Goal: Task Accomplishment & Management: Manage account settings

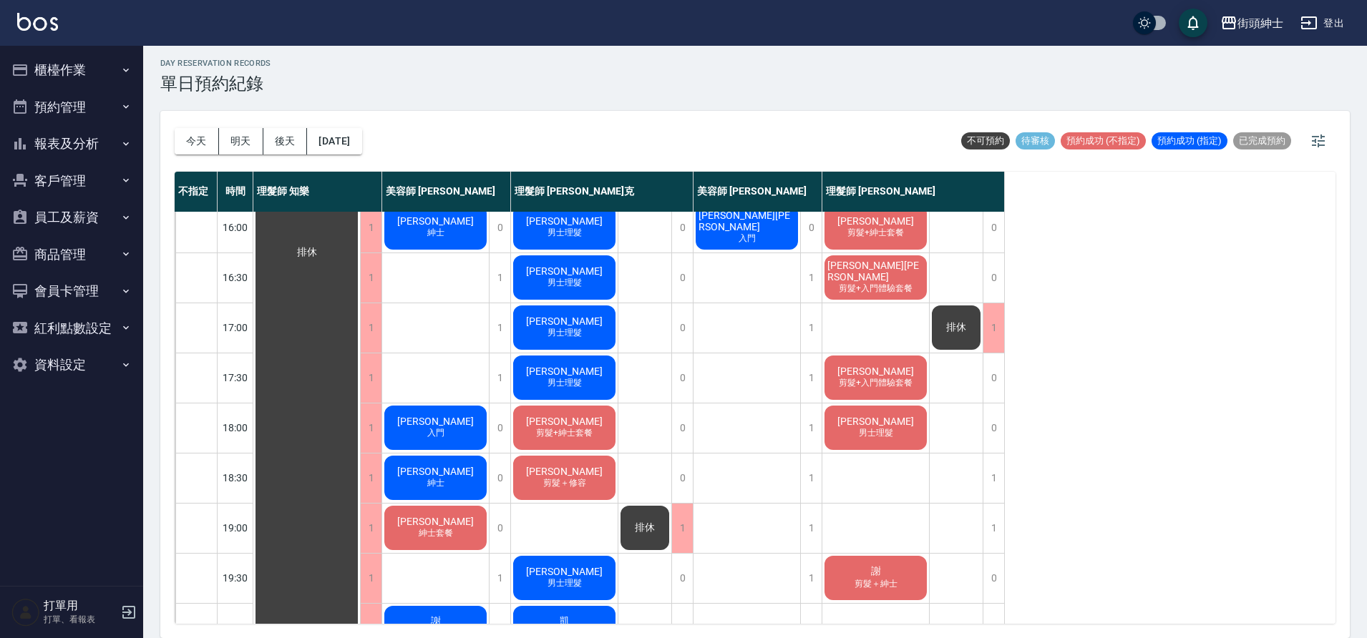
scroll to position [19, 0]
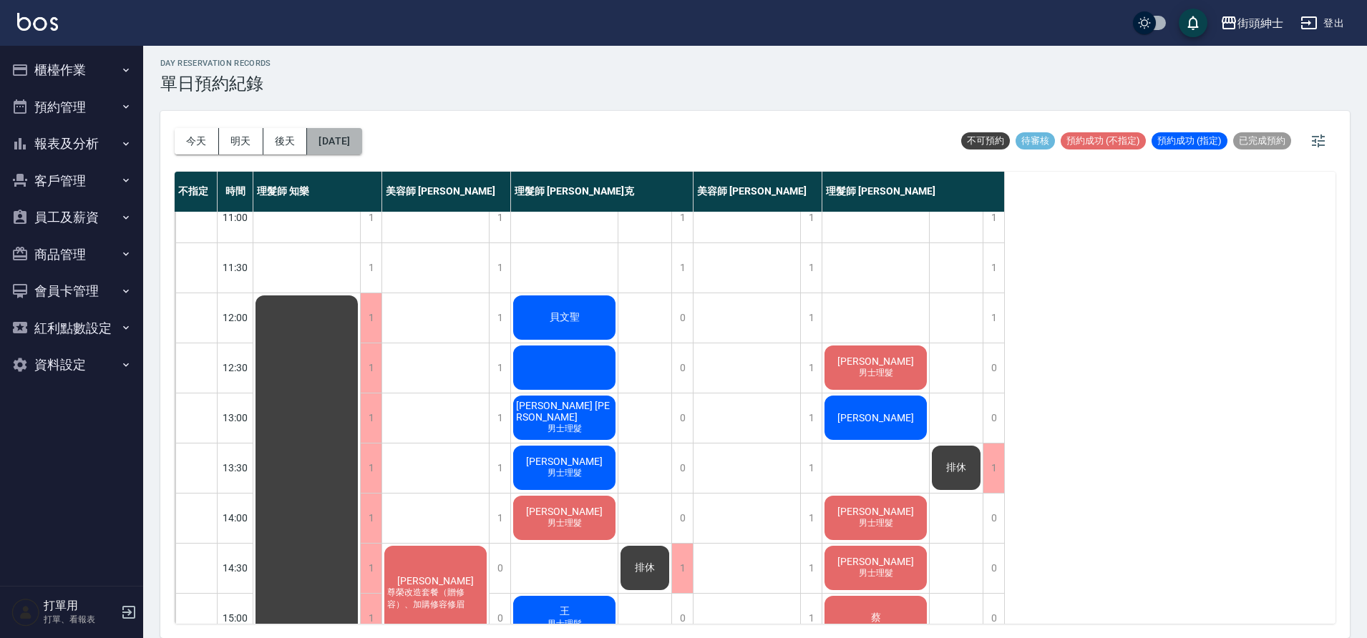
click at [354, 135] on button "2025/10/04" at bounding box center [334, 141] width 54 height 26
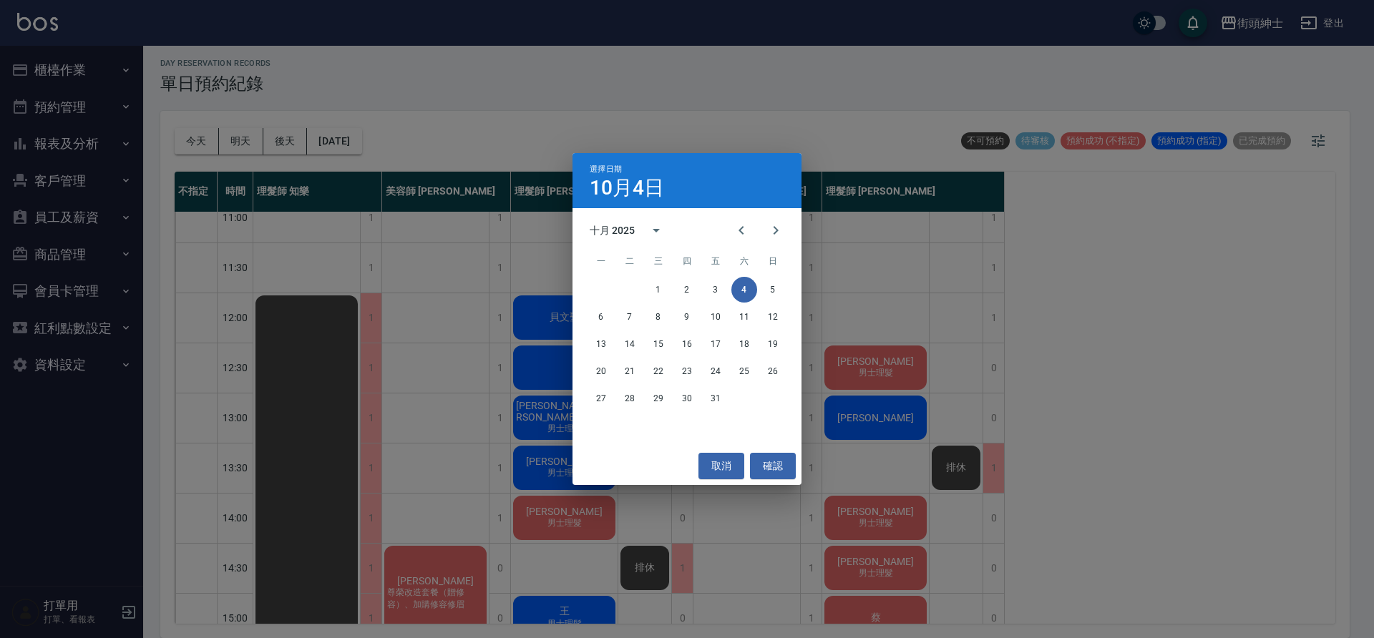
click at [586, 316] on div "6 7 8 9 10 11 12" at bounding box center [687, 317] width 229 height 26
click at [595, 313] on button "6" at bounding box center [601, 317] width 26 height 26
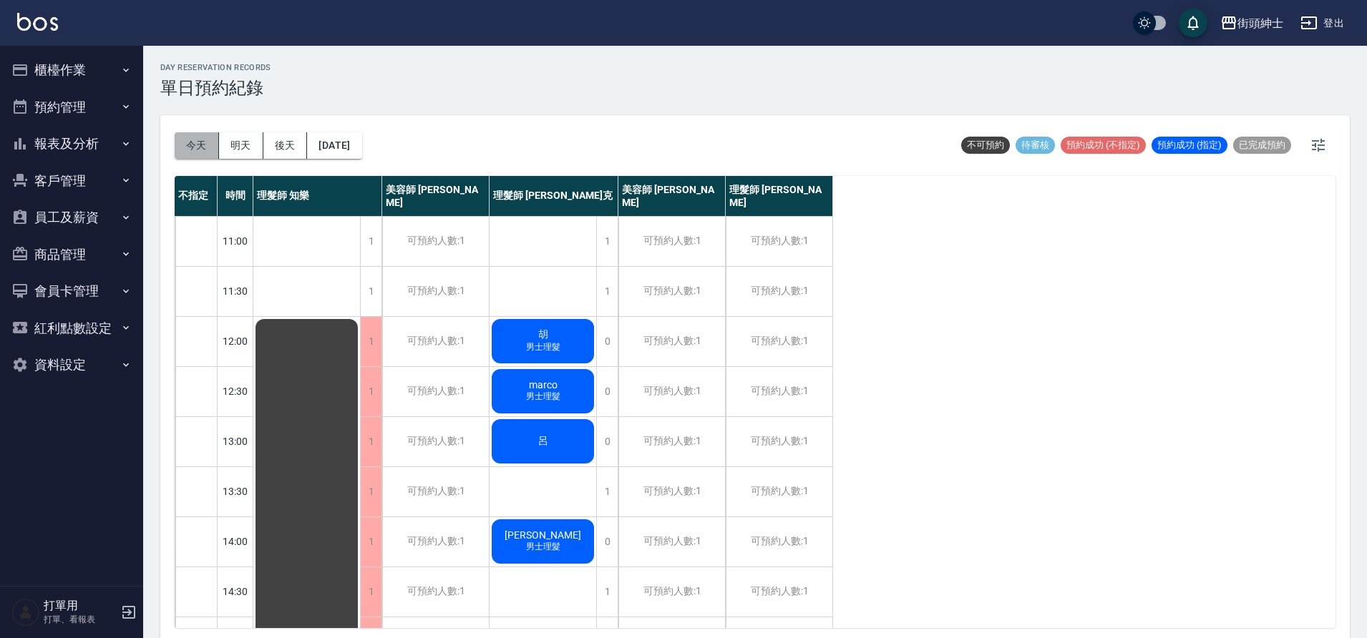
click at [189, 151] on button "今天" at bounding box center [197, 145] width 44 height 26
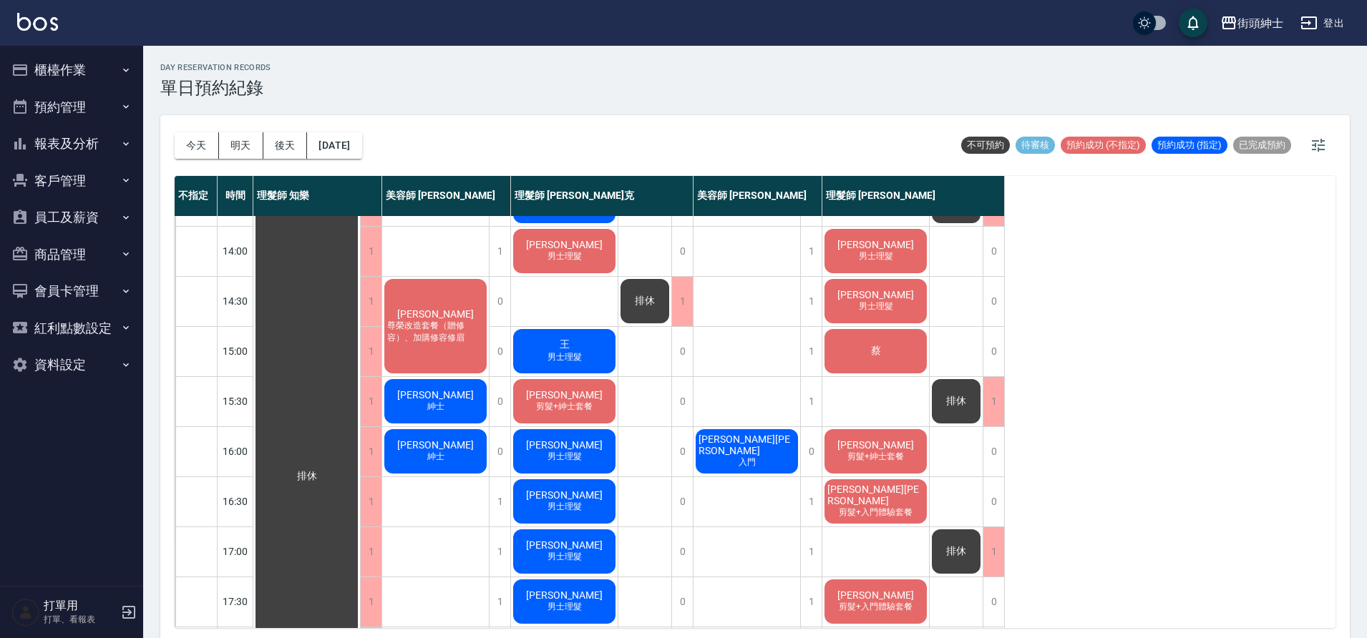
scroll to position [148, 0]
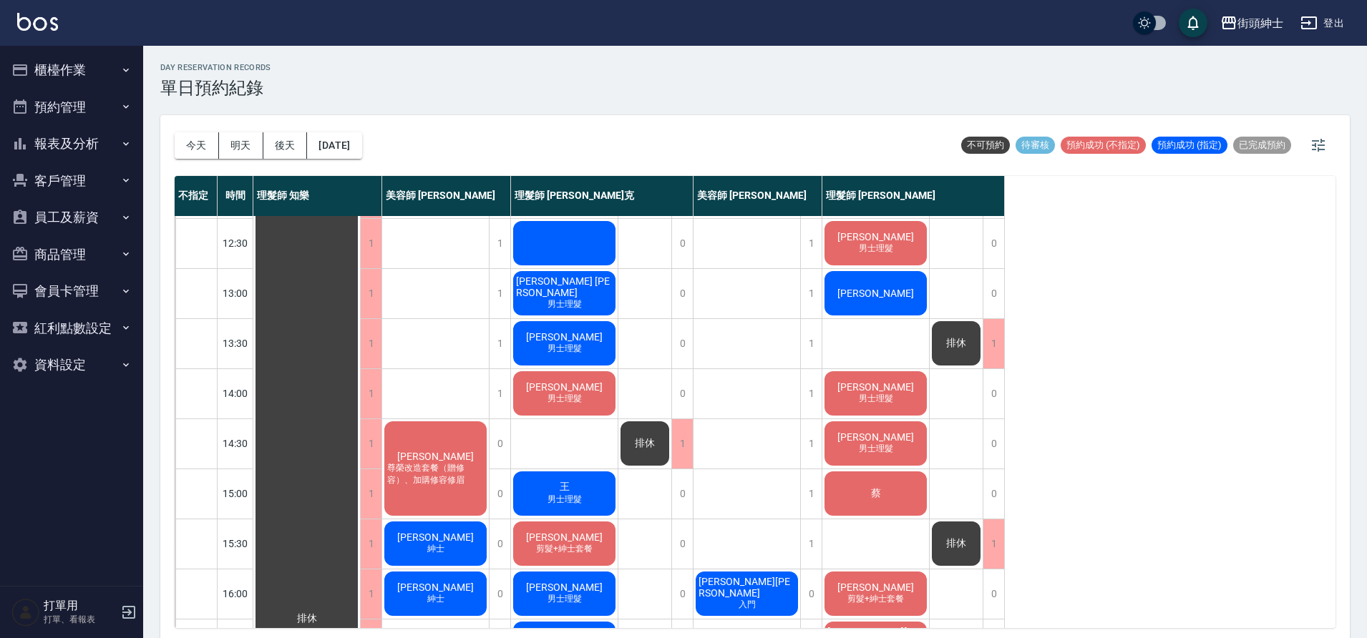
click at [590, 390] on div "湯濤 男士理髮" at bounding box center [564, 393] width 107 height 49
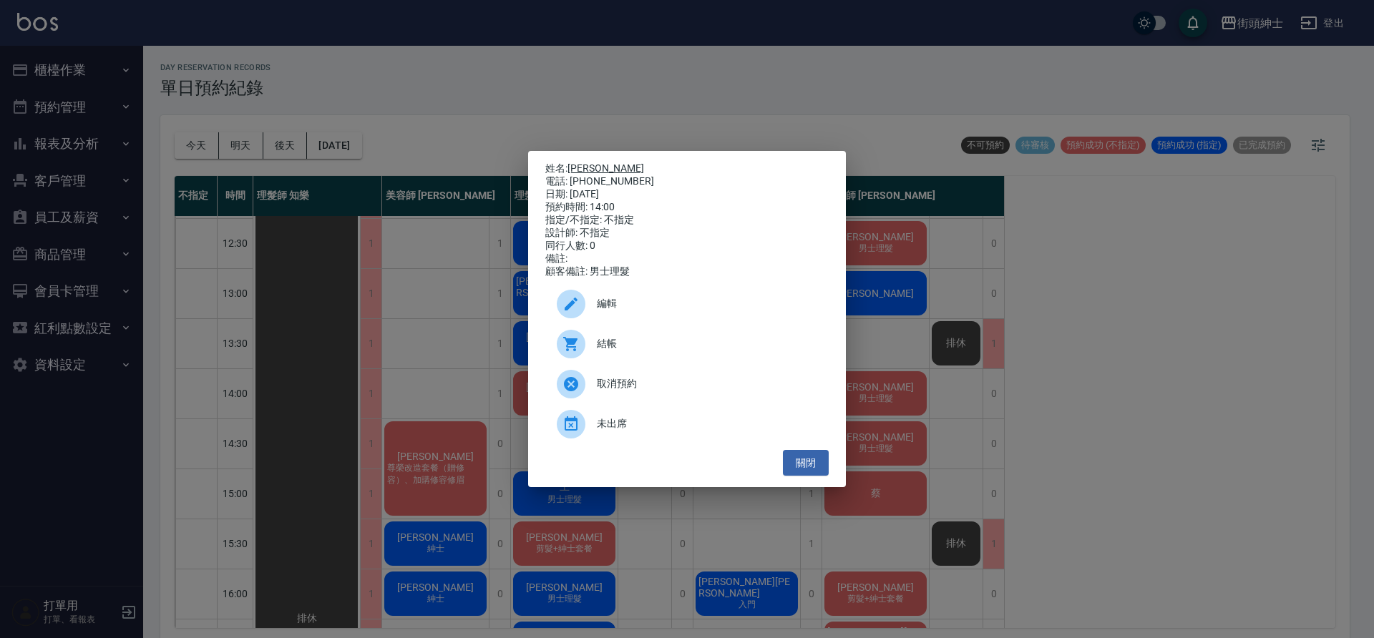
click at [583, 162] on link "湯濤" at bounding box center [606, 167] width 77 height 11
drag, startPoint x: 803, startPoint y: 465, endPoint x: 793, endPoint y: 454, distance: 14.7
click at [802, 464] on button "關閉" at bounding box center [806, 463] width 46 height 26
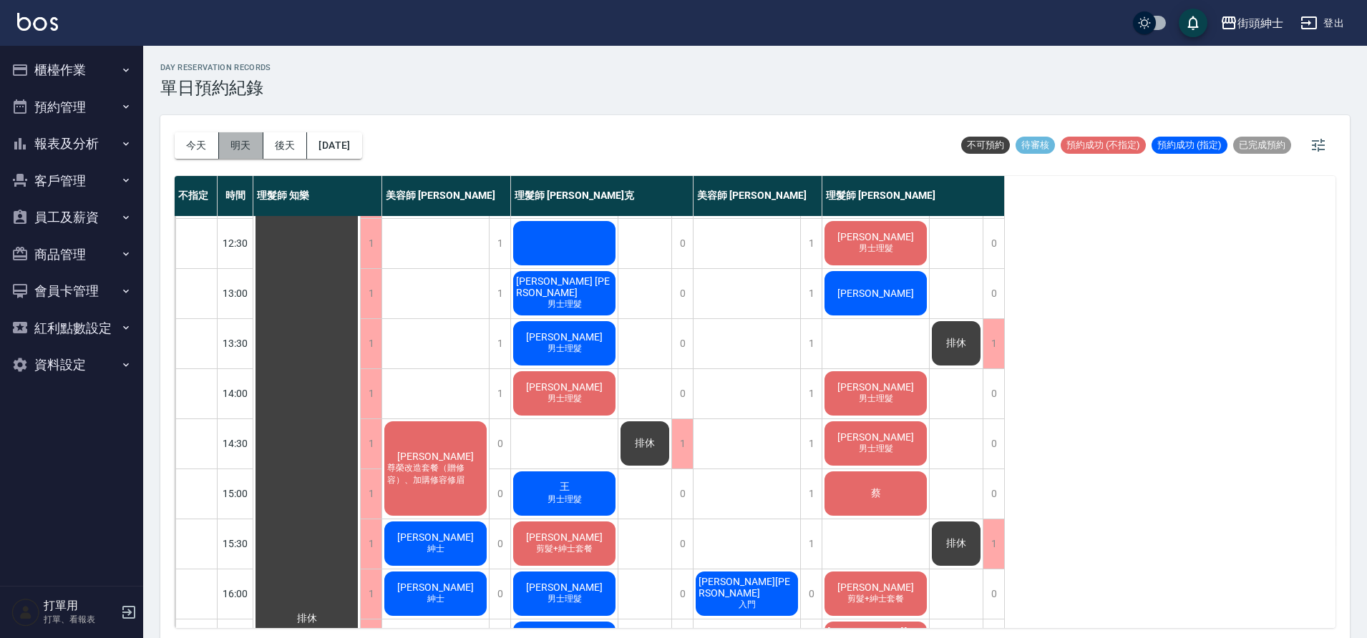
click at [228, 140] on button "明天" at bounding box center [241, 145] width 44 height 26
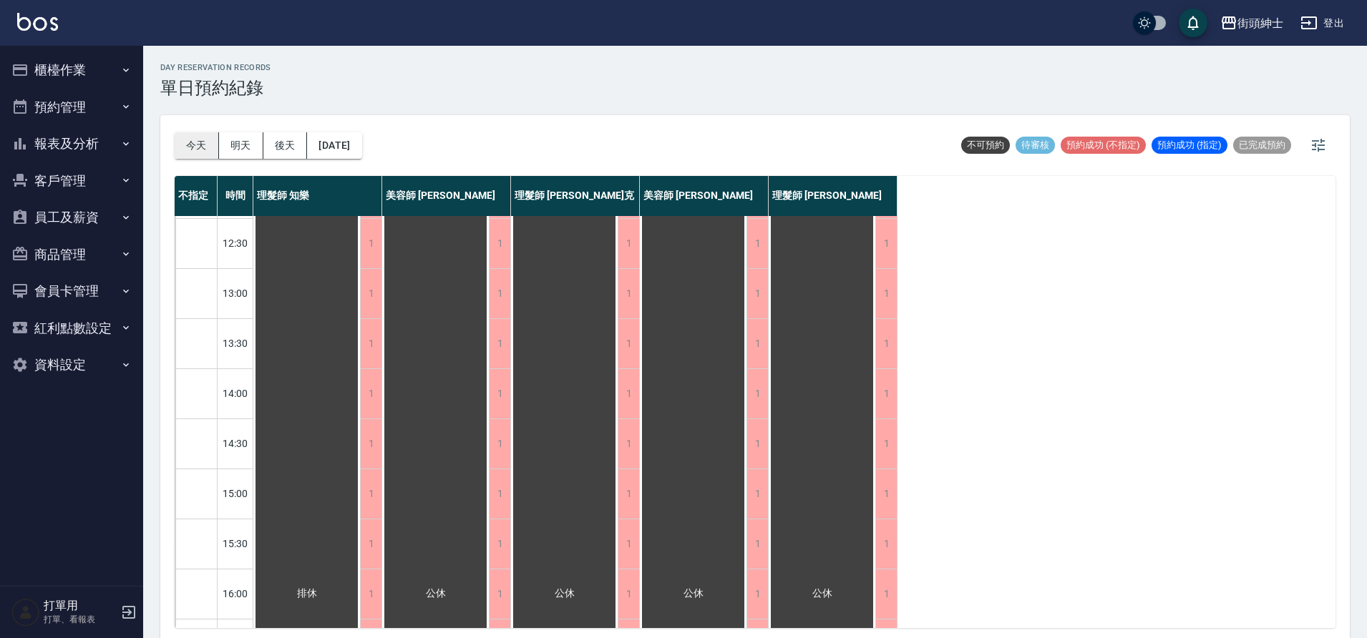
click at [175, 138] on button "今天" at bounding box center [197, 145] width 44 height 26
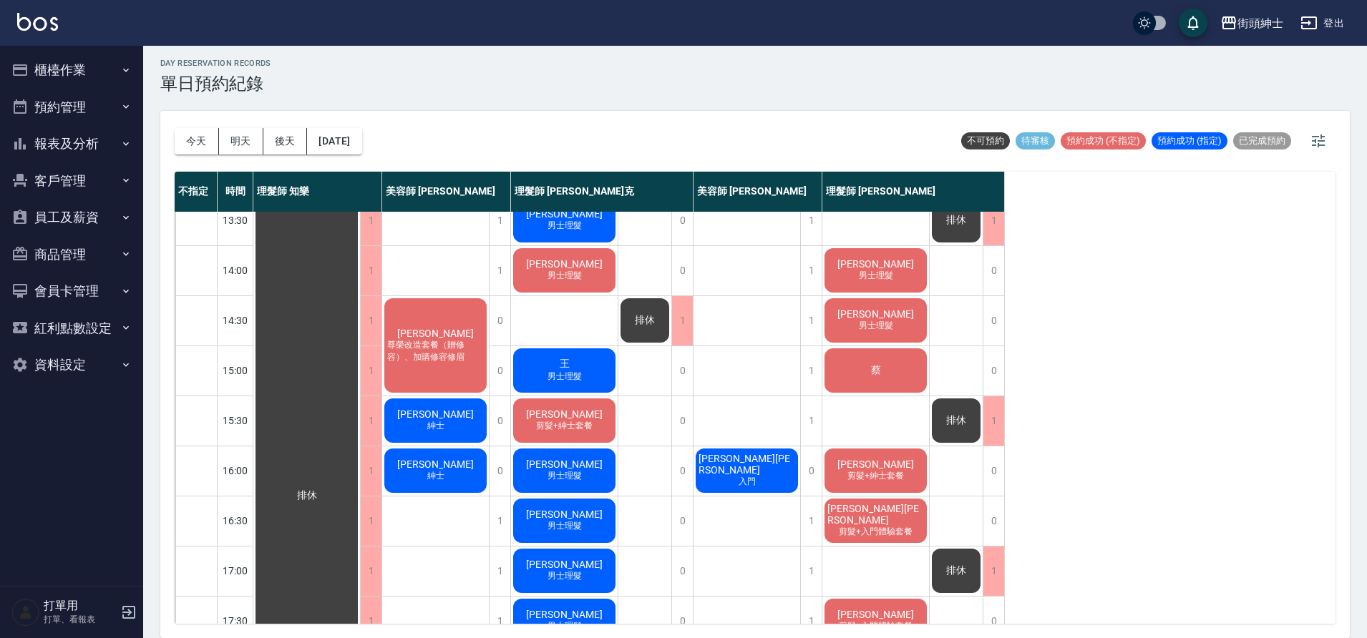
scroll to position [525, 0]
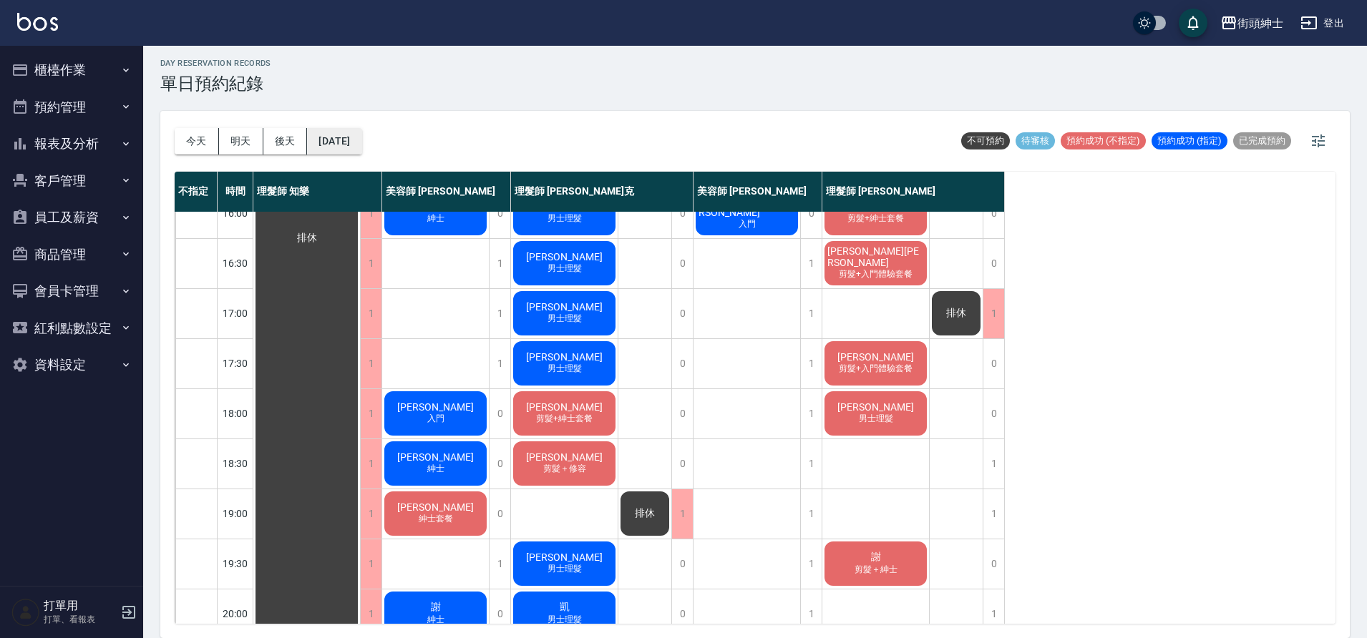
click at [326, 147] on button "2025/10/04" at bounding box center [334, 141] width 54 height 26
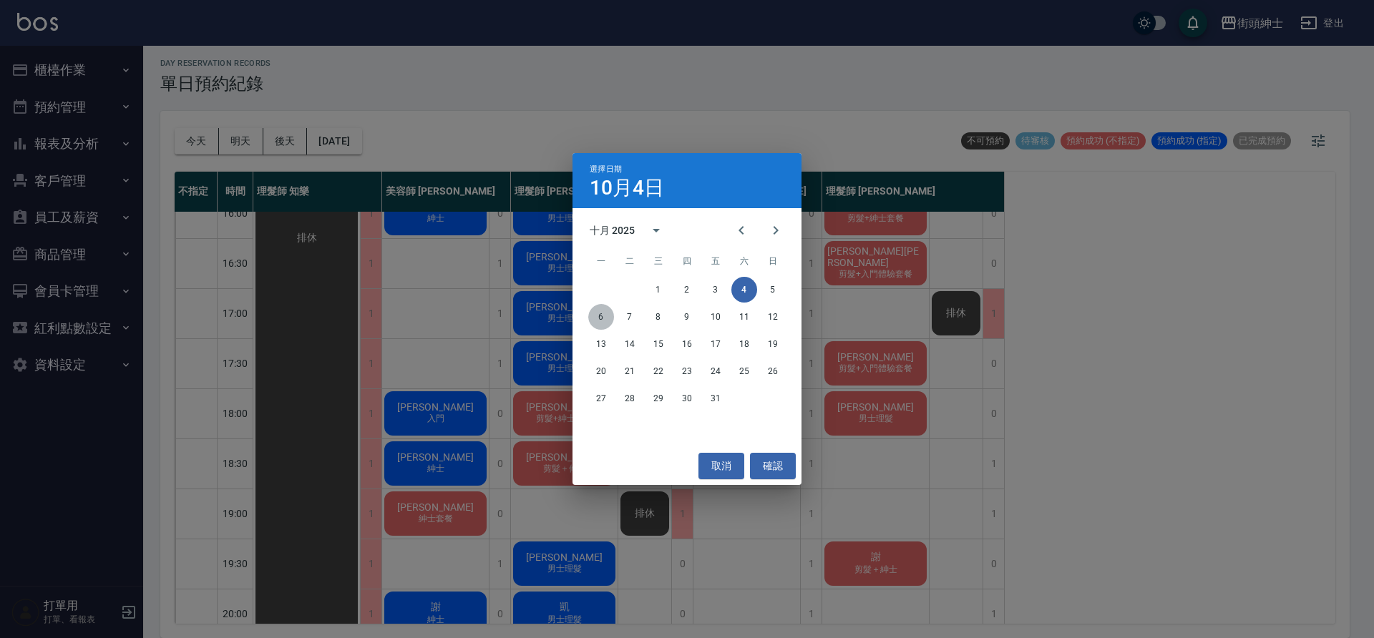
click at [603, 320] on button "6" at bounding box center [601, 317] width 26 height 26
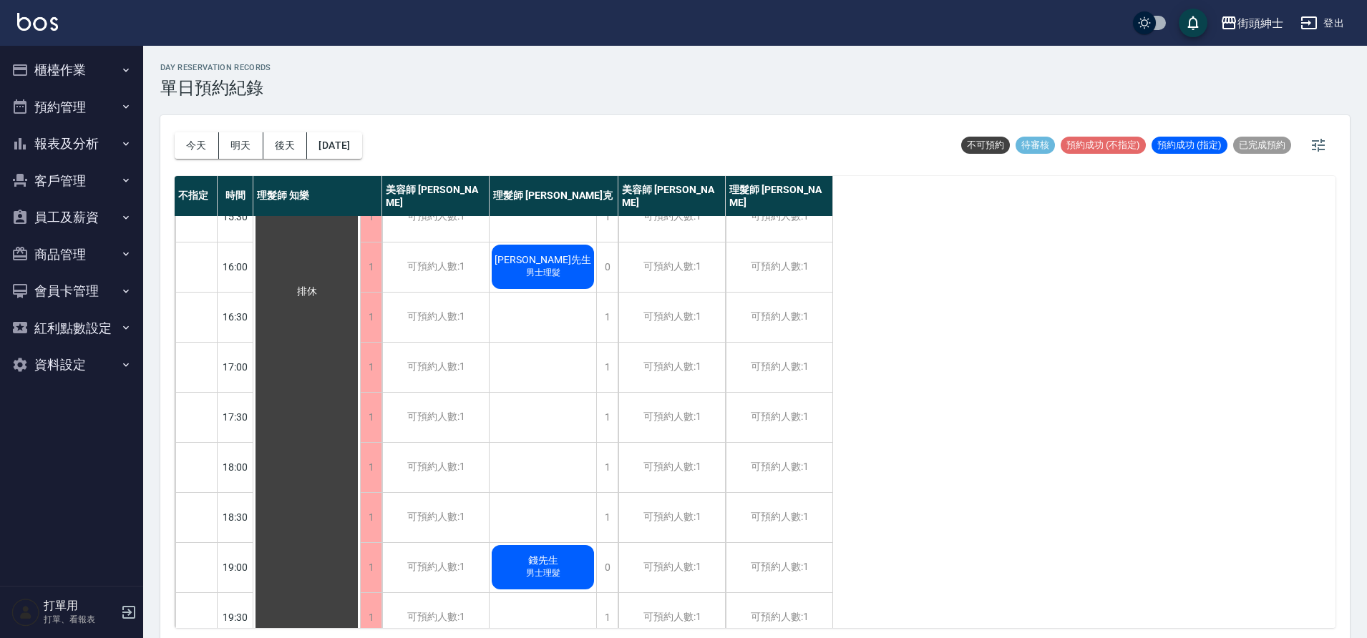
scroll to position [417, 0]
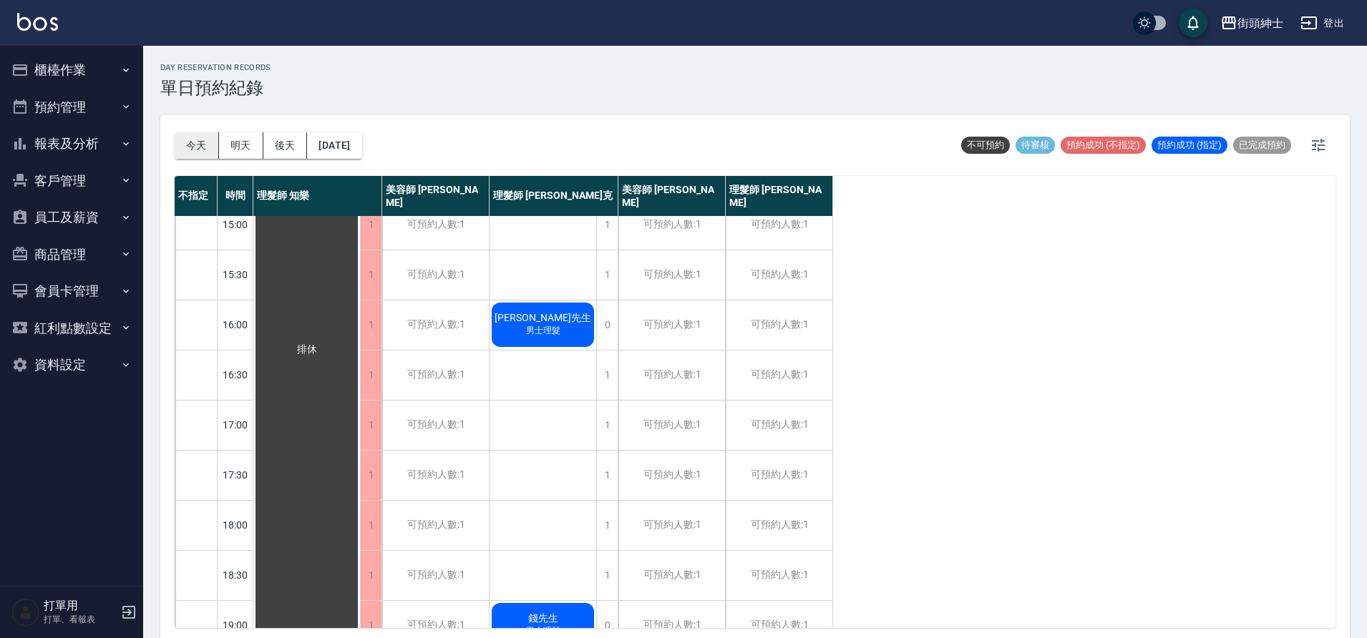
click at [190, 145] on button "今天" at bounding box center [197, 145] width 44 height 26
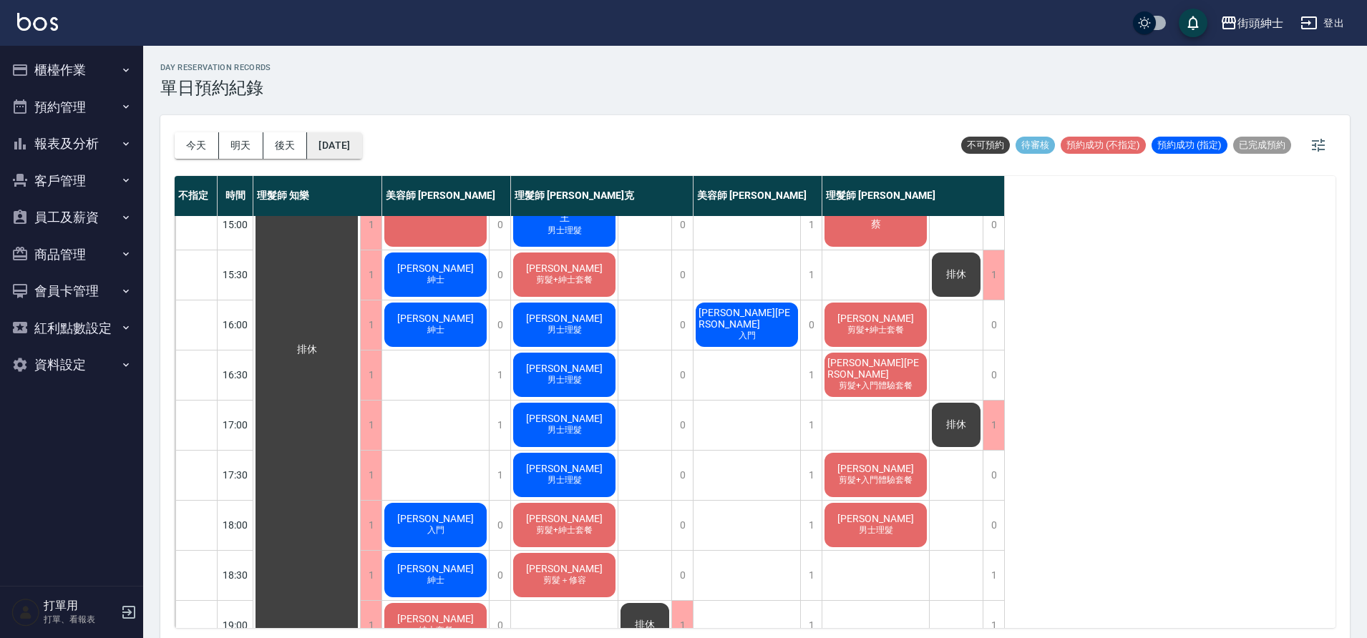
click at [340, 152] on button "2025/10/04" at bounding box center [334, 145] width 54 height 26
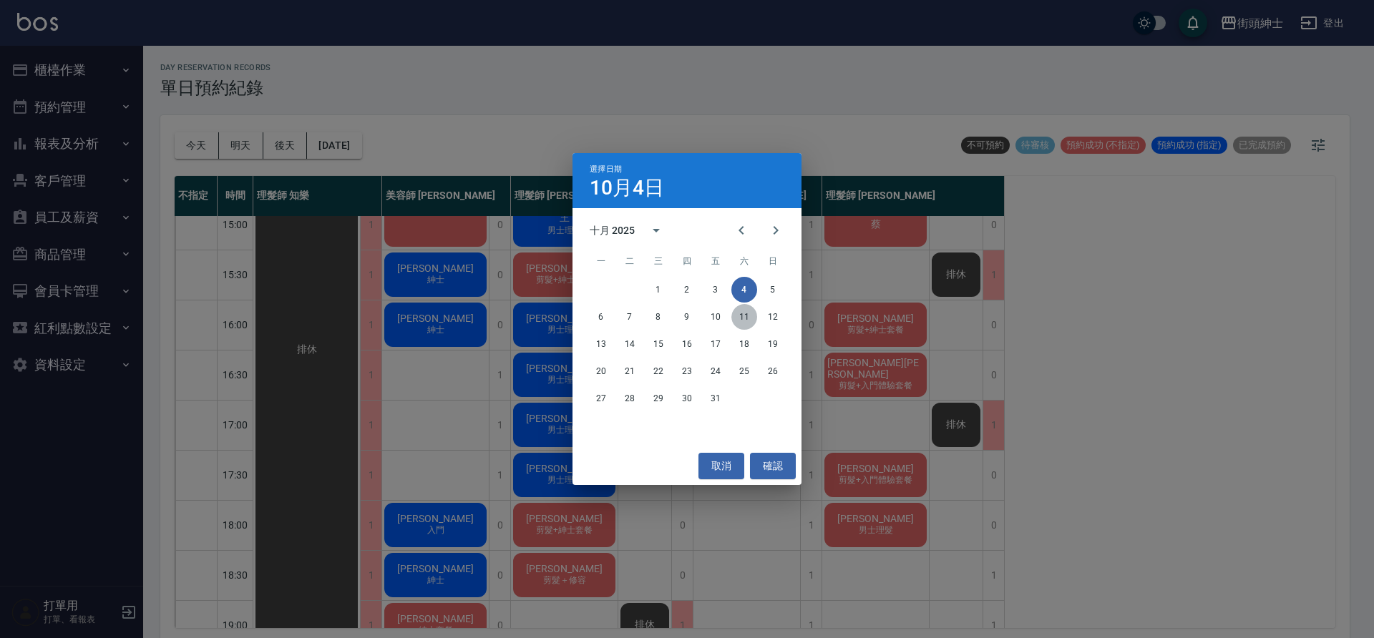
click at [742, 323] on button "11" at bounding box center [744, 317] width 26 height 26
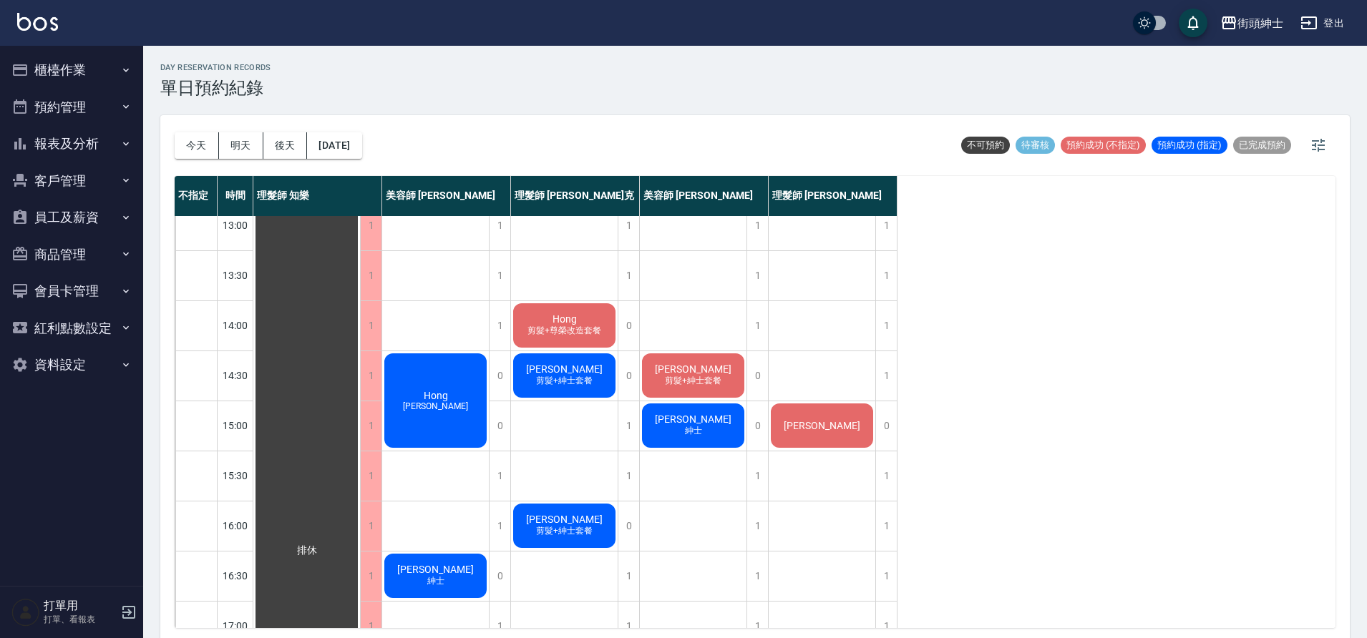
scroll to position [219, 0]
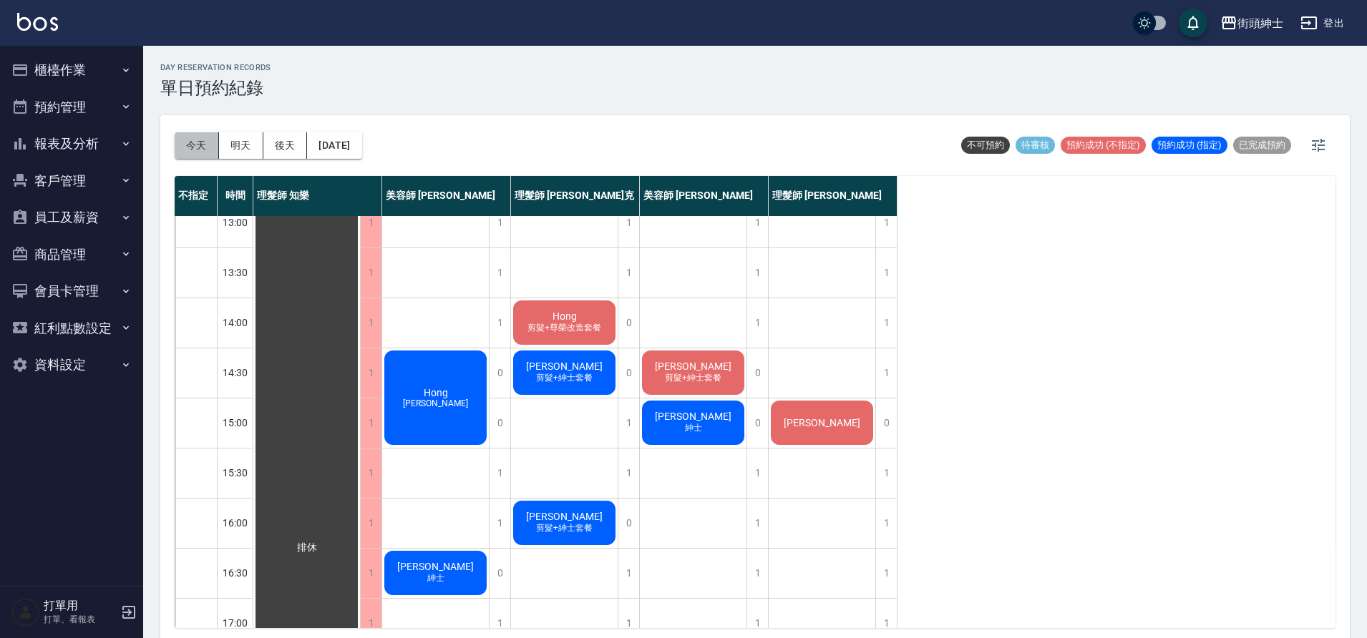
drag, startPoint x: 184, startPoint y: 147, endPoint x: 180, endPoint y: 165, distance: 18.4
click at [180, 165] on div "今天 明天 後天 2025/10/11" at bounding box center [269, 145] width 188 height 61
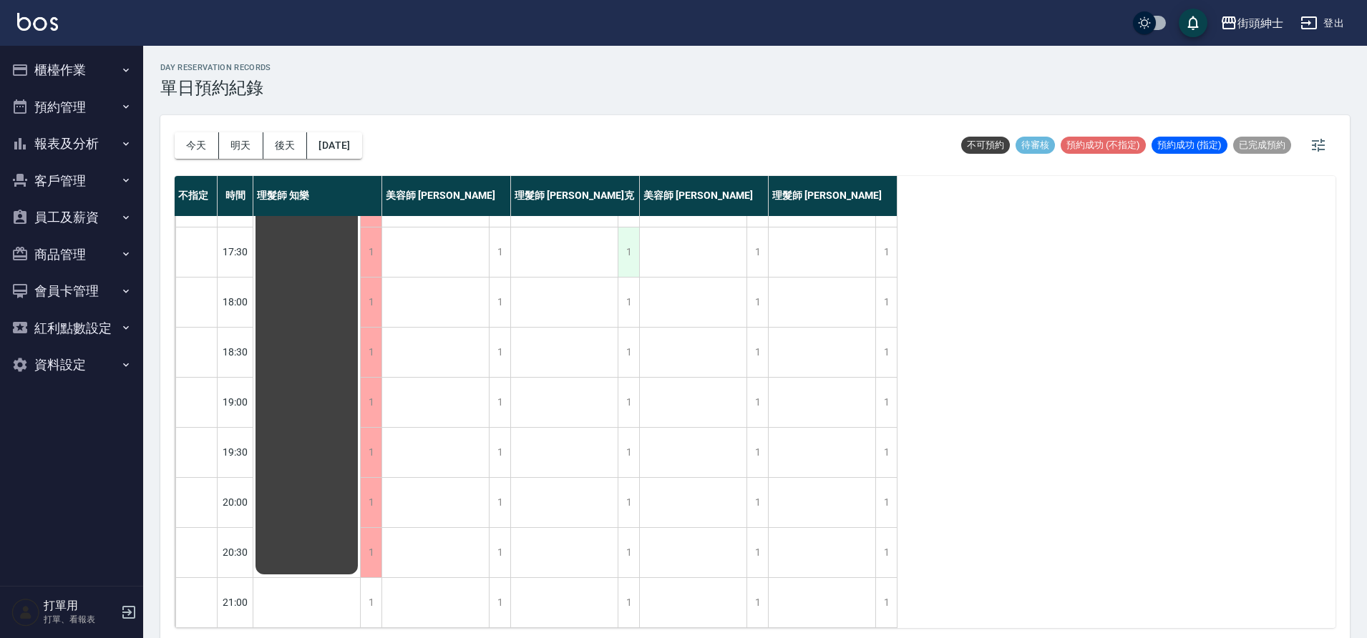
scroll to position [651, 0]
click at [190, 140] on button "今天" at bounding box center [197, 145] width 44 height 26
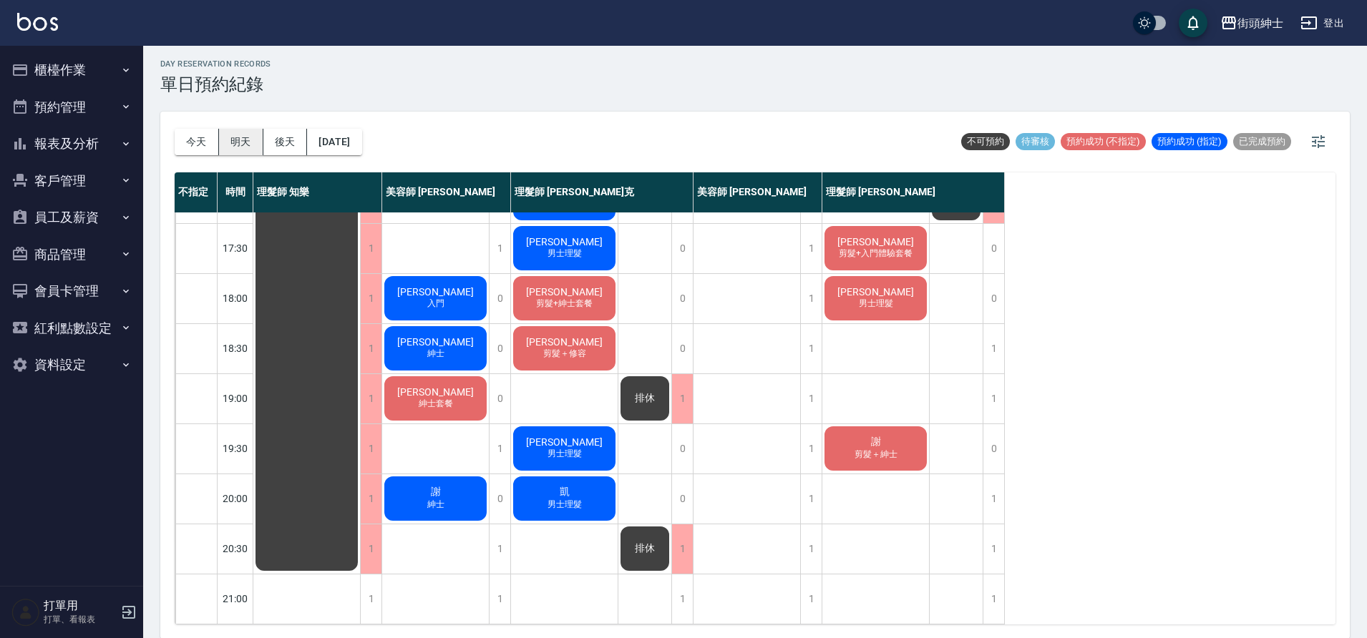
scroll to position [4, 0]
click at [195, 139] on button "今天" at bounding box center [197, 141] width 44 height 26
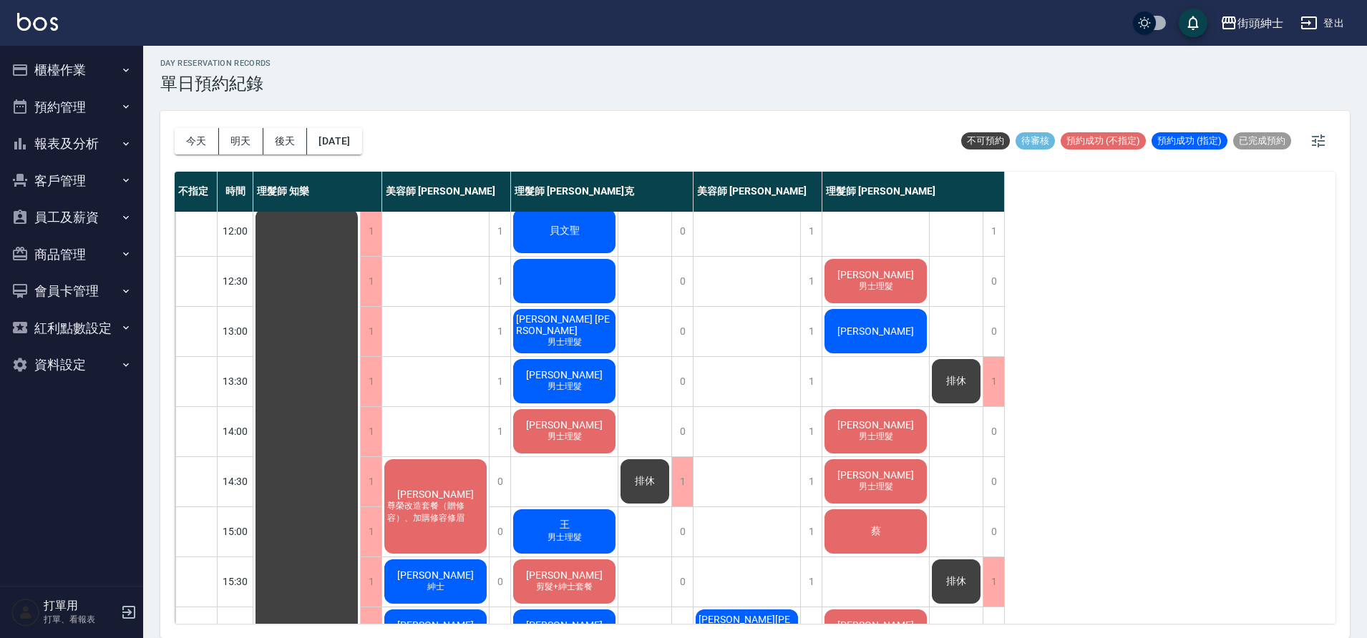
scroll to position [105, 0]
click at [845, 426] on div "劉尚儒 男士理髮" at bounding box center [875, 432] width 107 height 49
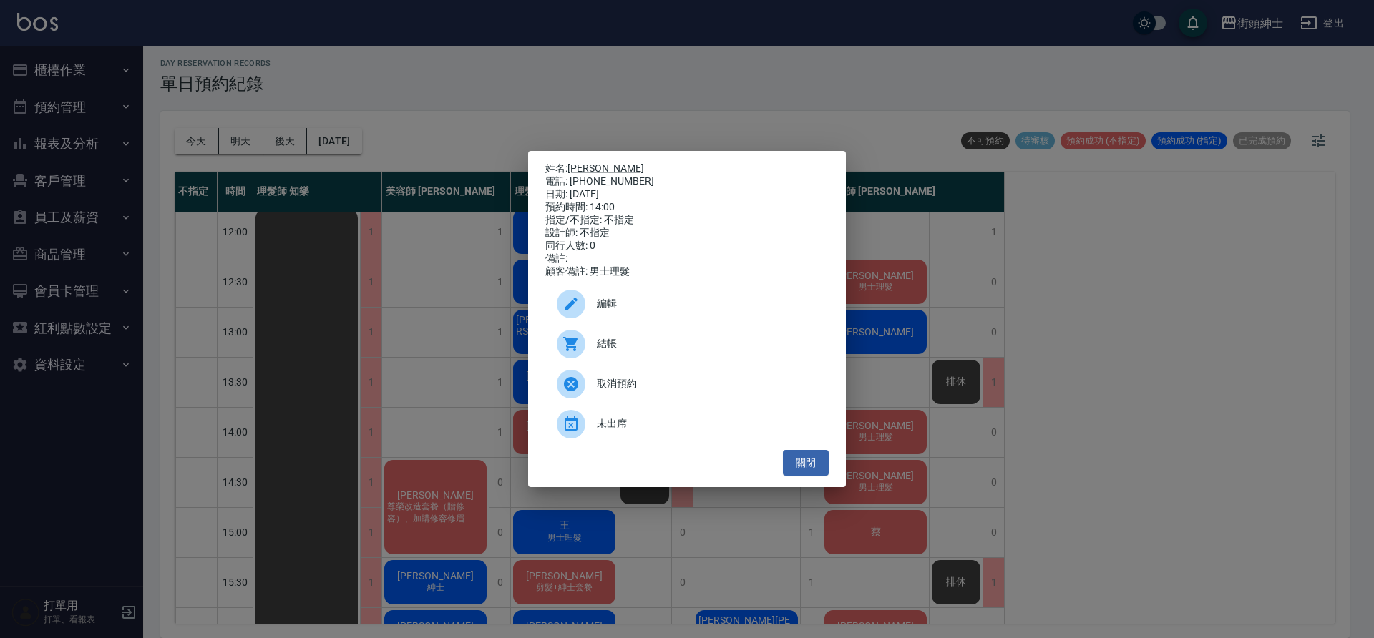
click at [592, 175] on div "電話: 0987424935" at bounding box center [686, 181] width 283 height 13
click at [588, 162] on link "劉尚儒" at bounding box center [606, 167] width 77 height 11
click at [814, 467] on button "關閉" at bounding box center [806, 463] width 46 height 26
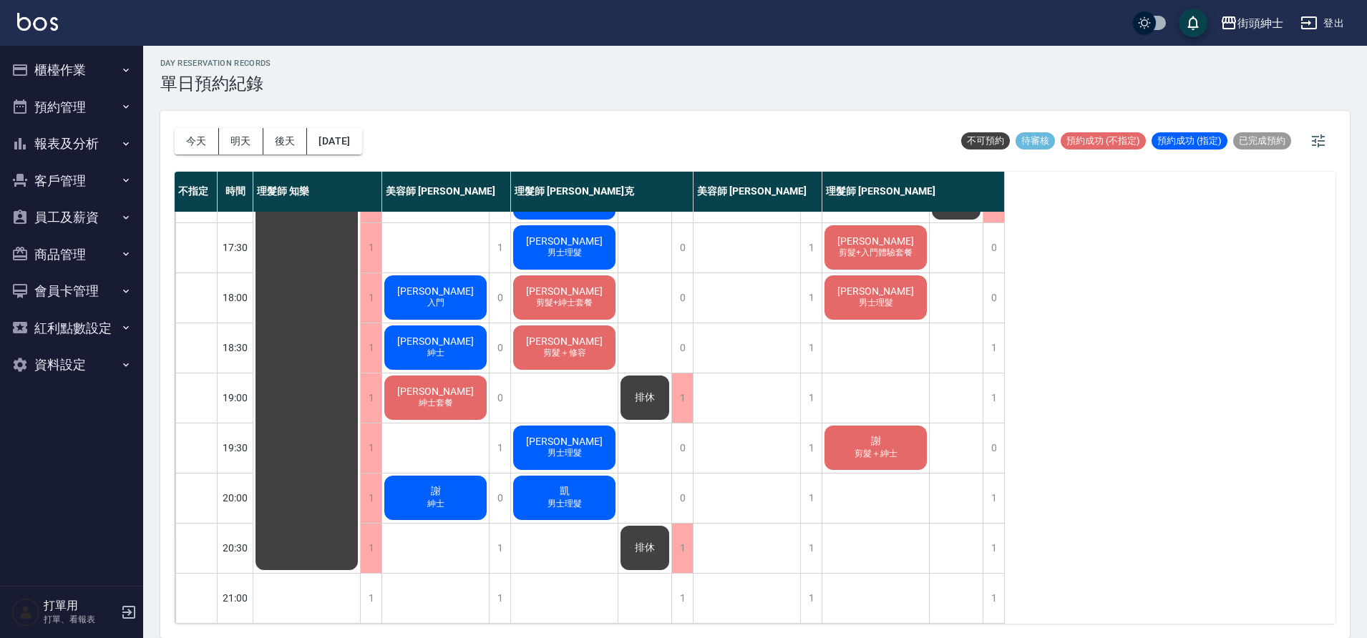
scroll to position [651, 0]
click at [361, 146] on button "2025/10/04" at bounding box center [334, 141] width 54 height 26
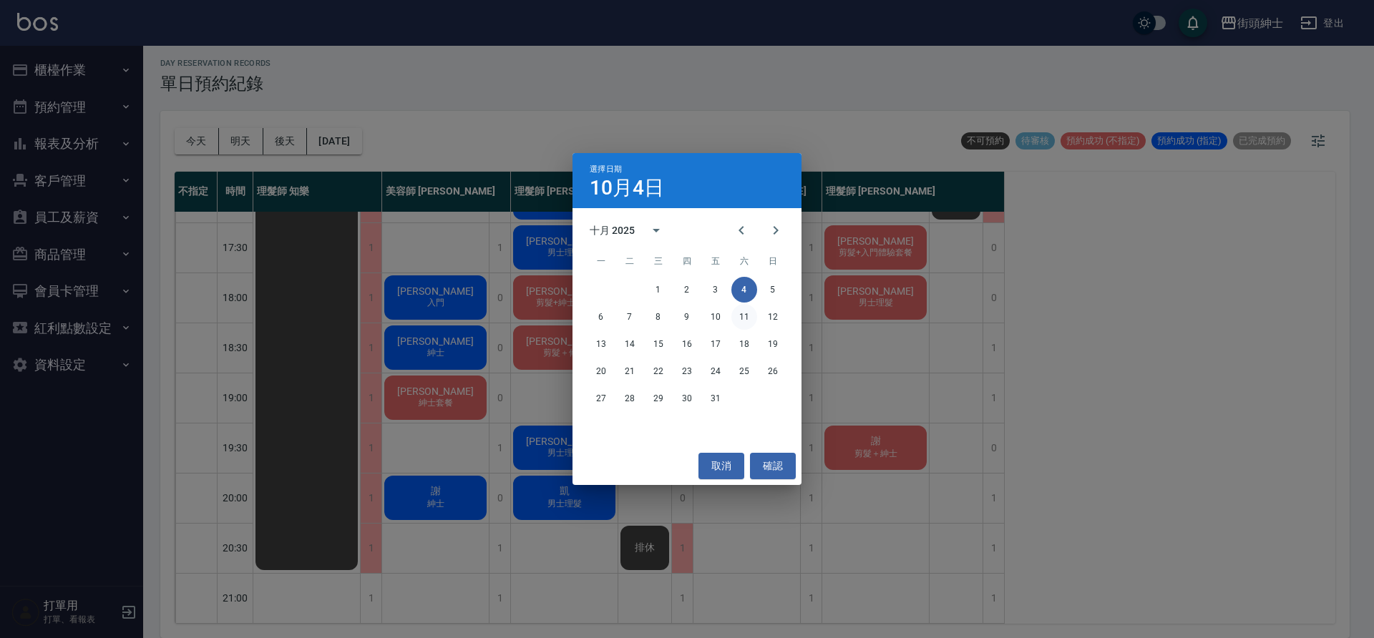
click at [747, 314] on button "11" at bounding box center [744, 317] width 26 height 26
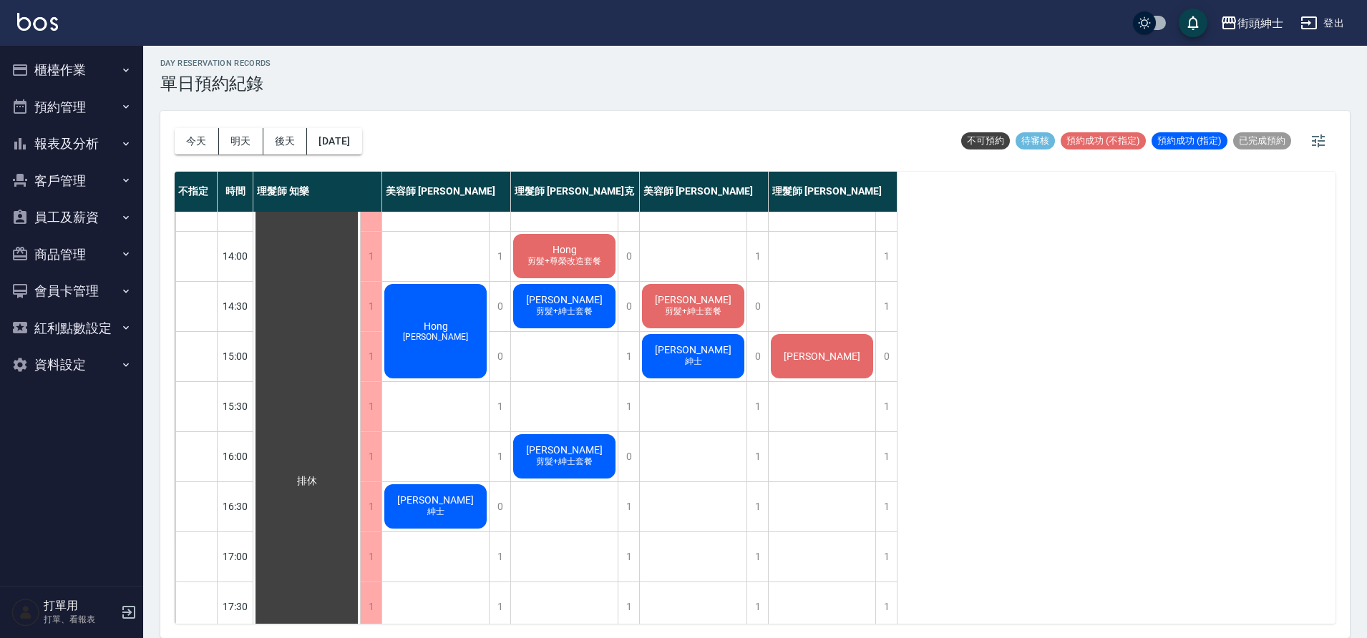
scroll to position [271, 0]
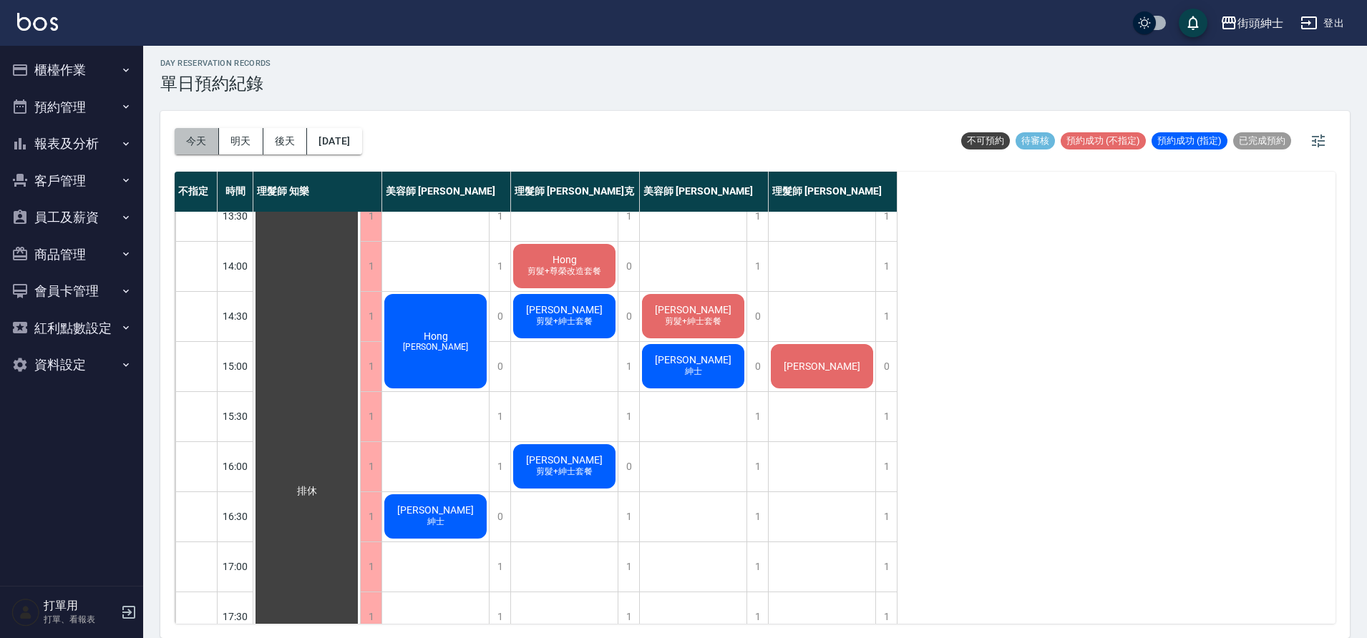
click at [203, 136] on button "今天" at bounding box center [197, 141] width 44 height 26
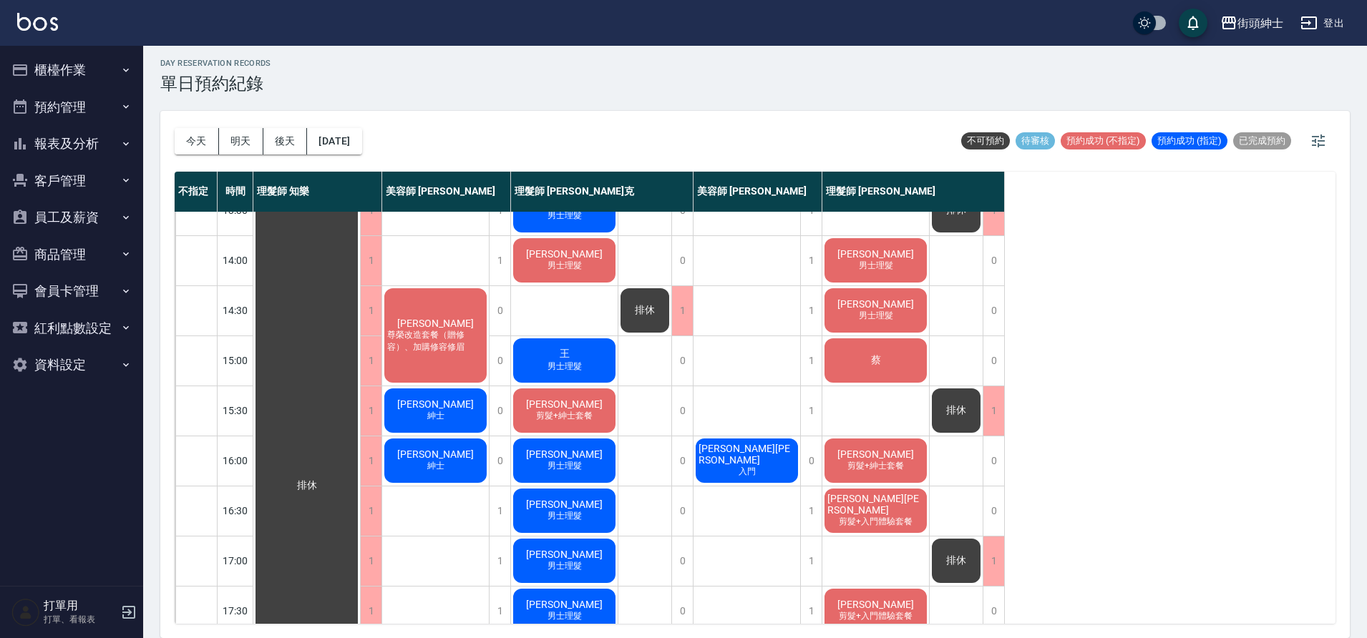
scroll to position [263, 0]
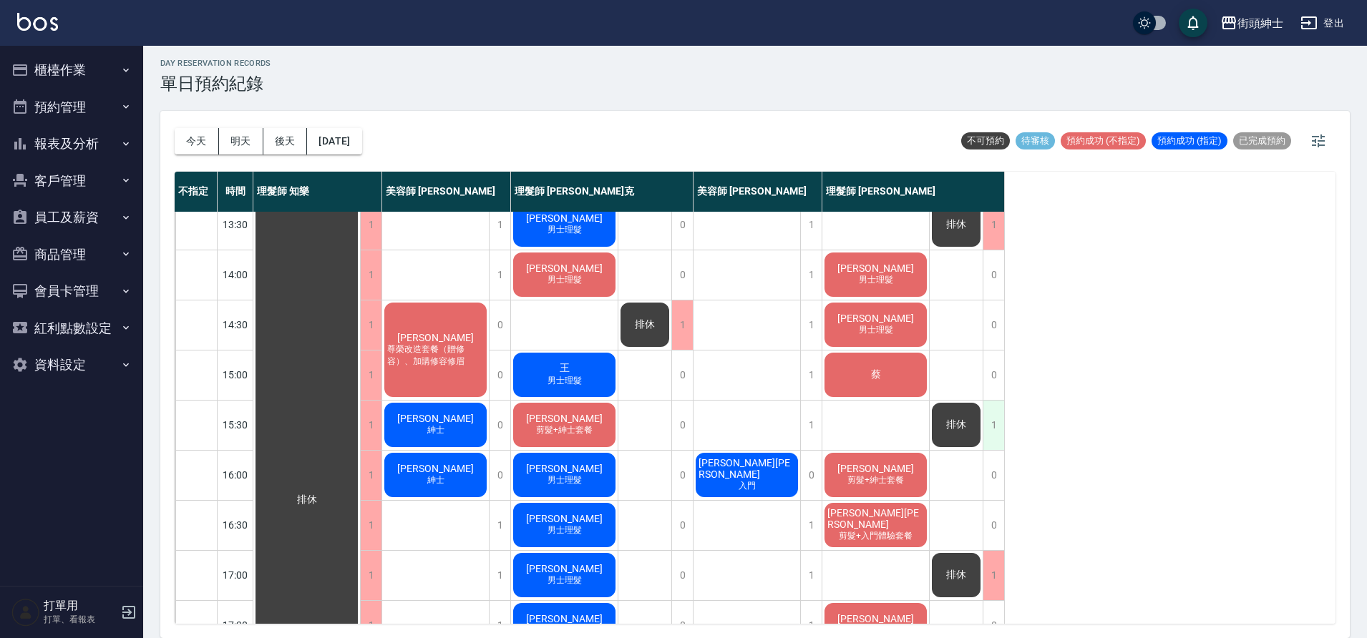
click at [987, 432] on div "1" at bounding box center [993, 425] width 21 height 49
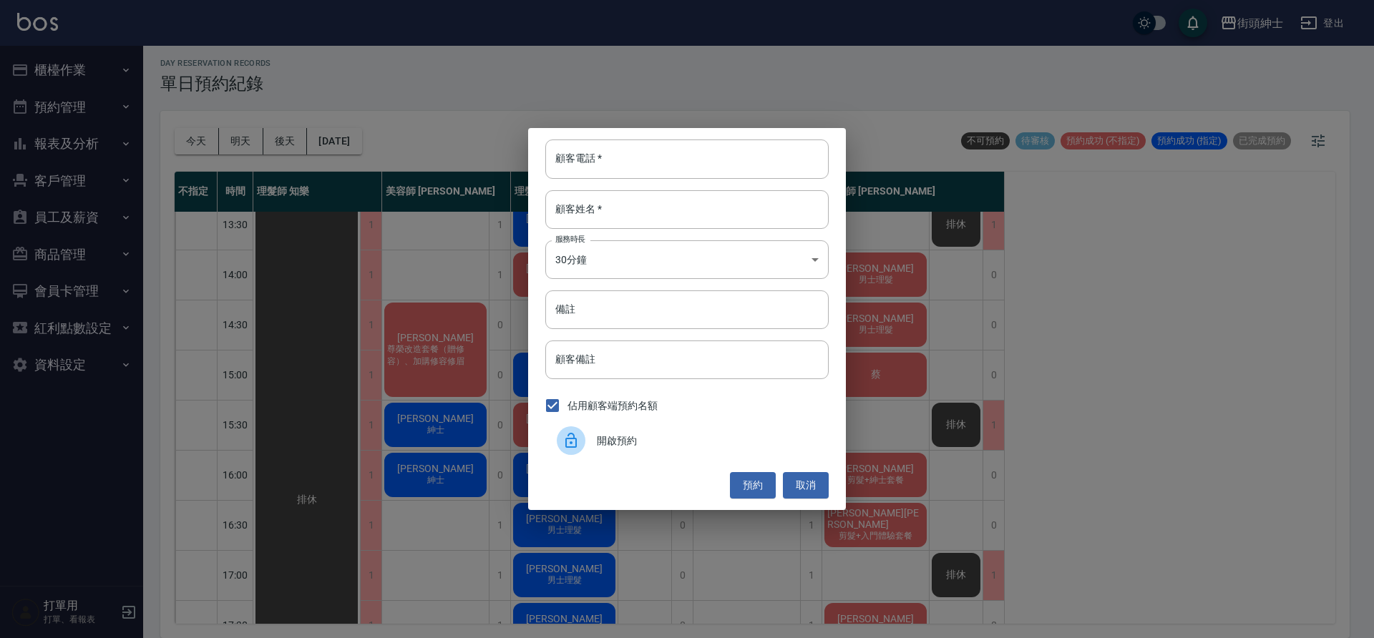
click at [606, 442] on span "開啟預約" at bounding box center [707, 441] width 220 height 15
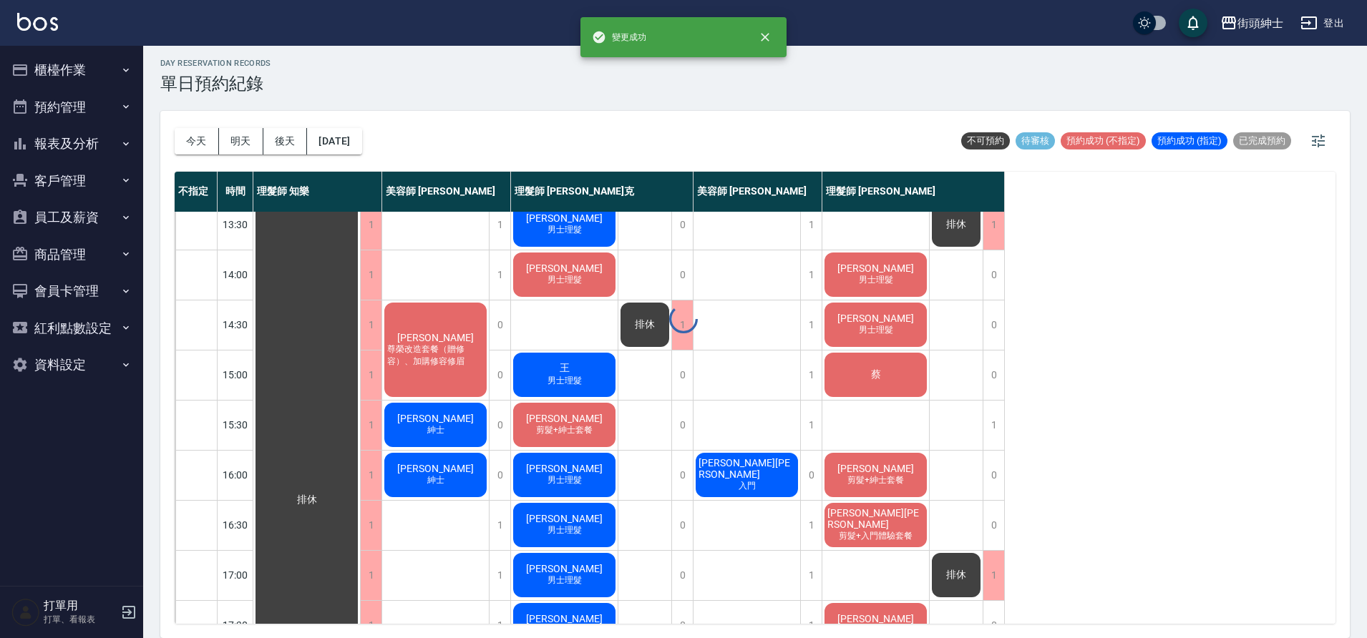
click at [418, 354] on div at bounding box center [683, 319] width 1367 height 638
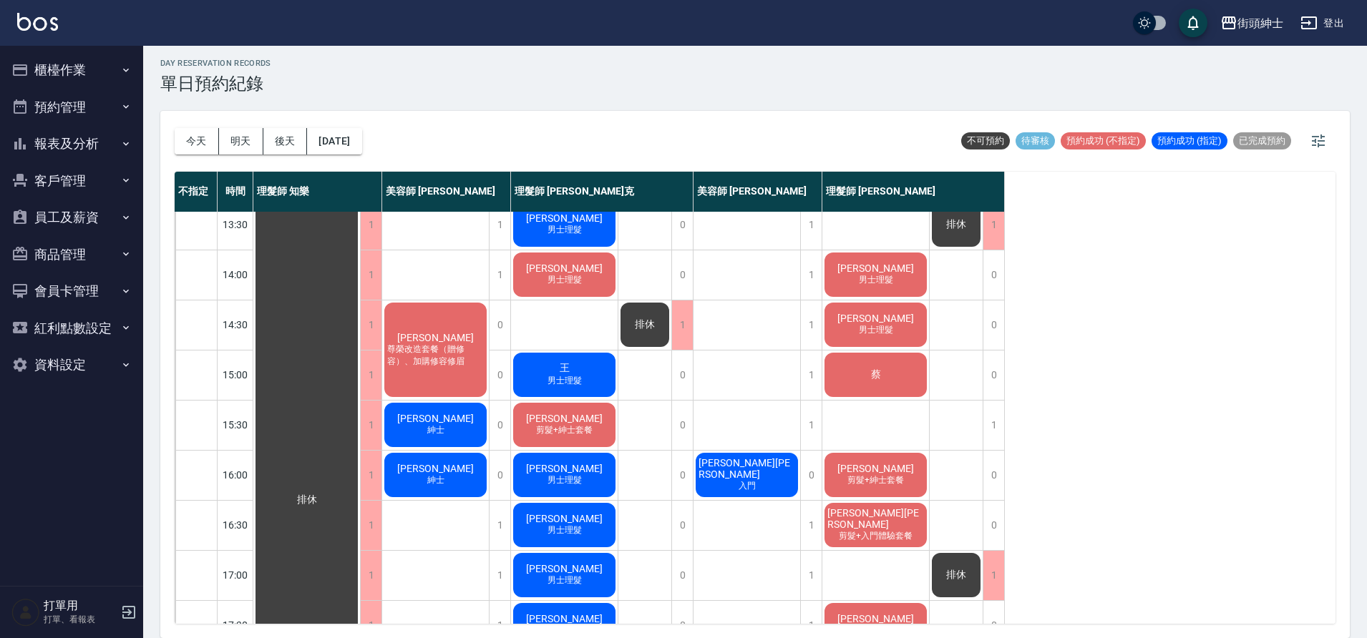
click at [432, 341] on span "許文嘉" at bounding box center [435, 337] width 82 height 11
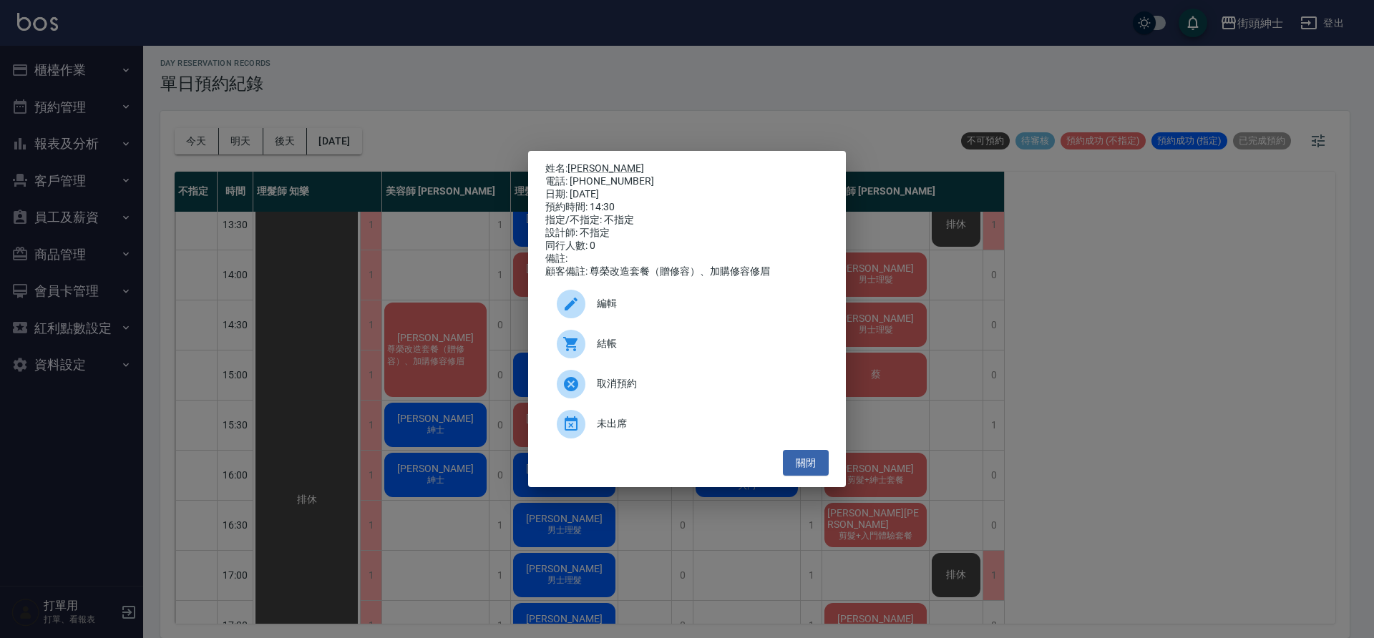
drag, startPoint x: 1195, startPoint y: 296, endPoint x: 1136, endPoint y: 321, distance: 64.8
click at [1195, 296] on div "姓名: 許文嘉 電話: 0903586270 日期: 2025/10/04 預約時間: 14:30 指定/不指定: 不指定 設計師: 不指定 同行人數: 0 …" at bounding box center [687, 319] width 1374 height 638
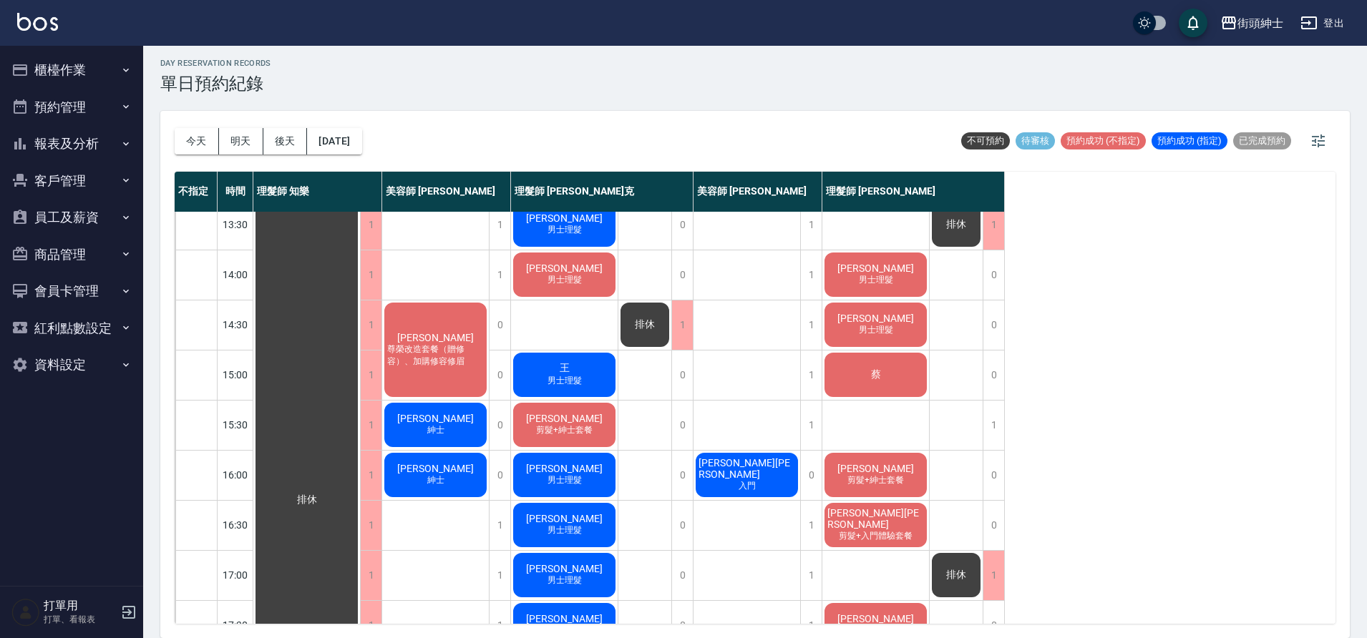
click at [462, 351] on span "尊榮改造套餐（贈修容）、加購修容修眉" at bounding box center [435, 356] width 102 height 24
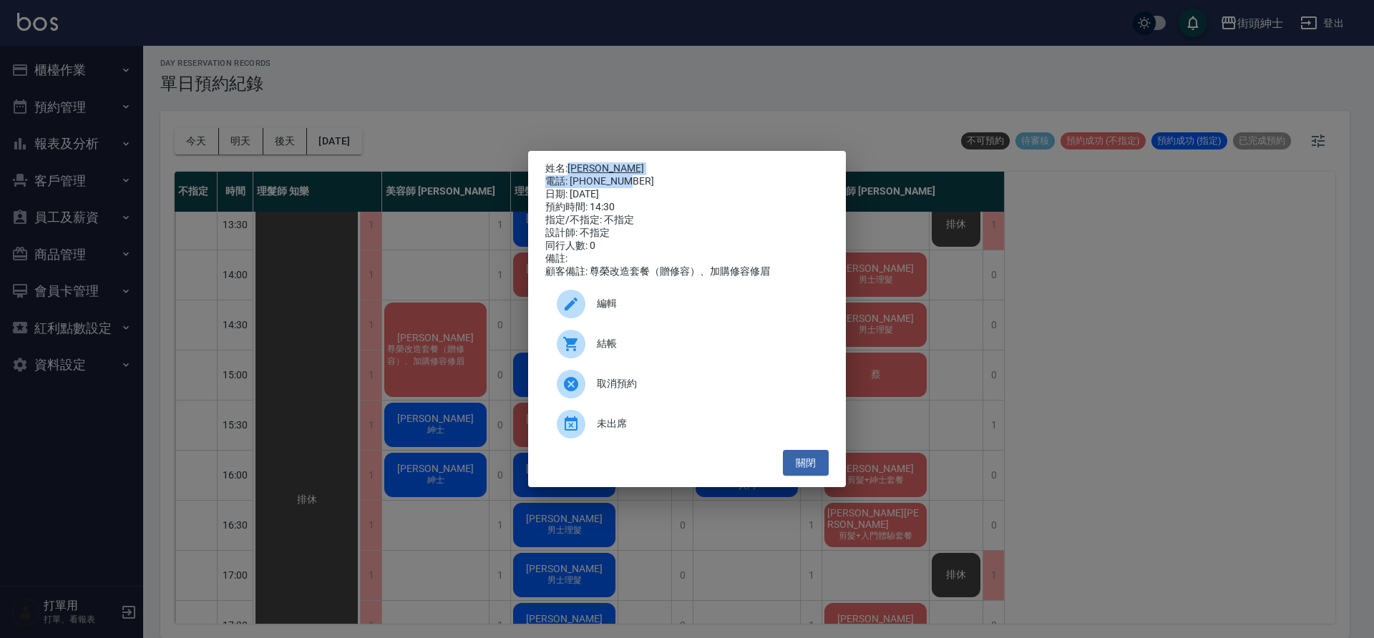
drag, startPoint x: 568, startPoint y: 164, endPoint x: 637, endPoint y: 175, distance: 69.5
click at [637, 175] on div "姓名: 許文嘉 電話: 0903586270 日期: 2025/10/04 預約時間: 14:30 指定/不指定: 不指定 設計師: 不指定 同行人數: 0 …" at bounding box center [686, 220] width 283 height 116
copy div "許文嘉 電話: 0903586270"
drag, startPoint x: 1050, startPoint y: 392, endPoint x: 1029, endPoint y: 407, distance: 25.6
click at [1051, 393] on div "姓名: 許文嘉 電話: 0903586270 日期: 2025/10/04 預約時間: 14:30 指定/不指定: 不指定 設計師: 不指定 同行人數: 0 …" at bounding box center [687, 319] width 1374 height 638
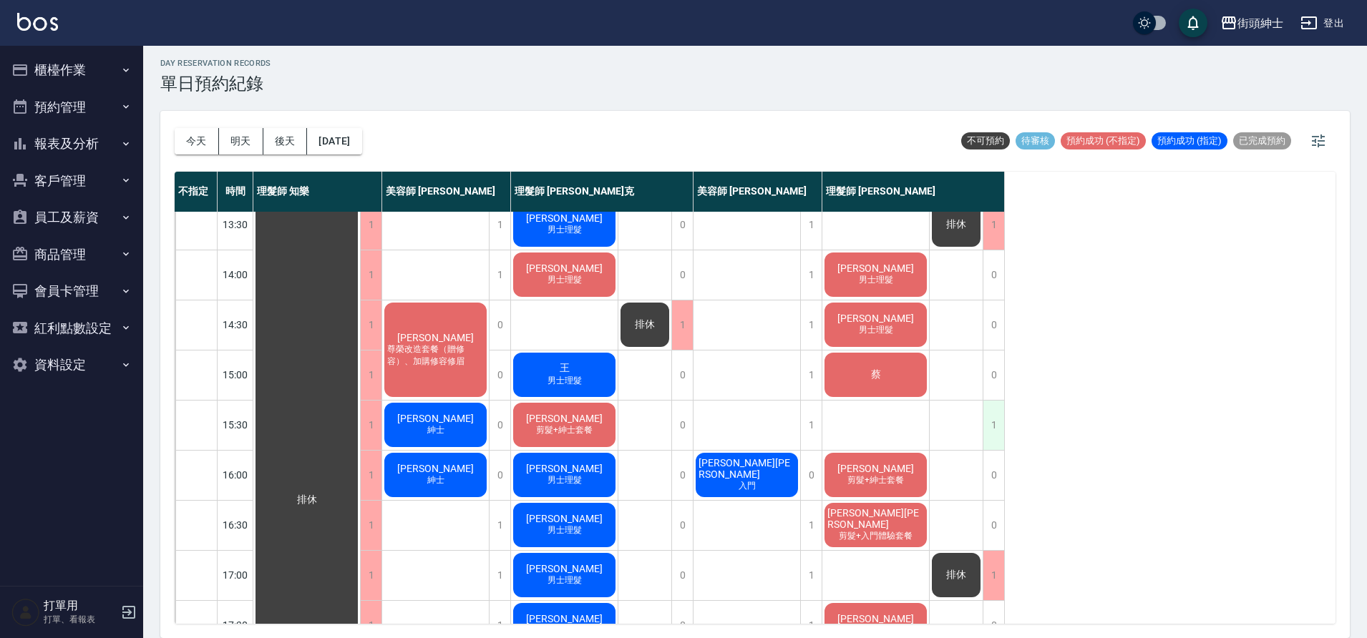
click at [997, 430] on div "1" at bounding box center [993, 425] width 21 height 49
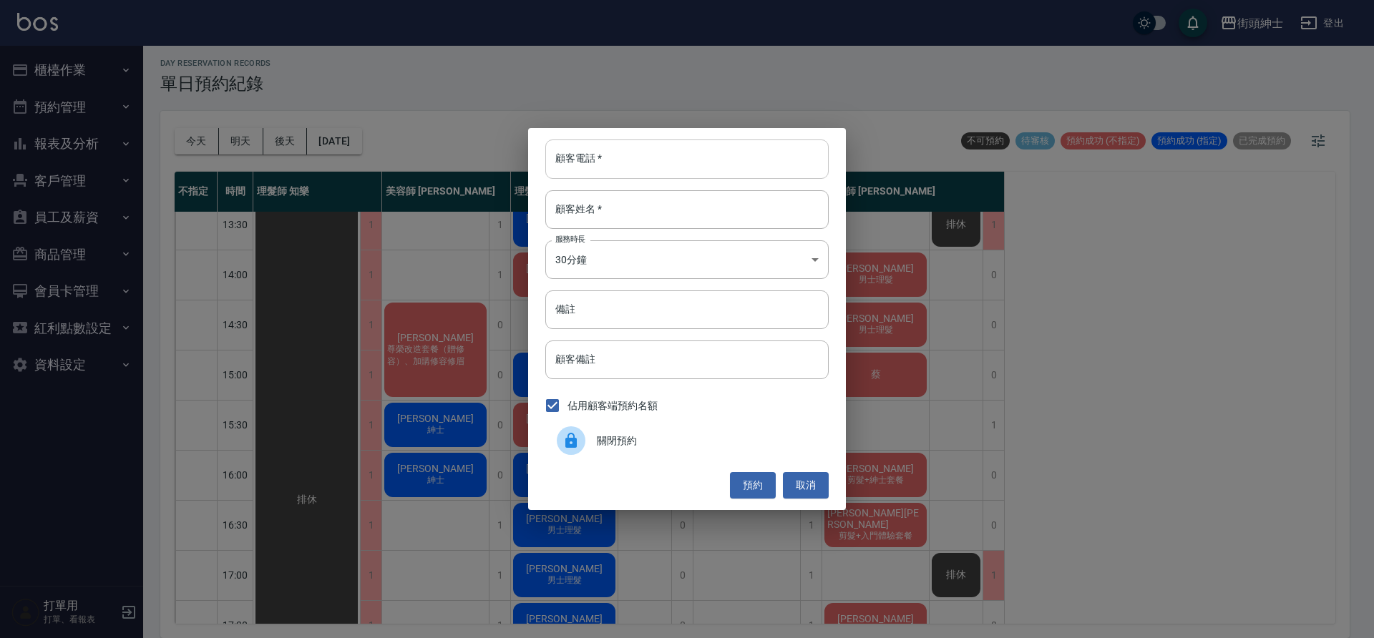
click at [700, 143] on input "顧客電話   *" at bounding box center [686, 159] width 283 height 39
paste input "許文嘉 電話: 0903586270"
drag, startPoint x: 617, startPoint y: 160, endPoint x: 538, endPoint y: 158, distance: 78.7
click at [538, 158] on div "顧客電話   * 許文嘉 電話: 0903586270 顧客電話   * 顧客姓名   * 顧客姓名   * 服務時長 30分鐘 1 服務時長 備註 備註 顧…" at bounding box center [687, 318] width 318 height 381
type input "0903586270"
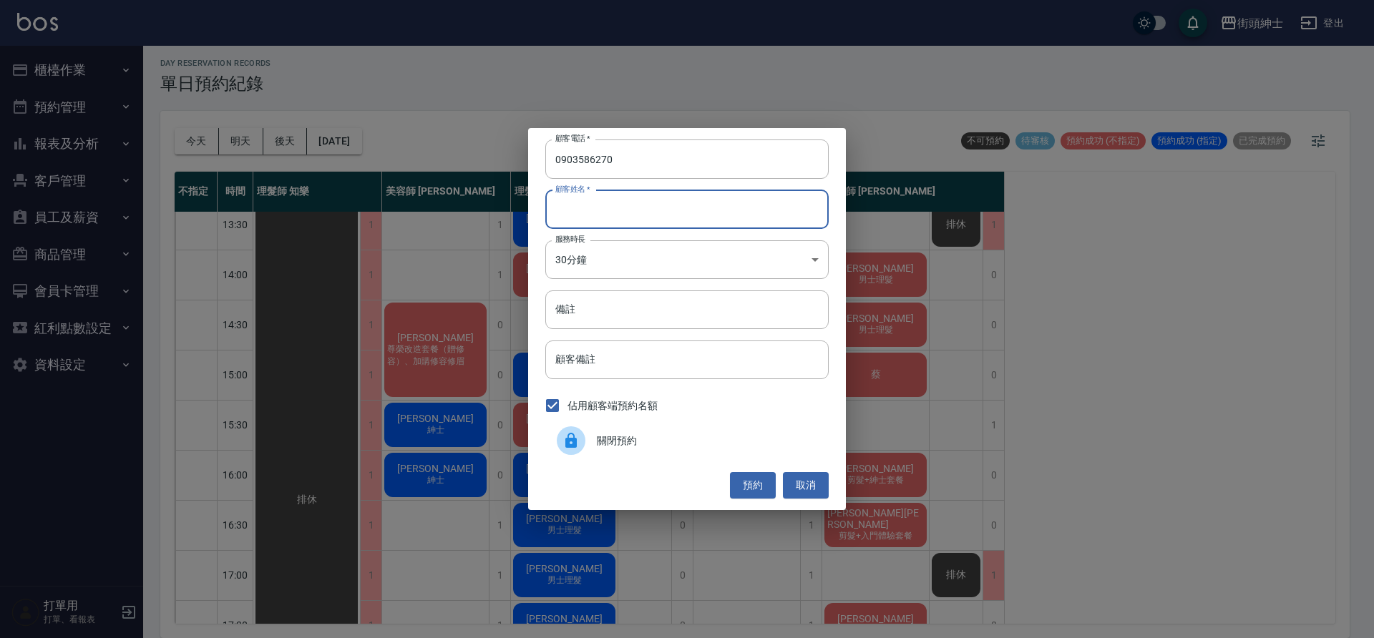
click at [593, 208] on input "顧客姓名   *" at bounding box center [686, 209] width 283 height 39
paste input "許文嘉 電話: 0903586270"
drag, startPoint x: 671, startPoint y: 210, endPoint x: 636, endPoint y: 214, distance: 35.3
click at [578, 215] on input "許文嘉 電話: 0903586270" at bounding box center [686, 209] width 283 height 39
click at [699, 208] on input "許文嘉 電話: 0903586270" at bounding box center [686, 209] width 283 height 39
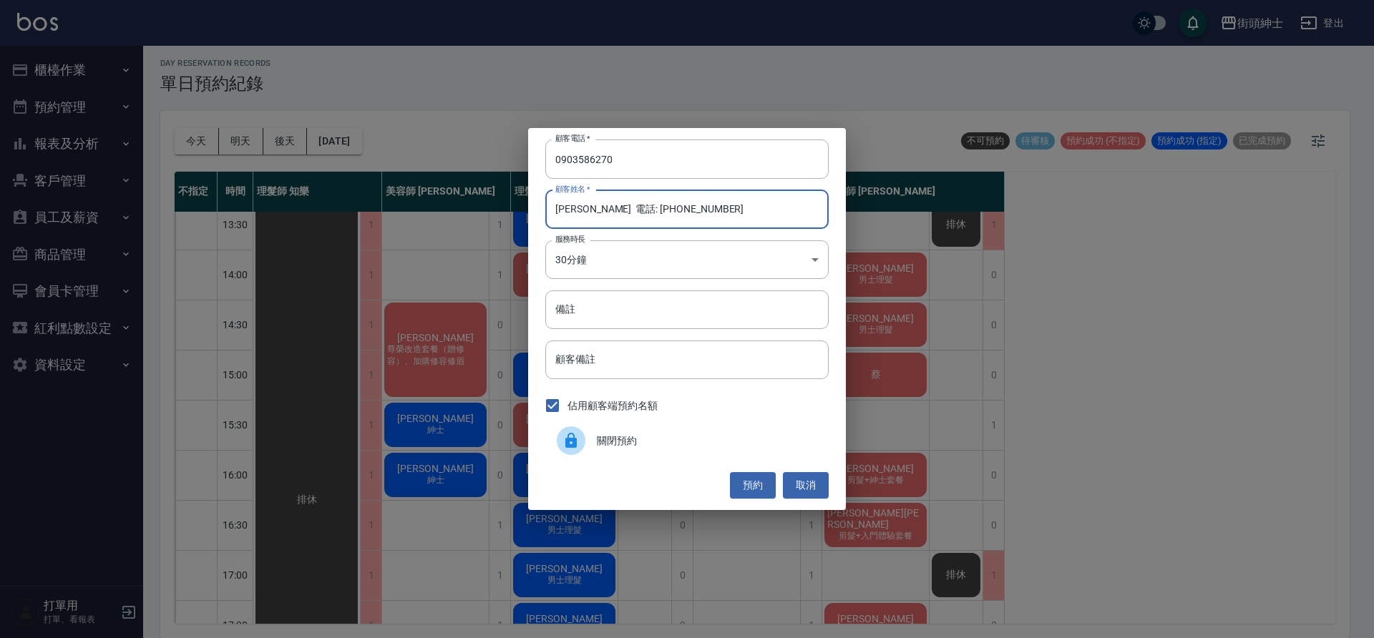
drag, startPoint x: 689, startPoint y: 209, endPoint x: 588, endPoint y: 212, distance: 101.0
click at [588, 212] on input "許文嘉 電話: 0903586270" at bounding box center [686, 209] width 283 height 39
type input "許文嘉"
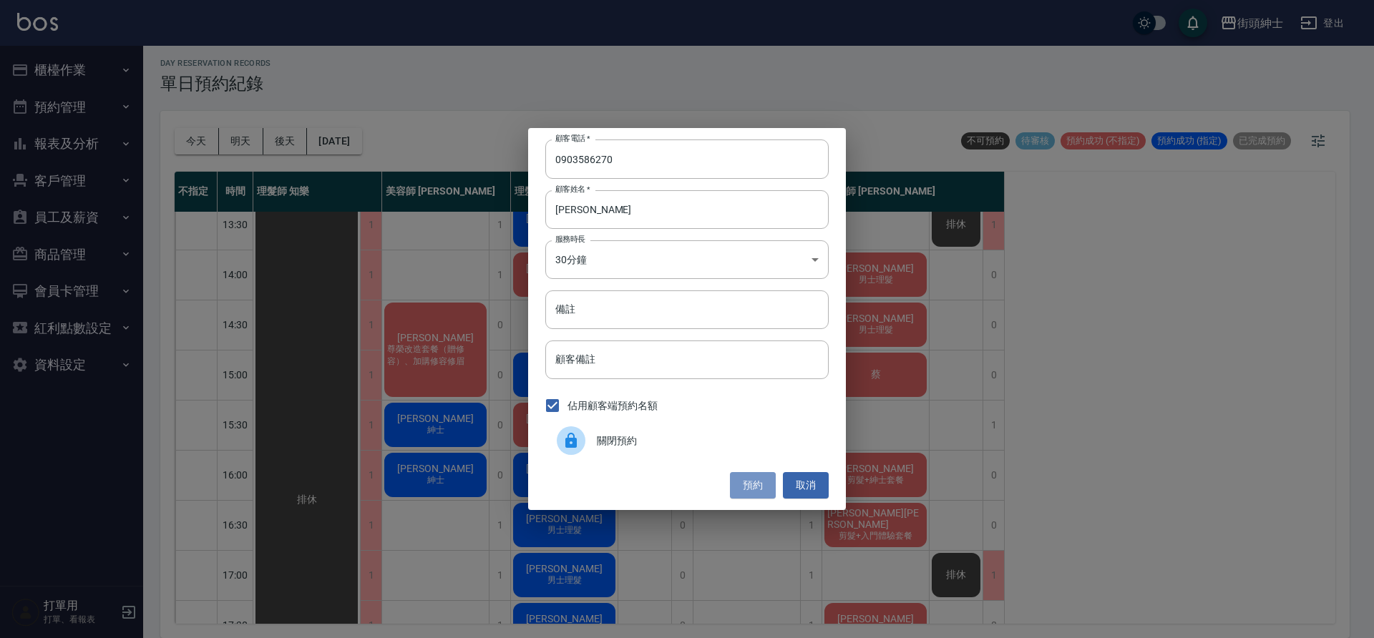
drag, startPoint x: 752, startPoint y: 477, endPoint x: 763, endPoint y: 478, distance: 11.5
click at [752, 477] on button "預約" at bounding box center [753, 485] width 46 height 26
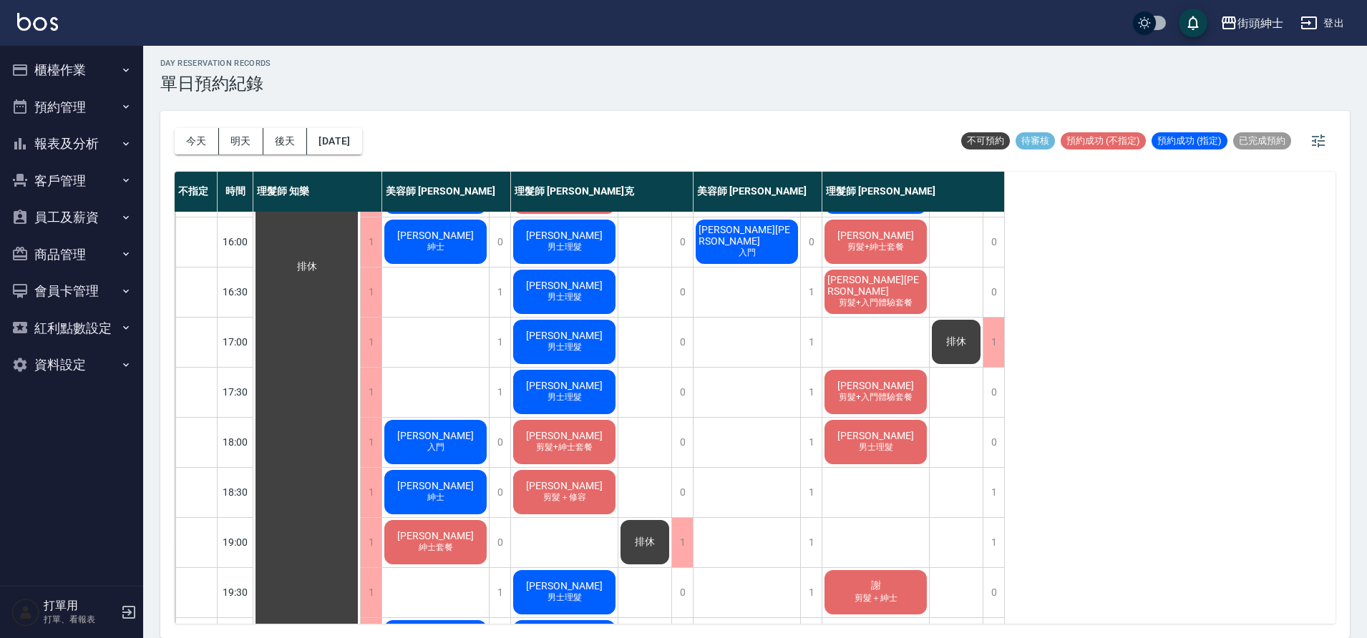
scroll to position [492, 0]
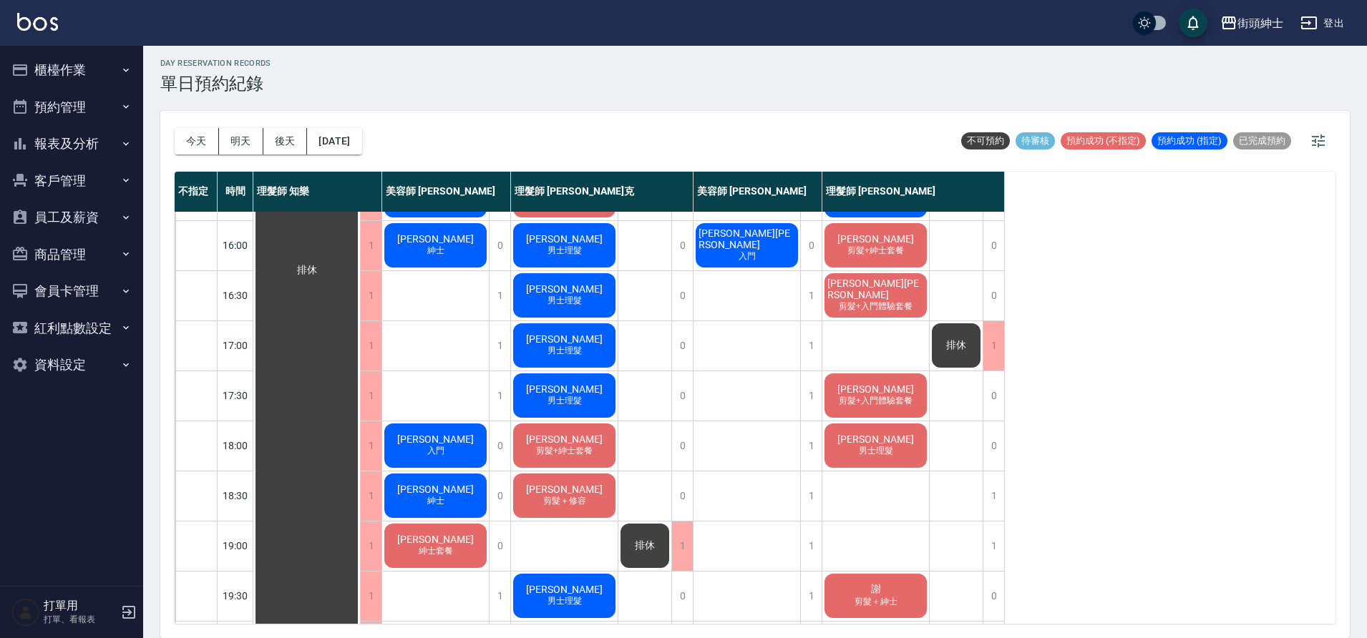
click at [533, 343] on div "Vincent 男士理髮" at bounding box center [564, 345] width 107 height 49
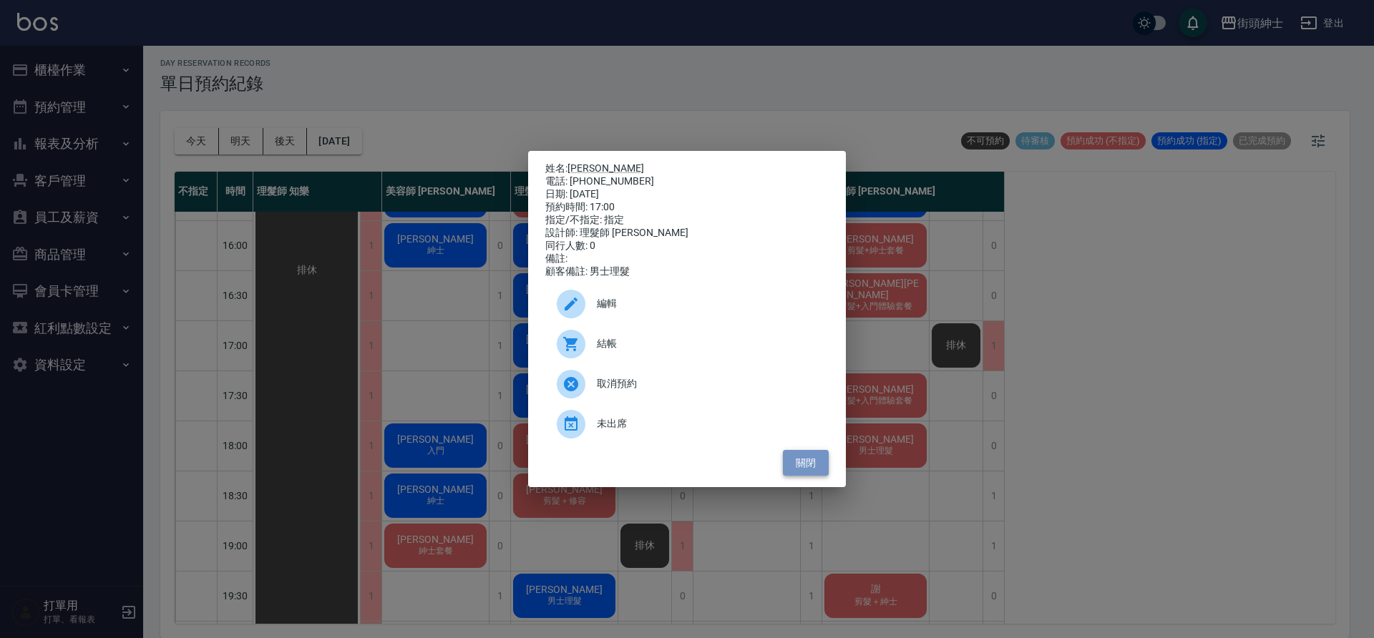
click at [810, 472] on button "關閉" at bounding box center [806, 463] width 46 height 26
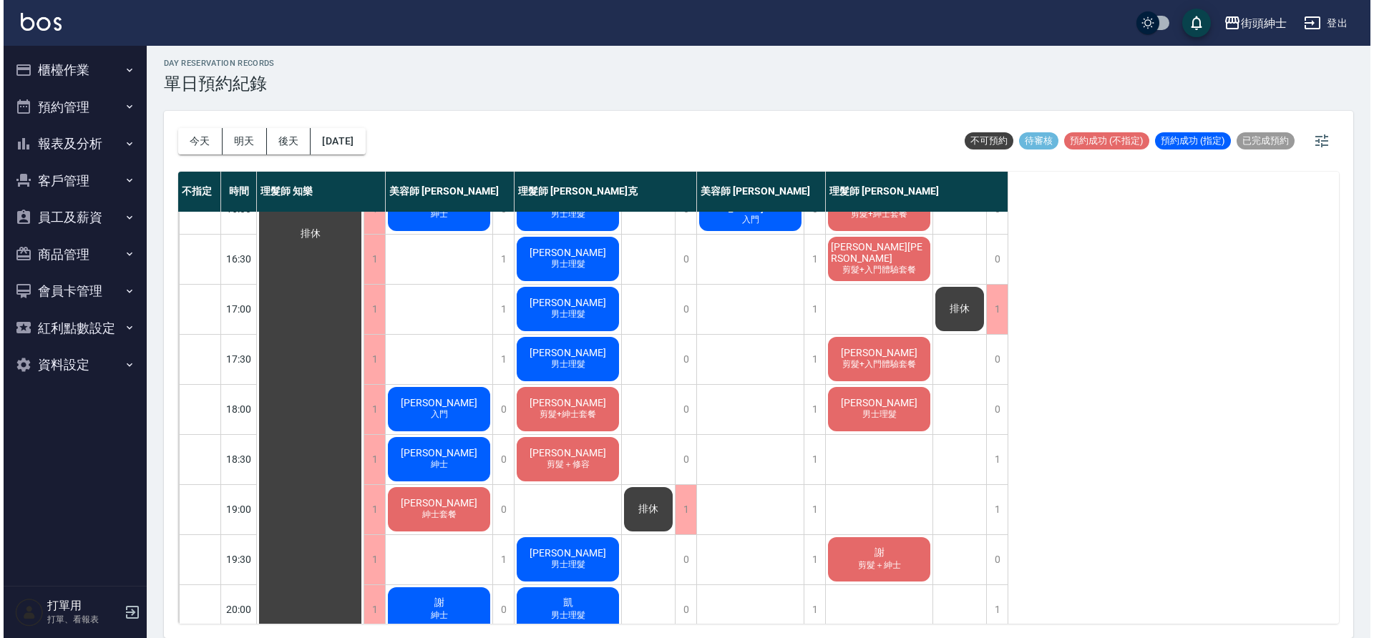
scroll to position [539, 0]
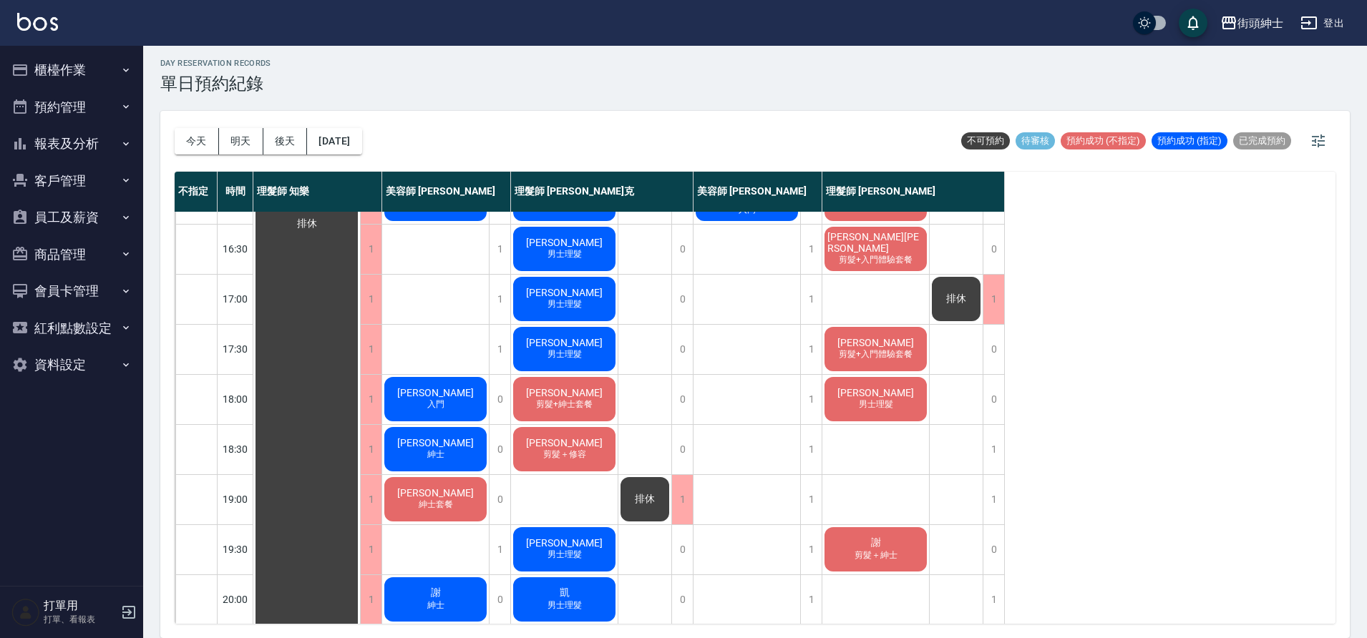
click at [552, 304] on span "男士理髮" at bounding box center [565, 304] width 40 height 12
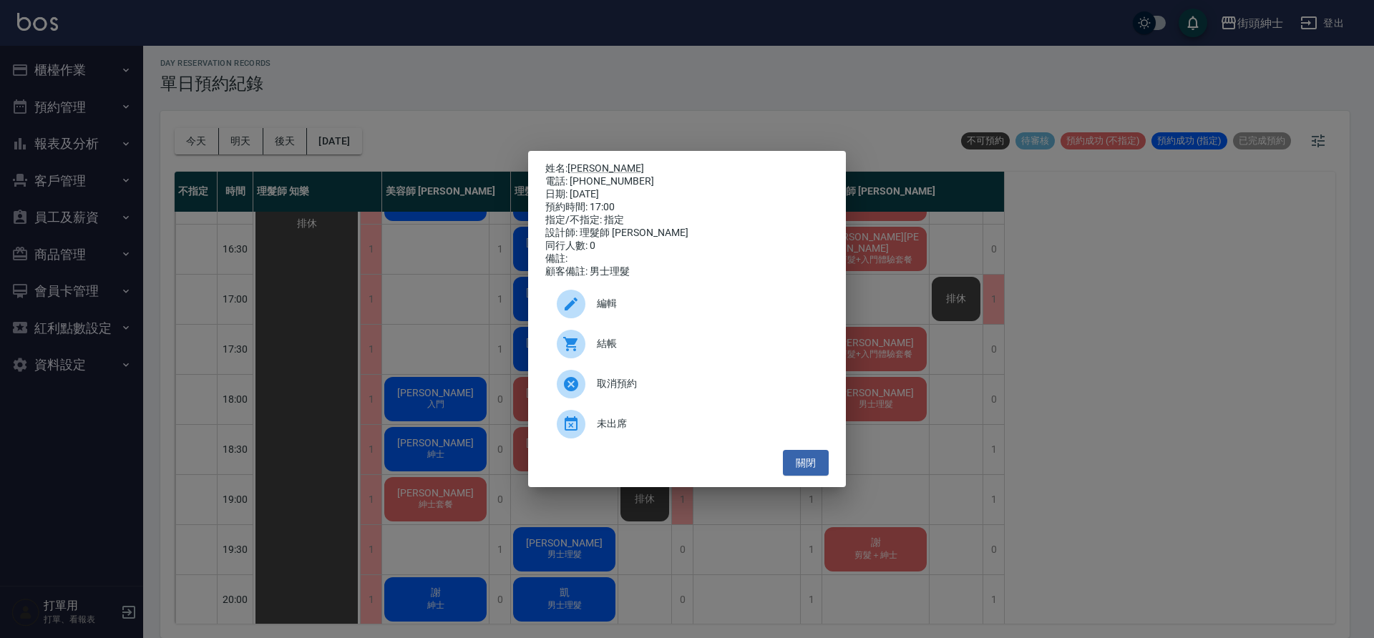
click at [603, 311] on span "編輯" at bounding box center [707, 303] width 220 height 15
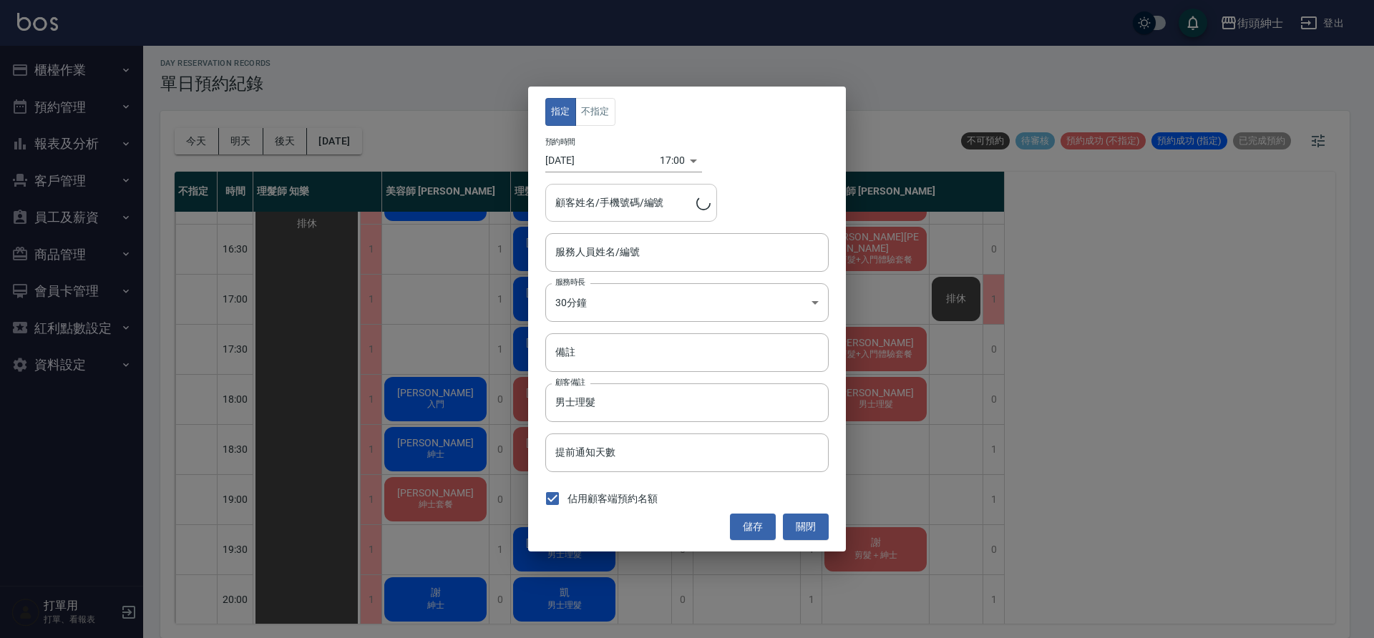
type input "Vincent/0931106980"
type input "理髮師 Vic 維克(無代號)"
click at [662, 163] on body "街頭紳士 登出 櫃檯作業 打帳單 帳單列表 營業儀表板 現金收支登錄 材料自購登錄 每日結帳 排班表 現場電腦打卡 預約管理 預約管理 單日預約紀錄 單週預約…" at bounding box center [687, 317] width 1374 height 643
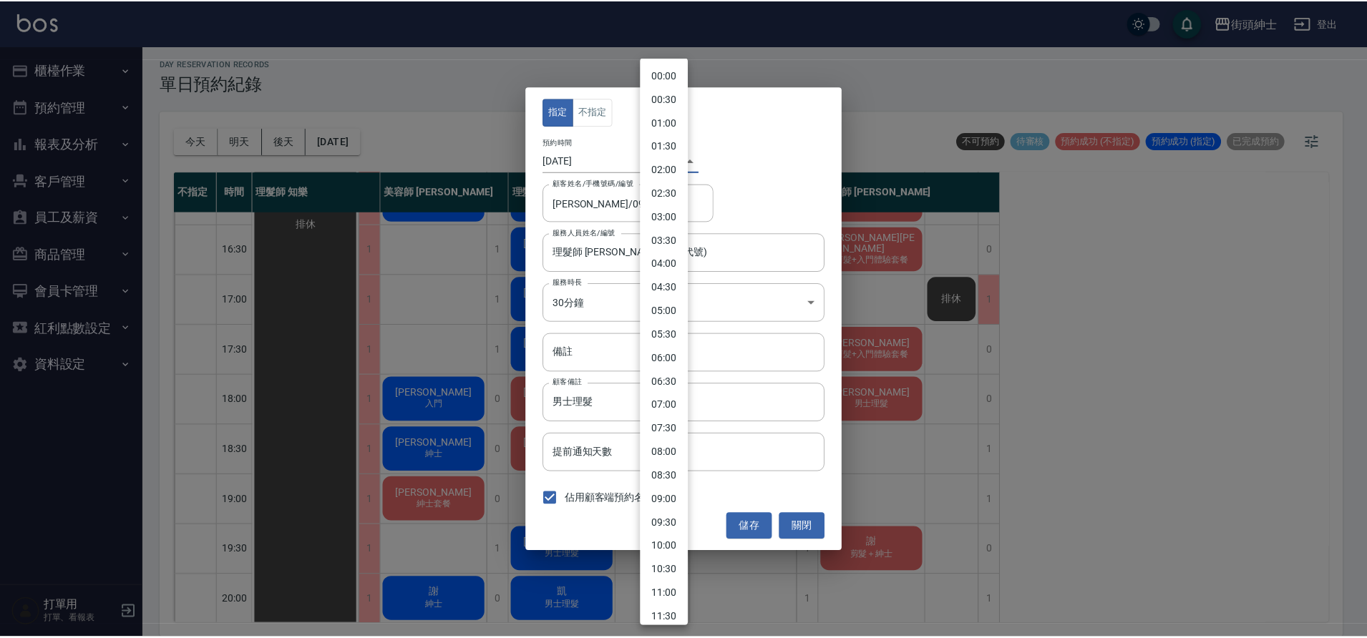
scroll to position [536, 0]
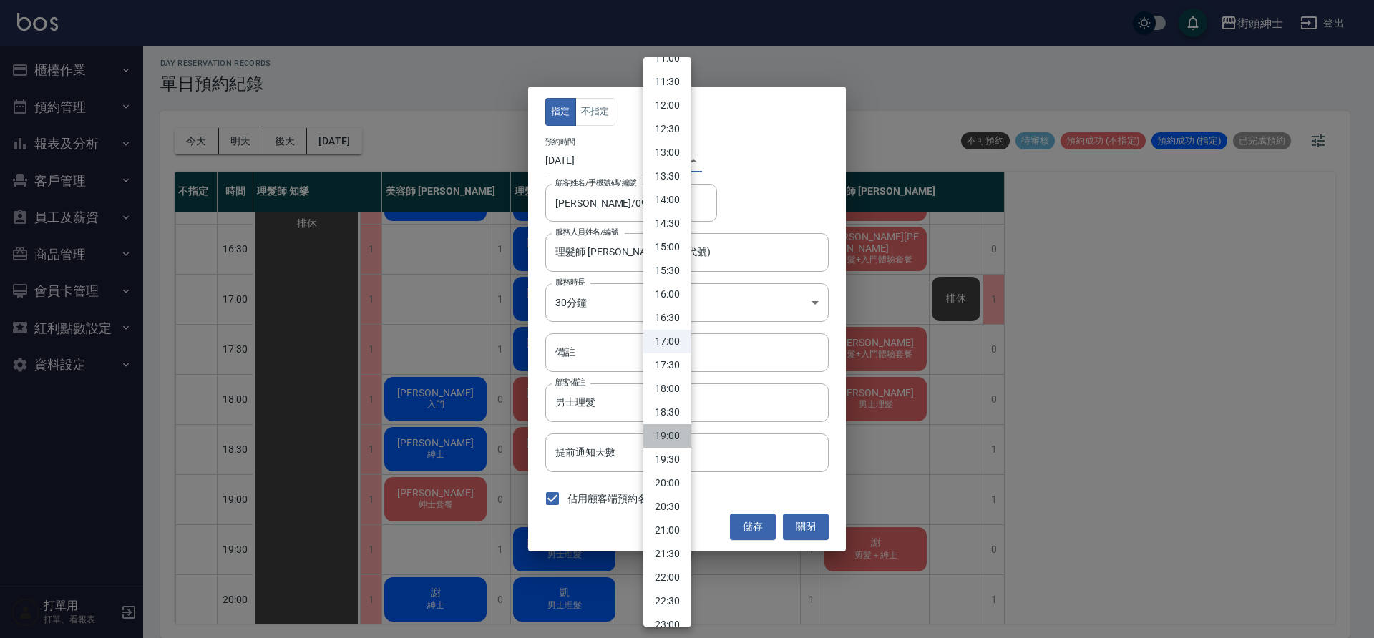
click at [663, 432] on li "19:00" at bounding box center [667, 436] width 48 height 24
type input "1759575600000"
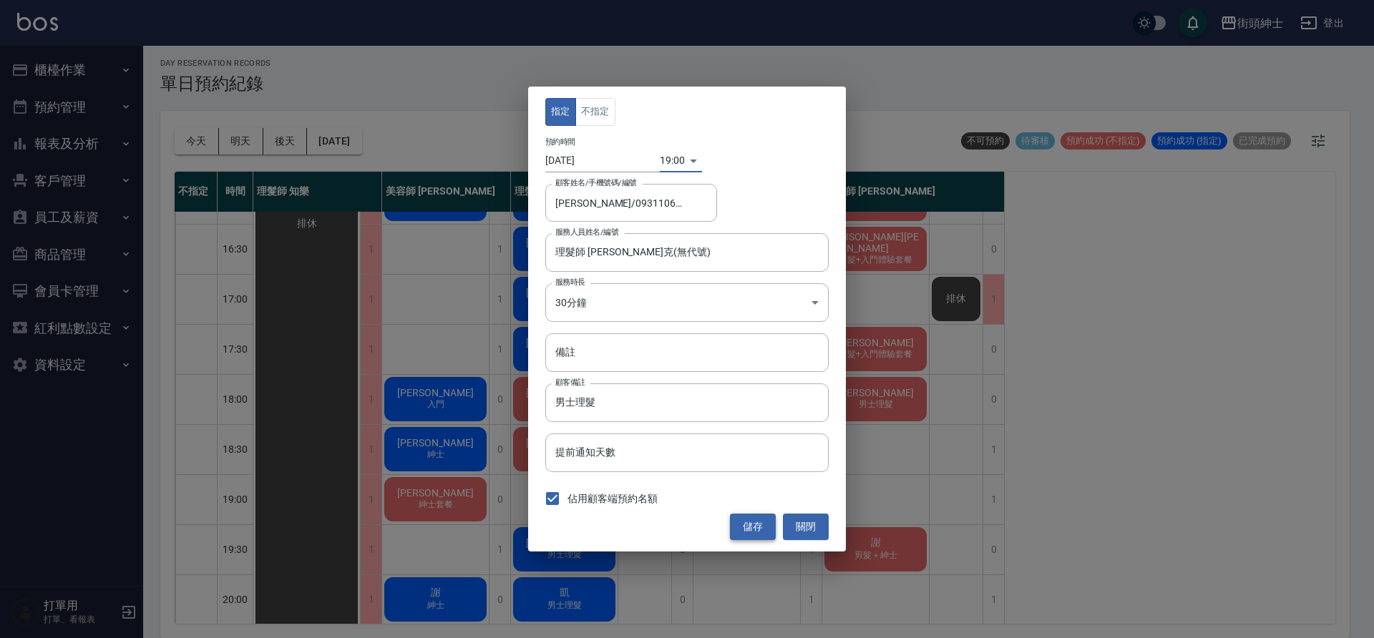
click at [760, 516] on button "儲存" at bounding box center [753, 527] width 46 height 26
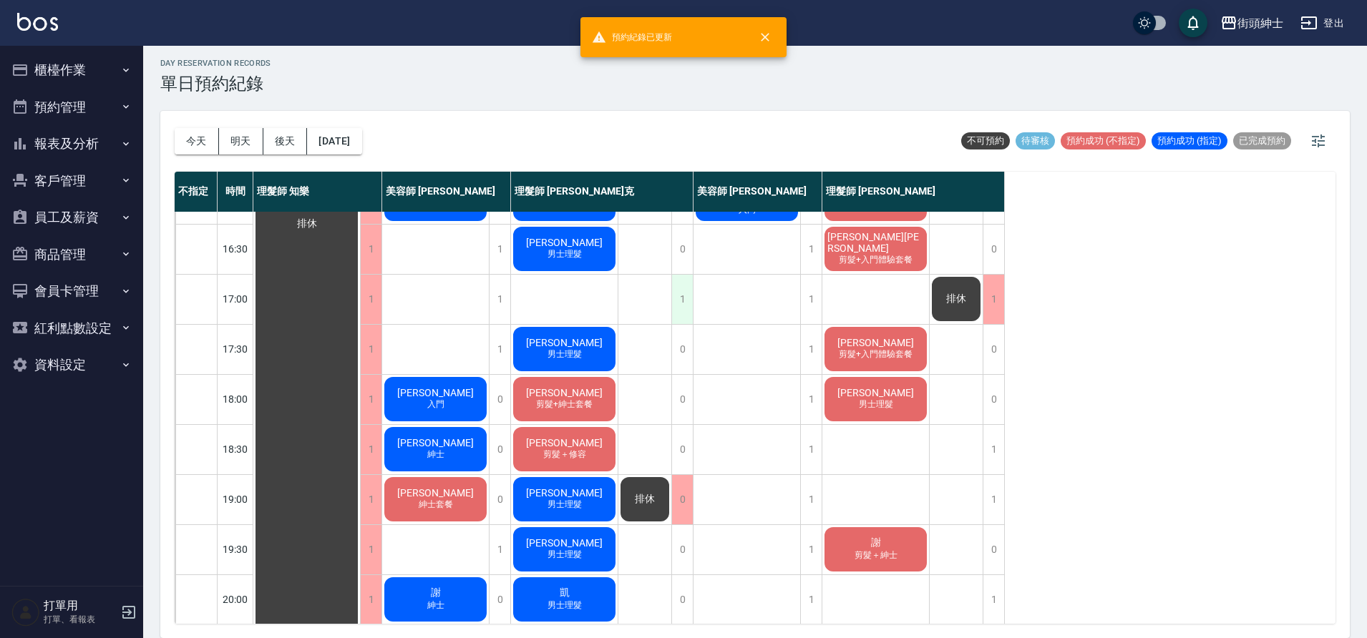
click at [678, 303] on div "1" at bounding box center [681, 299] width 21 height 49
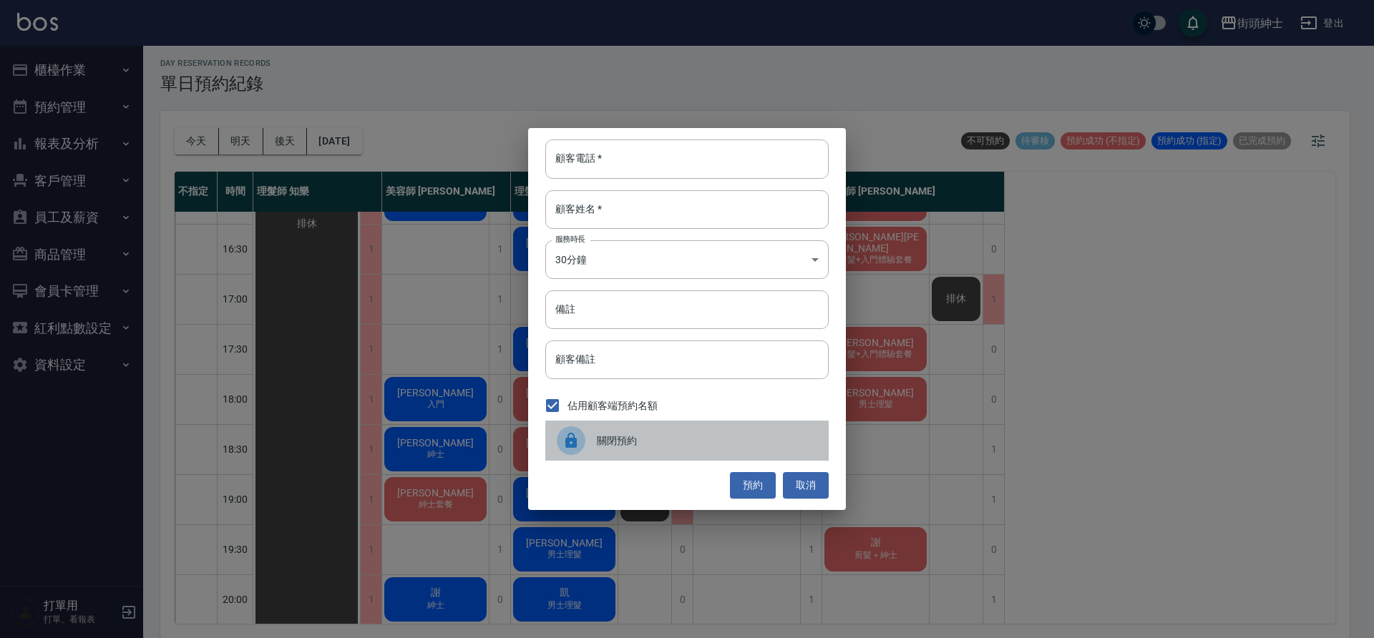
click at [664, 440] on span "關閉預約" at bounding box center [707, 441] width 220 height 15
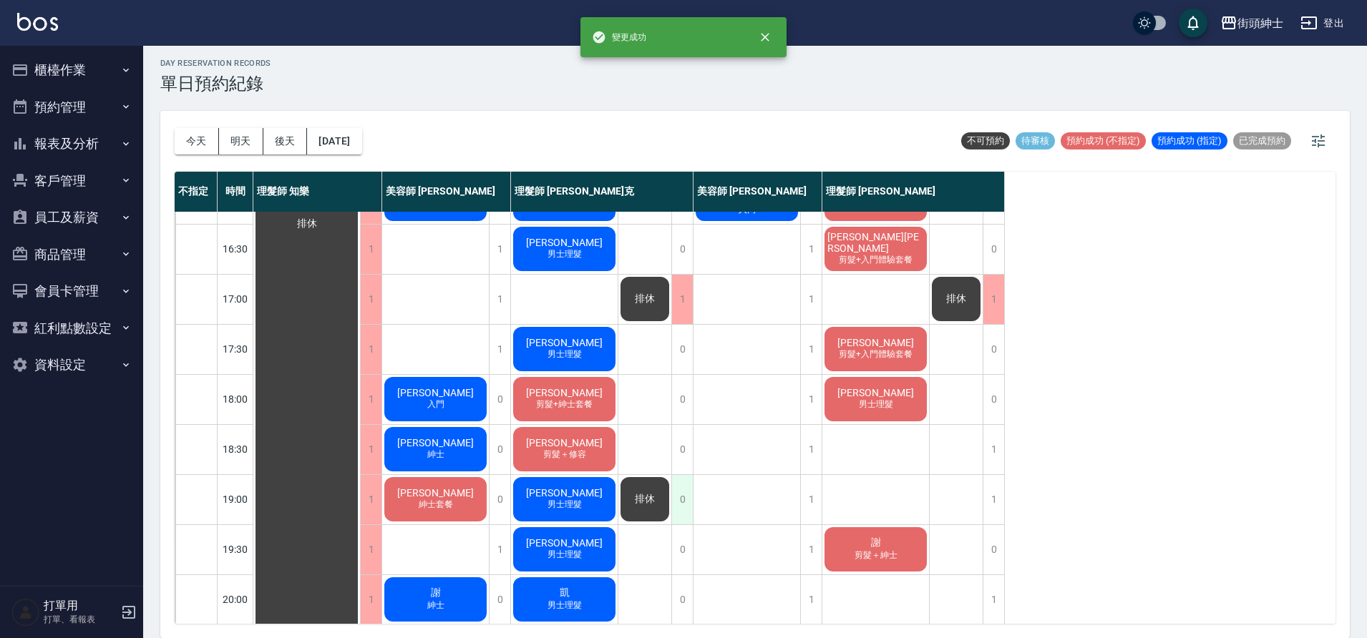
click at [687, 483] on div "0" at bounding box center [681, 499] width 21 height 49
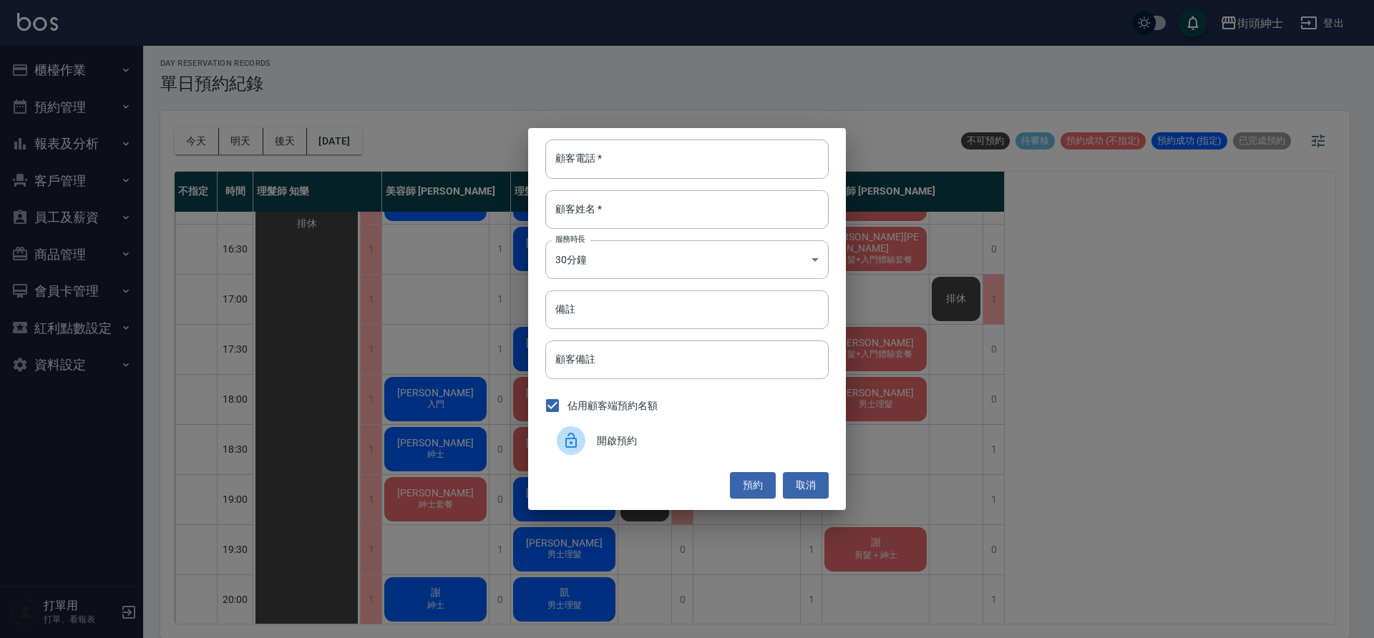
click at [681, 434] on span "開啟預約" at bounding box center [707, 441] width 220 height 15
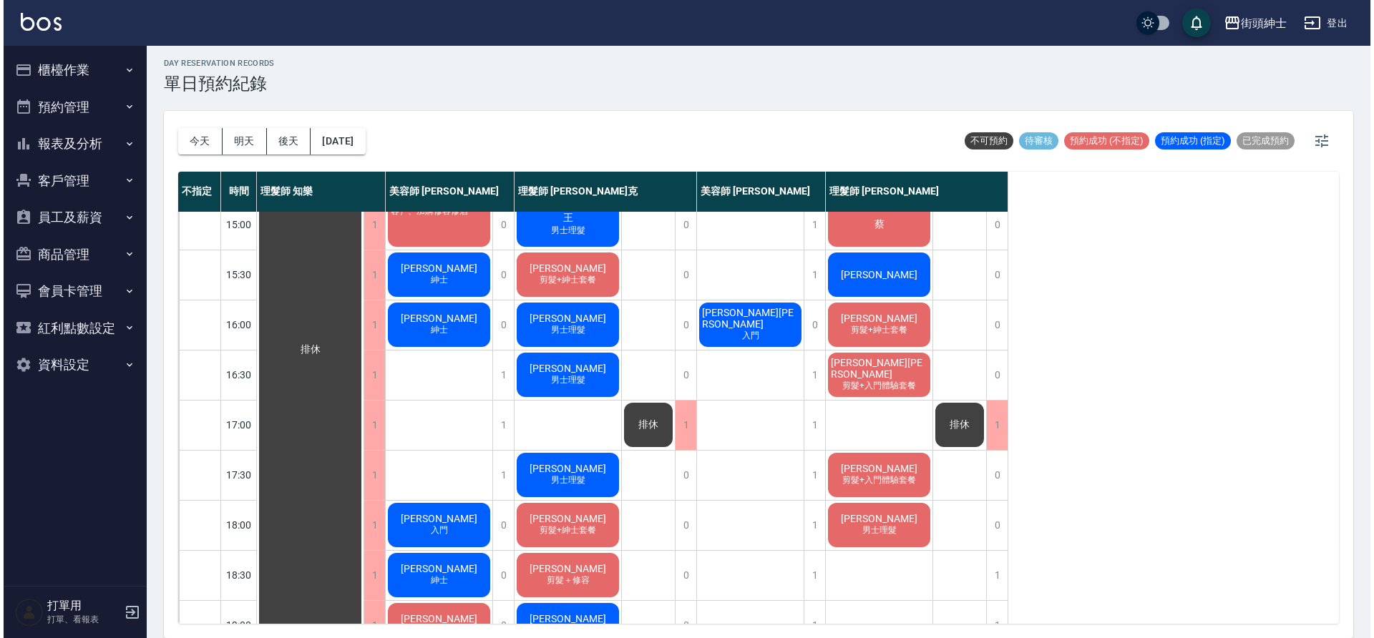
scroll to position [422, 0]
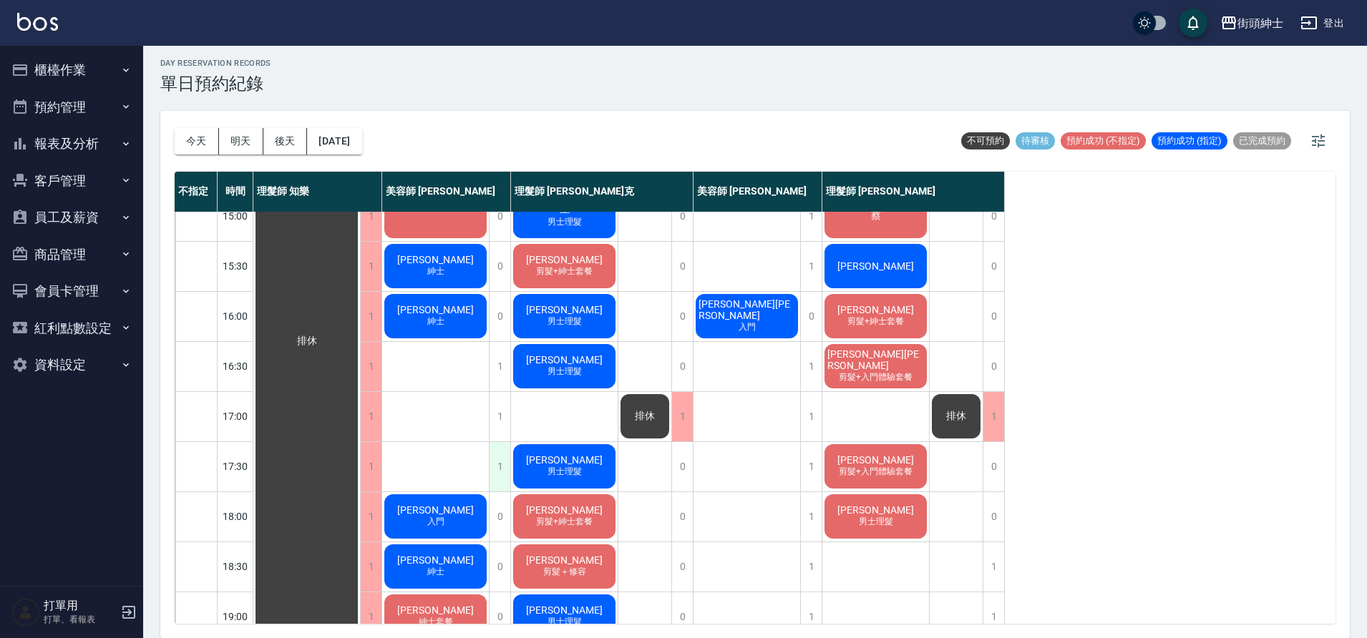
click at [502, 474] on div "1" at bounding box center [499, 466] width 21 height 49
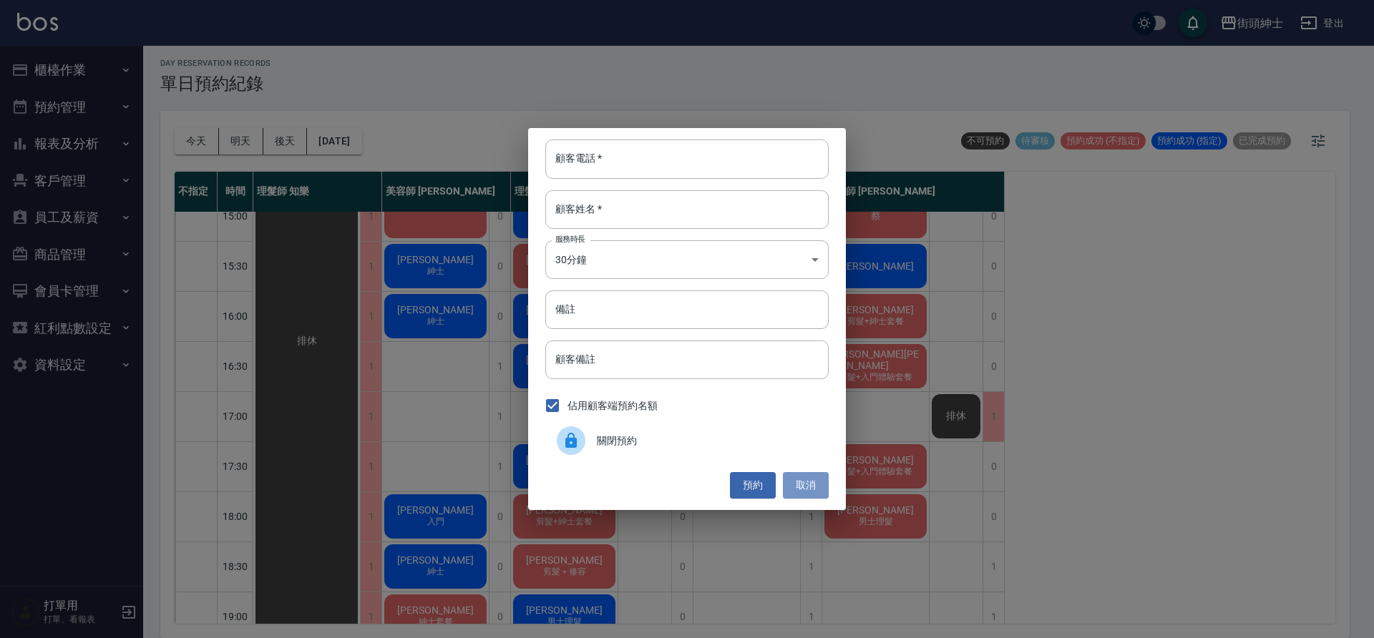
drag, startPoint x: 801, startPoint y: 486, endPoint x: 650, endPoint y: 466, distance: 152.3
click at [802, 485] on button "取消" at bounding box center [806, 485] width 46 height 26
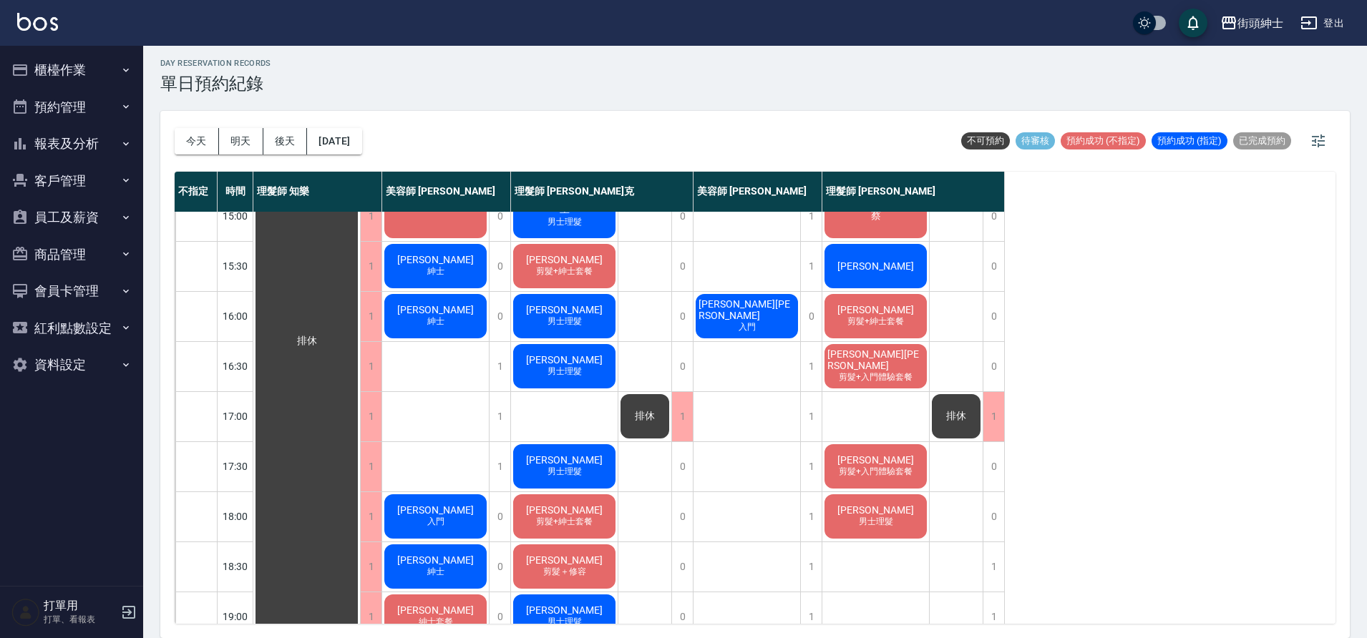
click at [451, 525] on div "卜心慧 入門" at bounding box center [435, 516] width 107 height 49
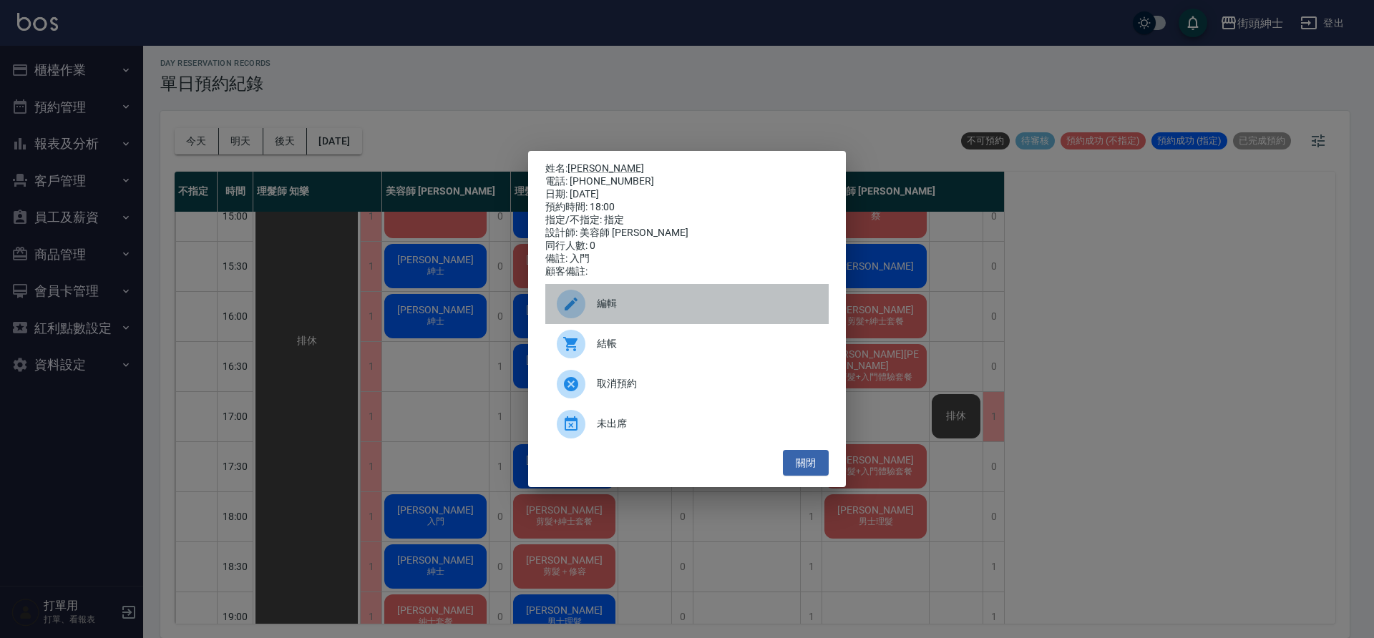
click at [648, 293] on div "編輯" at bounding box center [686, 304] width 283 height 40
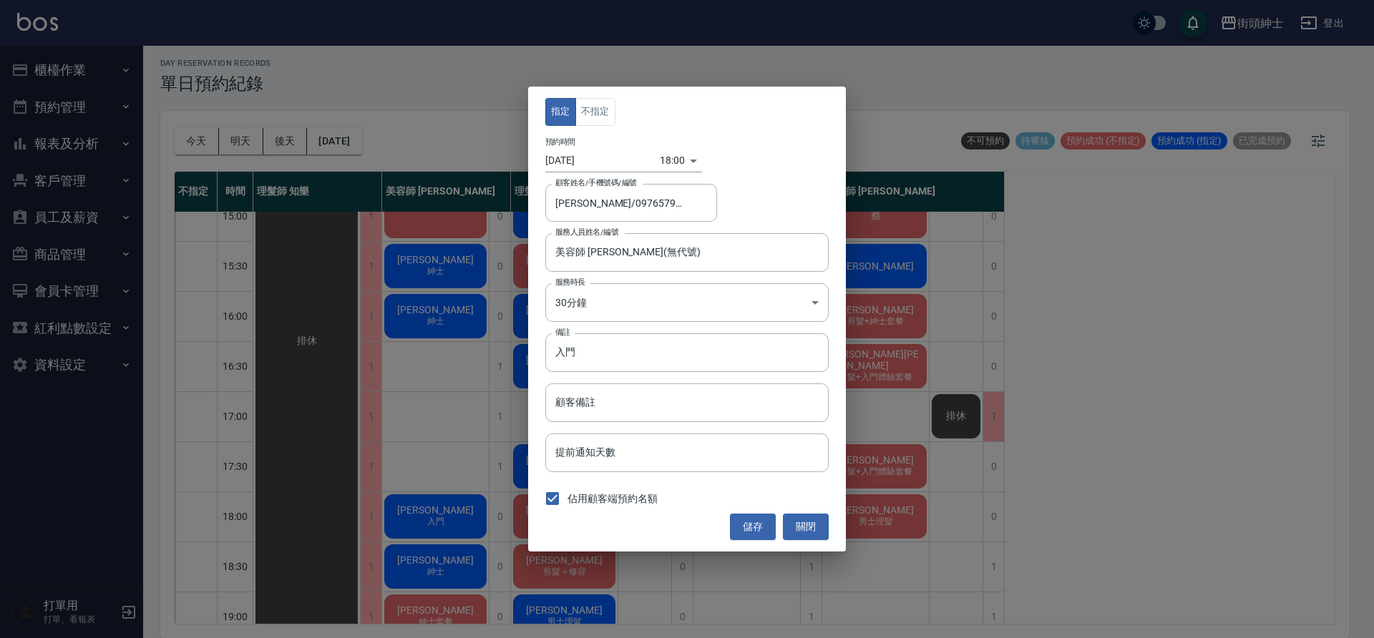
click at [676, 165] on div "18:00 1759572000000" at bounding box center [681, 161] width 42 height 24
click at [666, 164] on body "街頭紳士 登出 櫃檯作業 打帳單 帳單列表 營業儀表板 現金收支登錄 材料自購登錄 每日結帳 排班表 現場電腦打卡 預約管理 預約管理 單日預約紀錄 單週預約…" at bounding box center [687, 317] width 1374 height 643
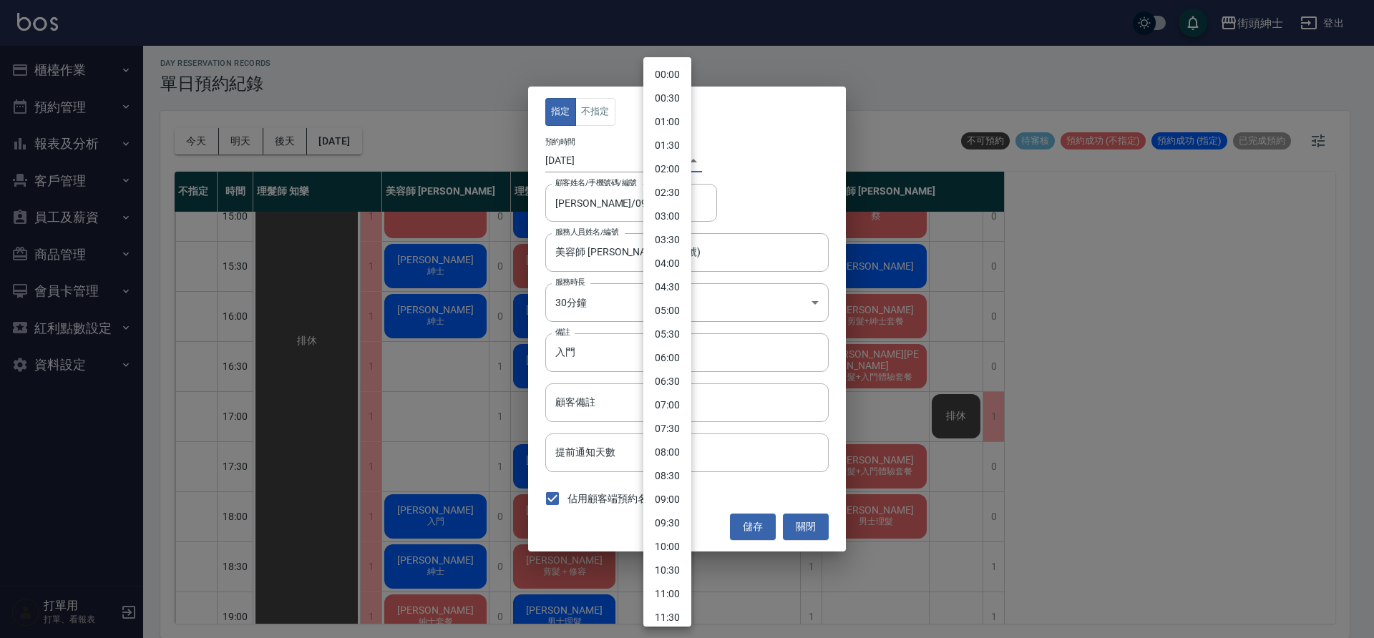
scroll to position [575, 0]
click at [676, 317] on li "17:30" at bounding box center [667, 326] width 48 height 24
type input "1759570200000"
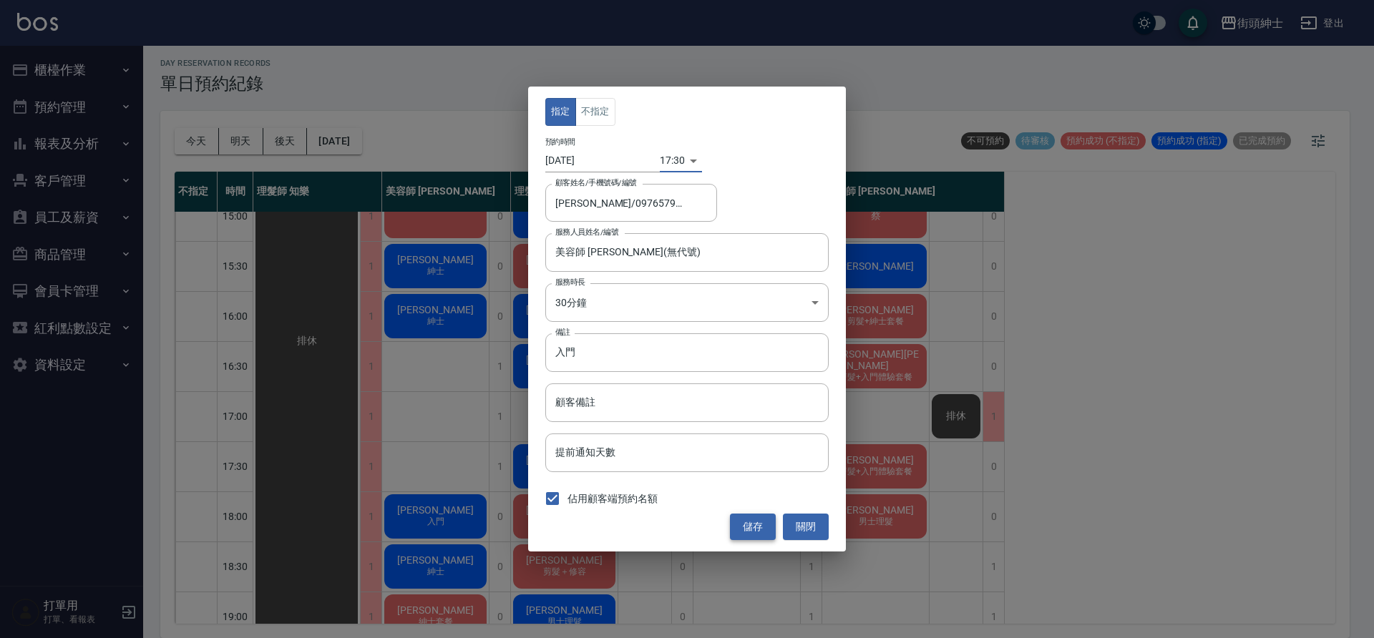
click at [739, 533] on button "儲存" at bounding box center [753, 527] width 46 height 26
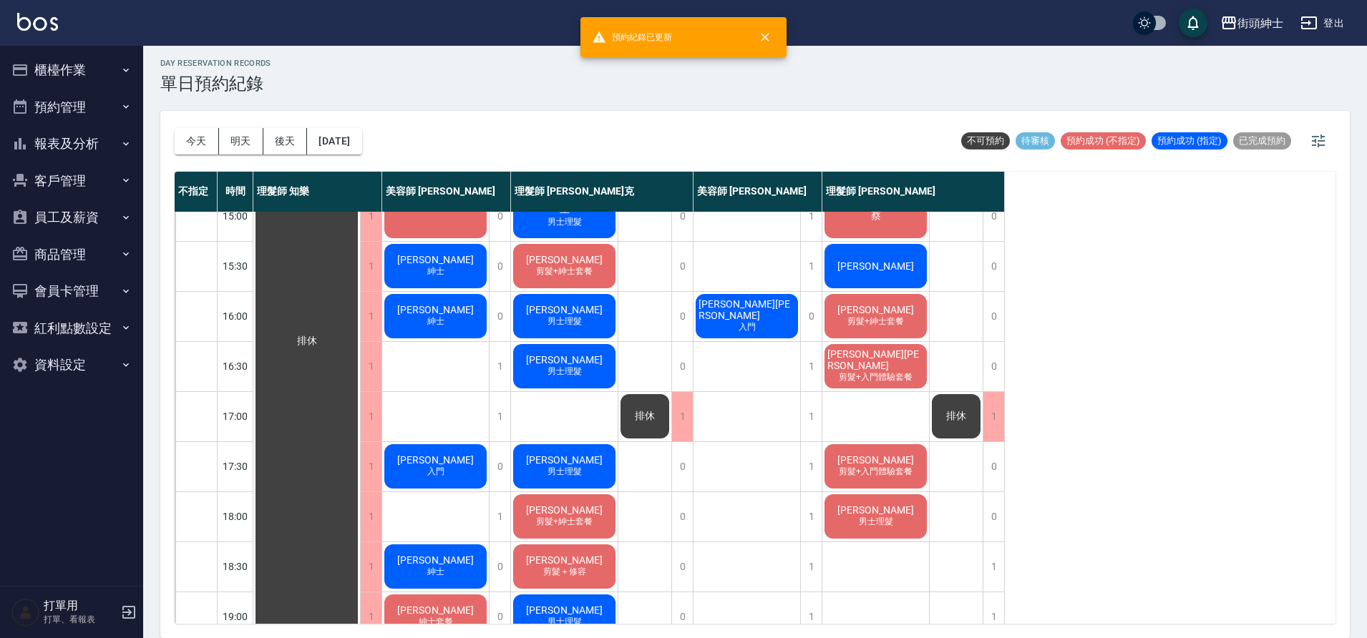
click at [840, 473] on span "剪髮+入門體驗套餐" at bounding box center [875, 472] width 79 height 12
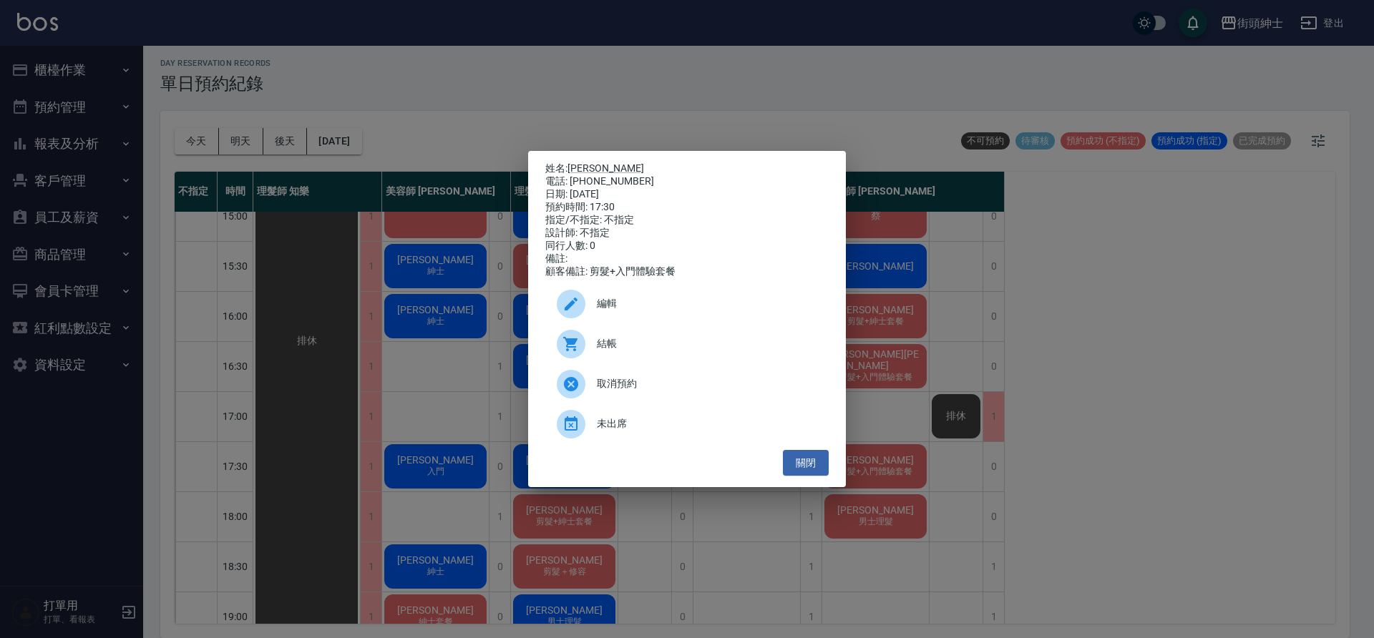
click at [696, 311] on span "編輯" at bounding box center [707, 303] width 220 height 15
click at [696, 316] on body "街頭紳士 登出 櫃檯作業 打帳單 帳單列表 營業儀表板 現金收支登錄 材料自購登錄 每日結帳 排班表 現場電腦打卡 預約管理 預約管理 單日預約紀錄 單週預約…" at bounding box center [687, 317] width 1374 height 643
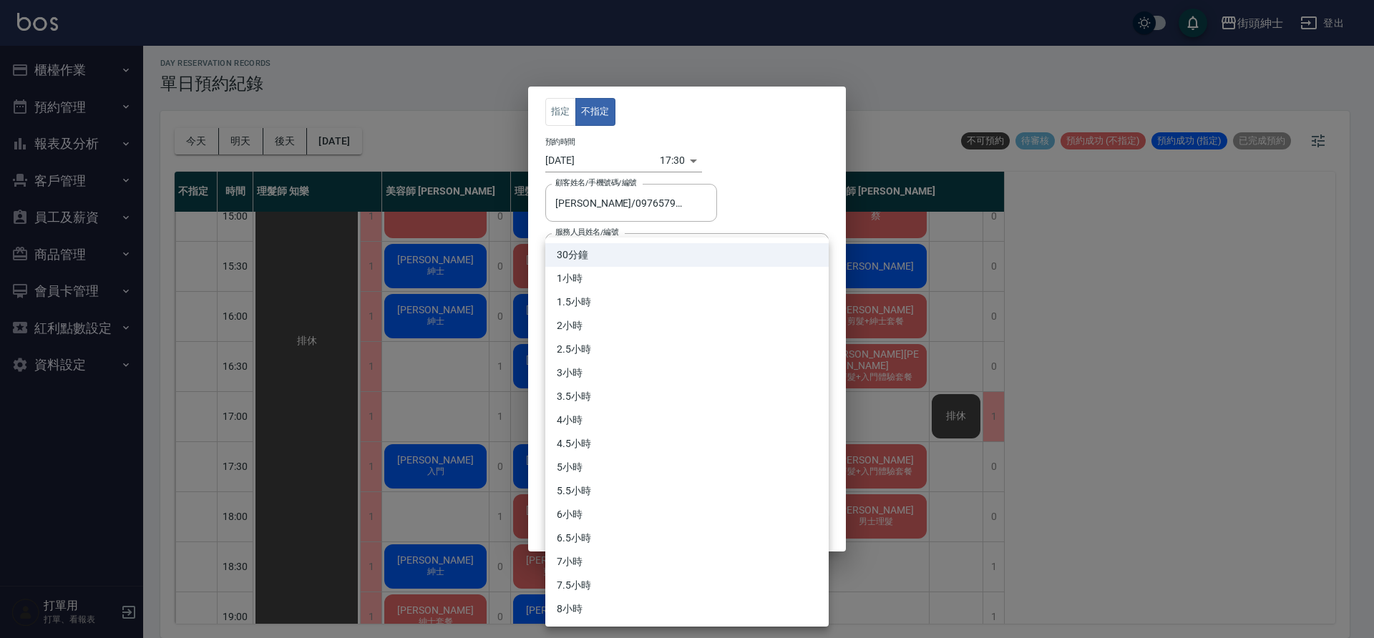
click at [658, 155] on div at bounding box center [687, 319] width 1374 height 638
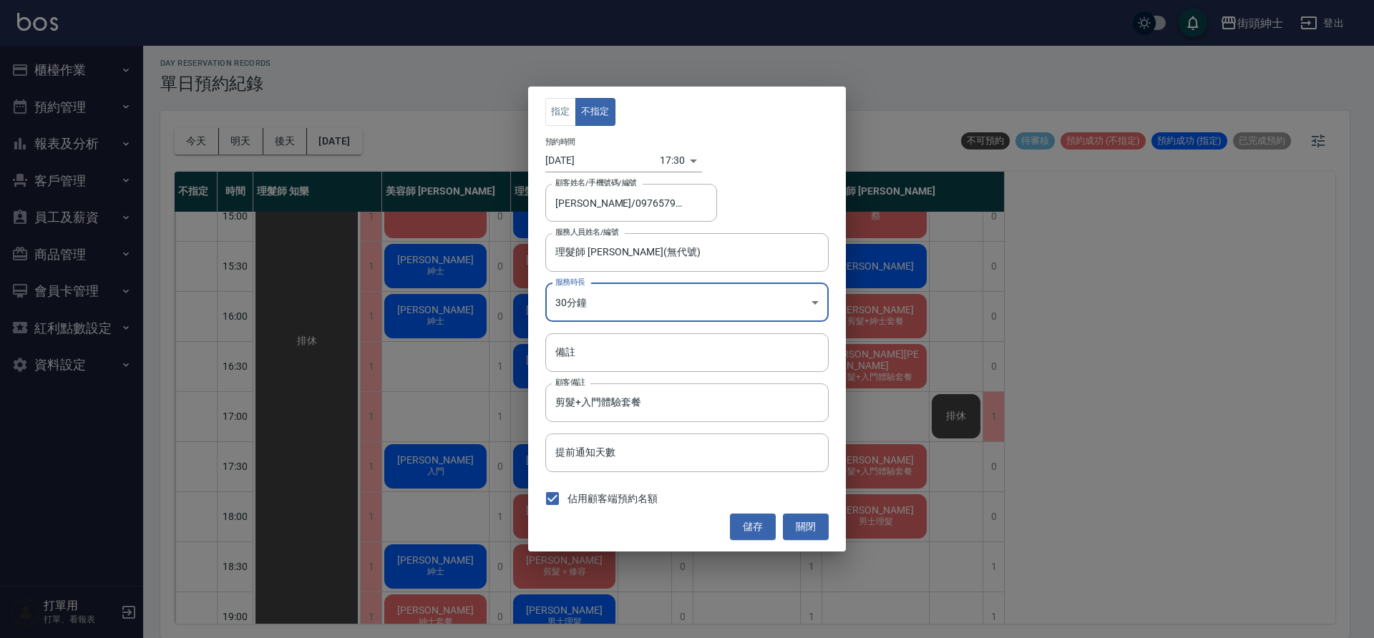
click at [658, 155] on body "街頭紳士 登出 櫃檯作業 打帳單 帳單列表 營業儀表板 現金收支登錄 材料自購登錄 每日結帳 排班表 現場電腦打卡 預約管理 預約管理 單日預約紀錄 單週預約…" at bounding box center [687, 317] width 1374 height 643
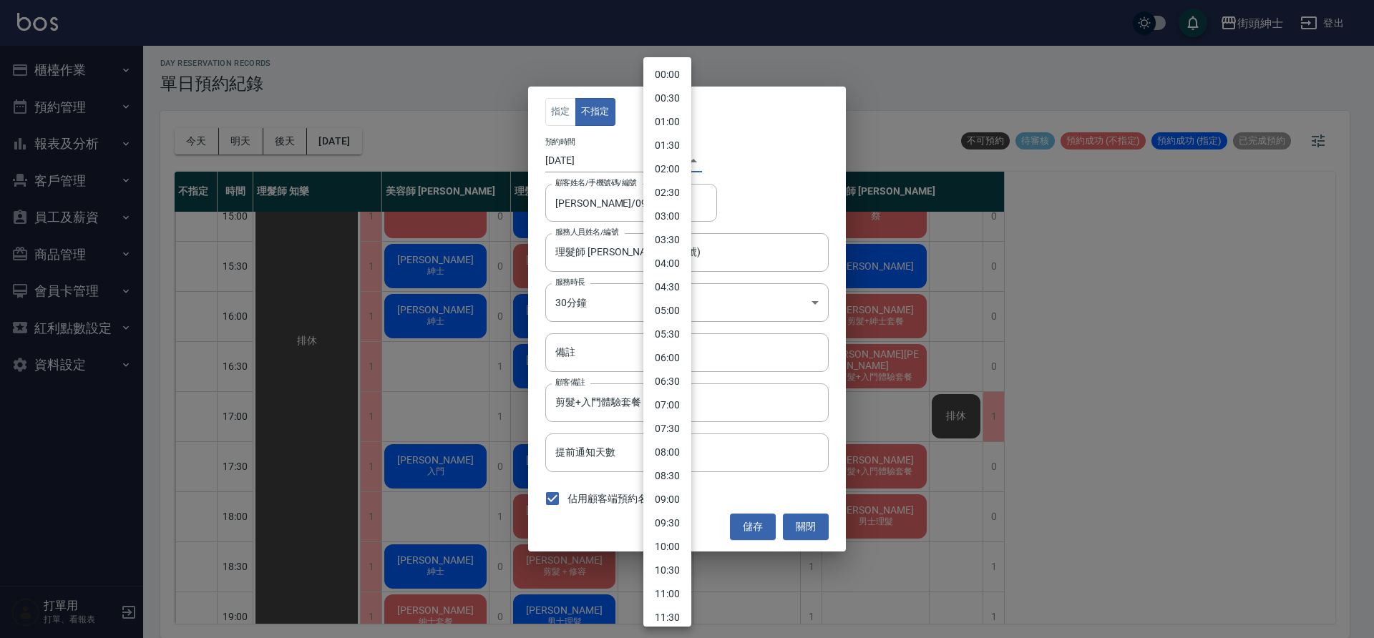
scroll to position [560, 0]
click at [679, 391] on li "18:30" at bounding box center [667, 389] width 48 height 24
type input "1759573800000"
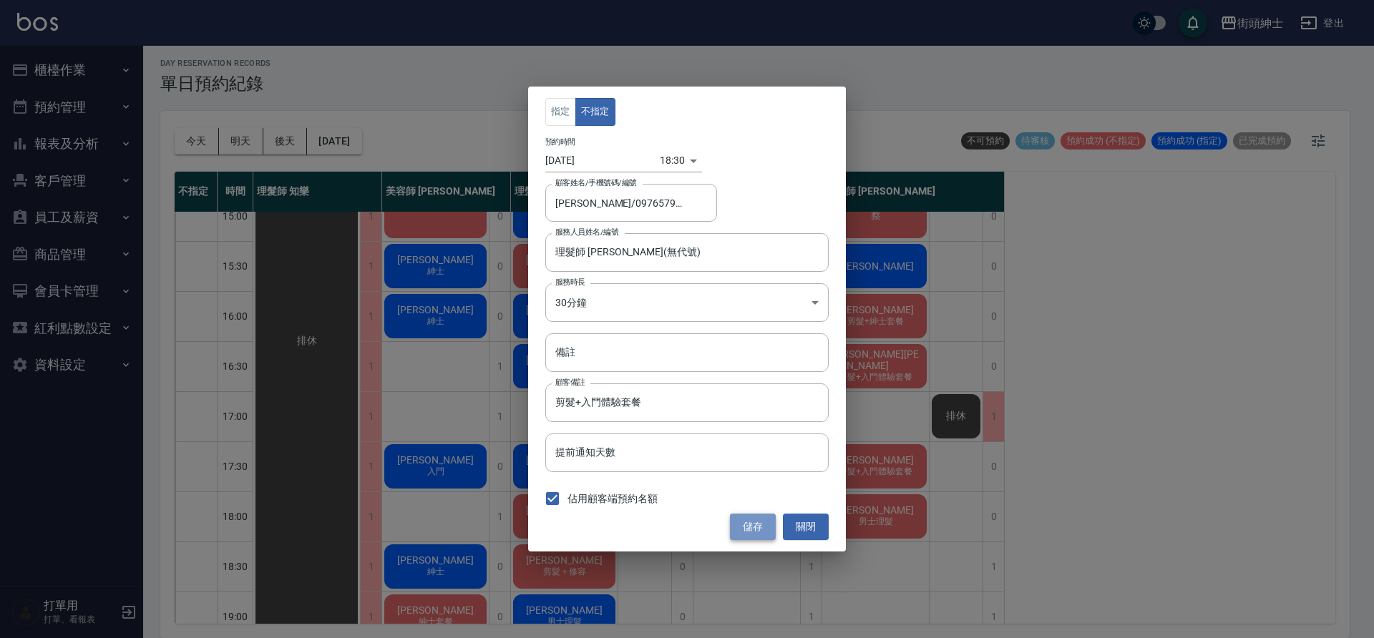
click at [752, 533] on button "儲存" at bounding box center [753, 527] width 46 height 26
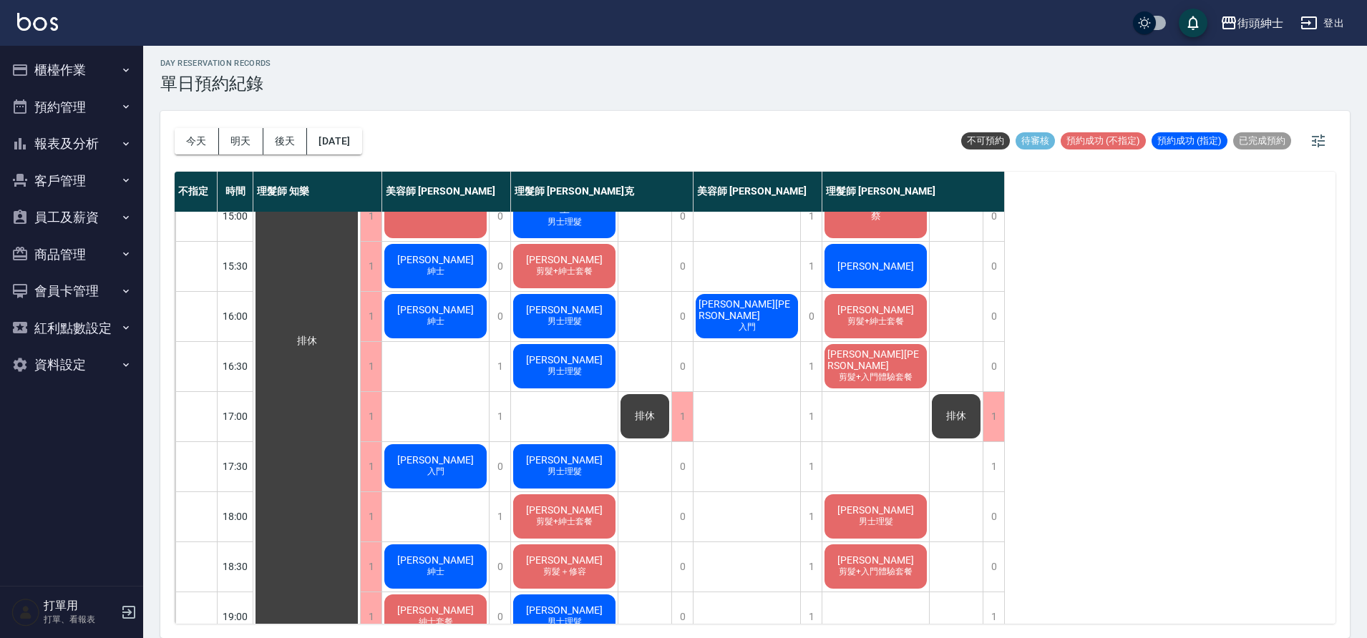
click at [447, 475] on span "入門" at bounding box center [435, 472] width 23 height 12
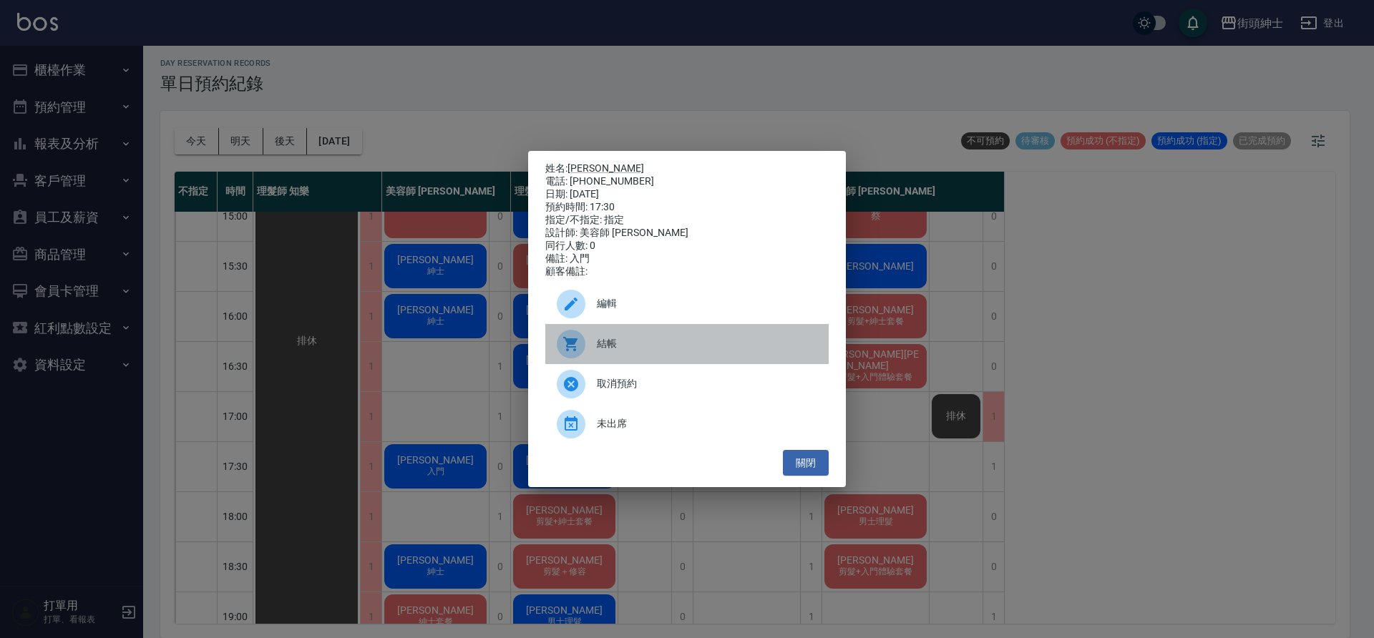
click at [614, 339] on div "結帳" at bounding box center [686, 344] width 283 height 40
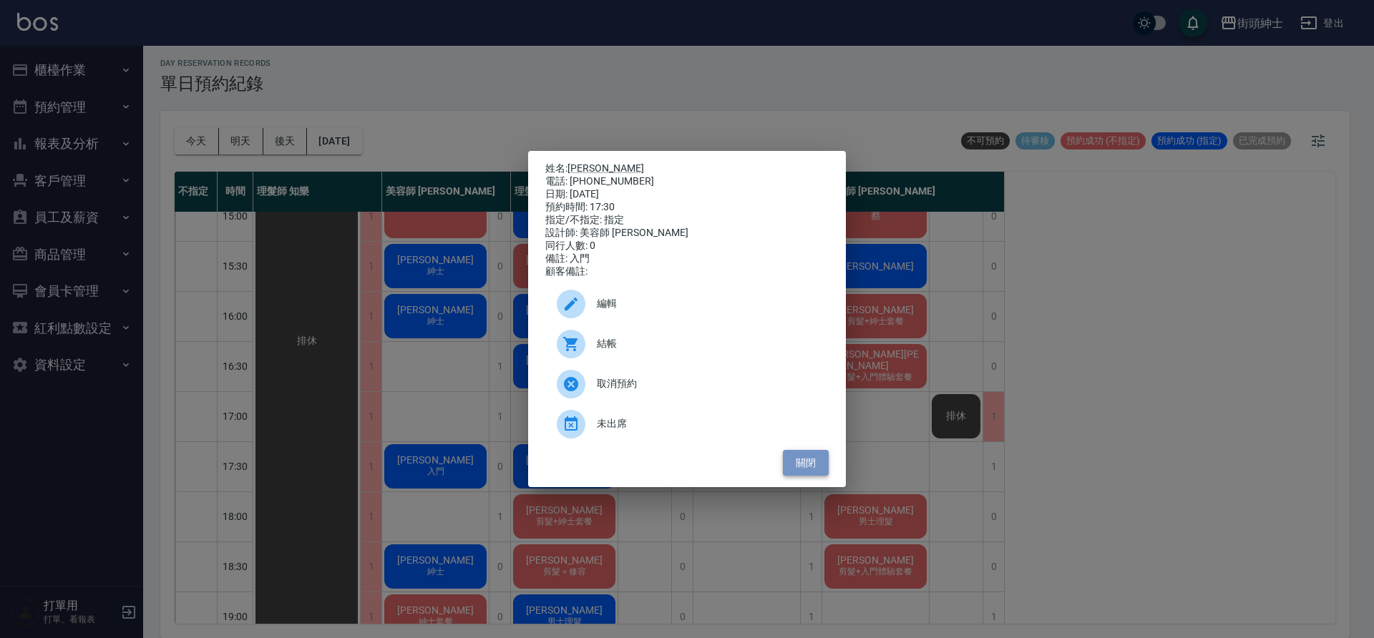
click at [799, 465] on button "關閉" at bounding box center [806, 463] width 46 height 26
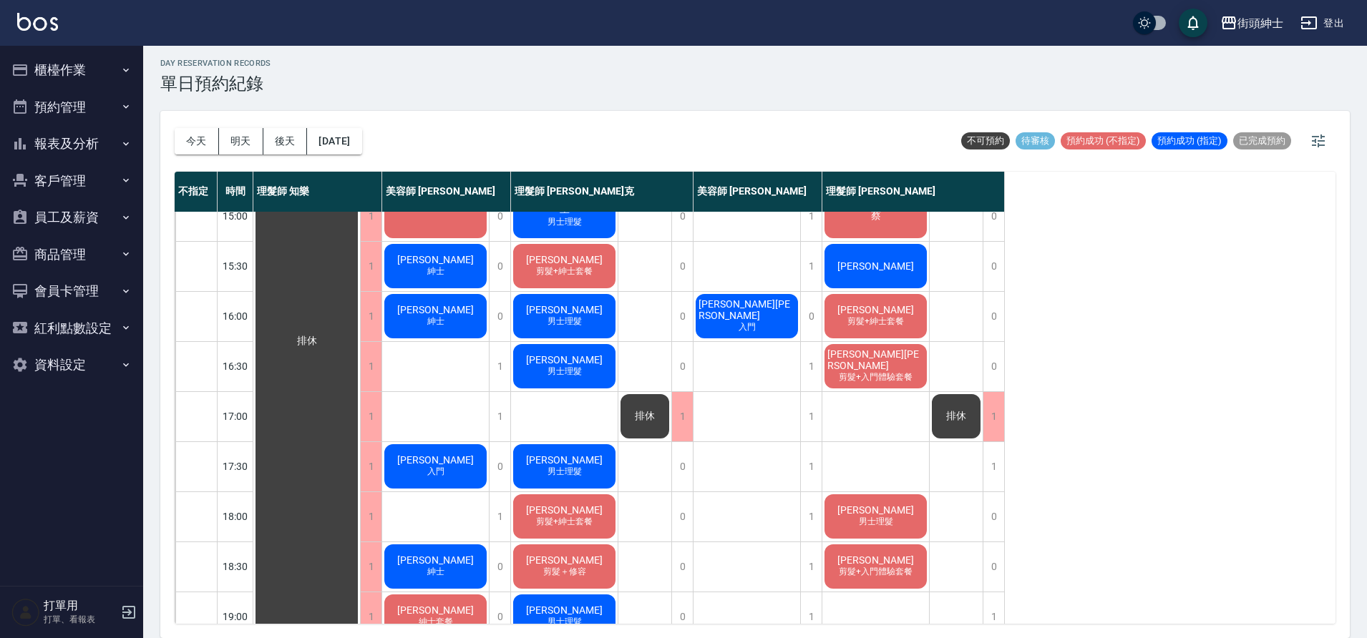
click at [450, 472] on div "卜心慧 入門" at bounding box center [435, 466] width 107 height 49
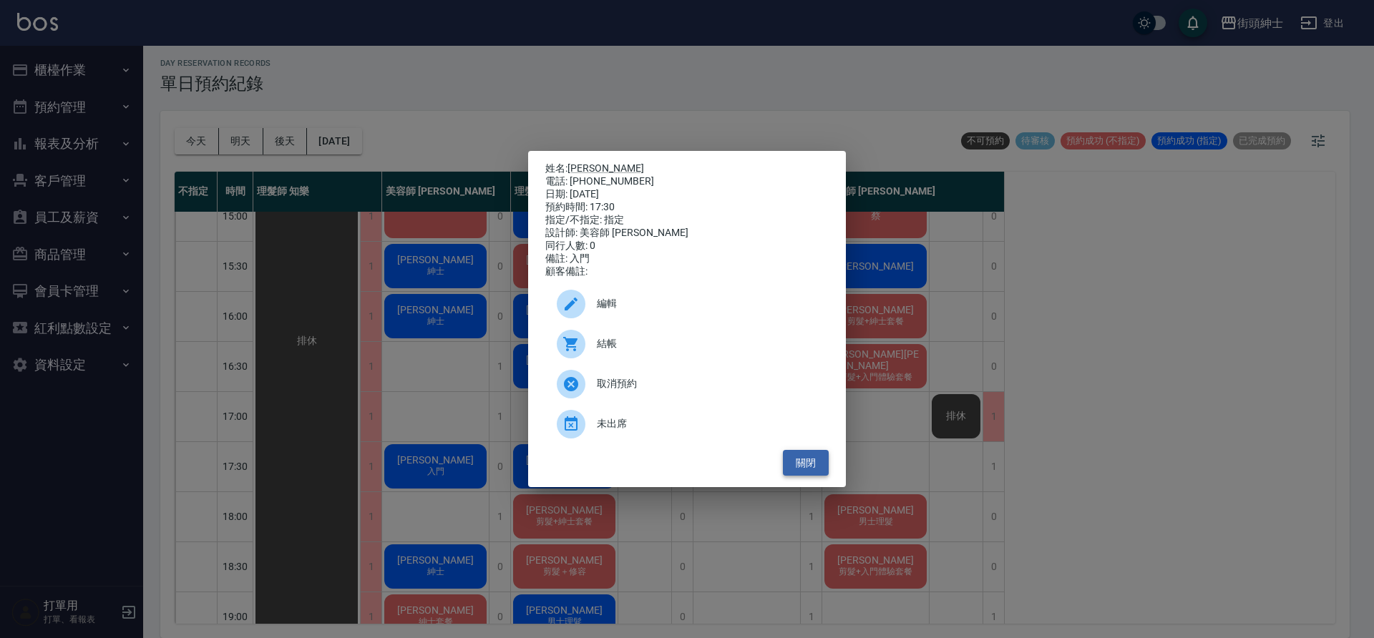
click at [805, 470] on button "關閉" at bounding box center [806, 463] width 46 height 26
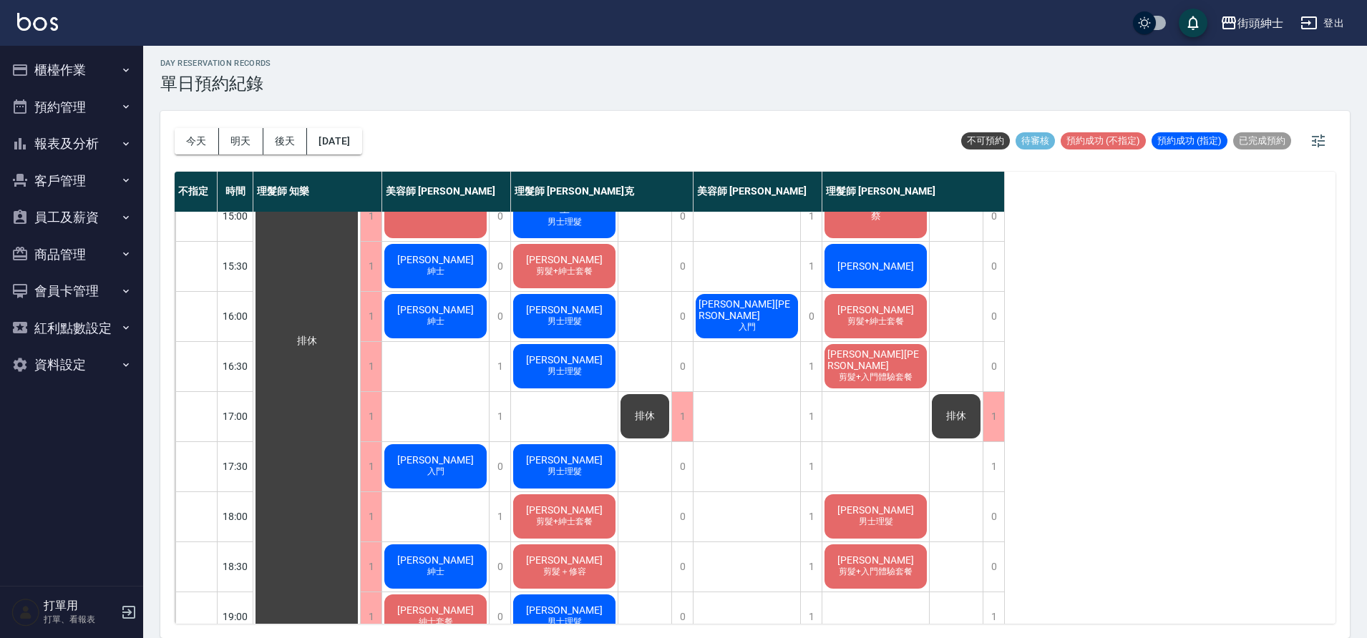
click at [450, 475] on div "卜心慧 入門" at bounding box center [435, 466] width 107 height 49
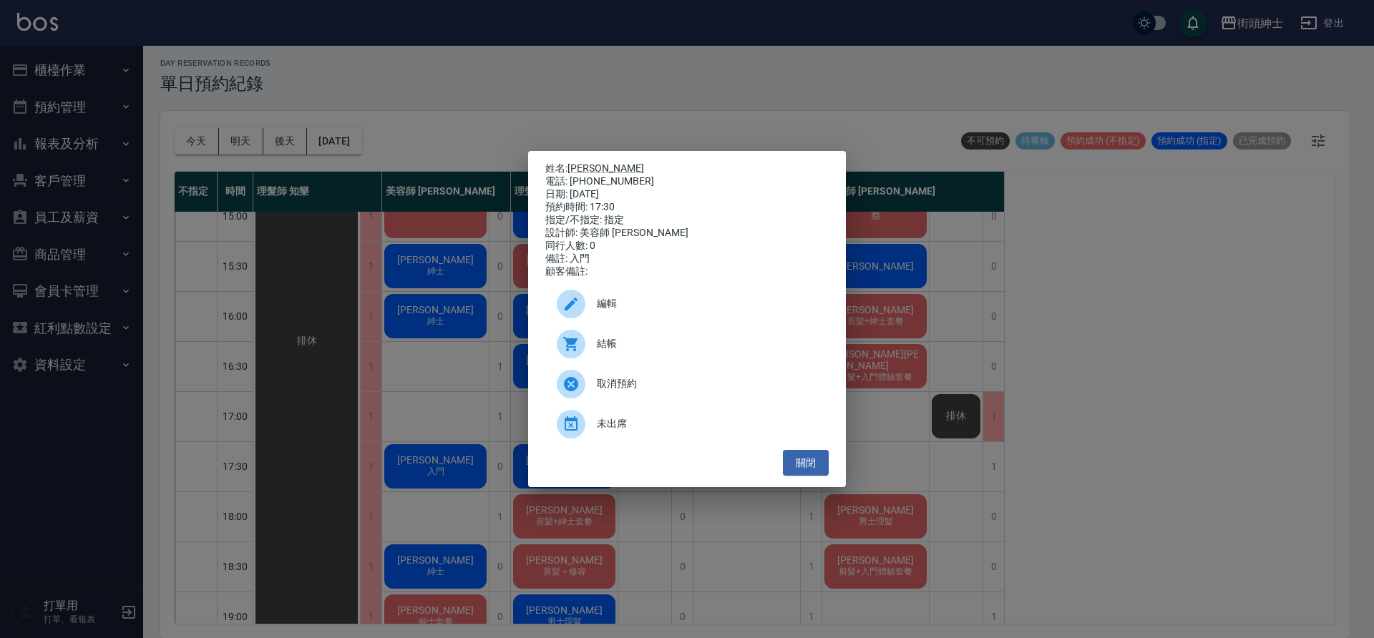
click at [607, 296] on div "編輯" at bounding box center [686, 304] width 283 height 40
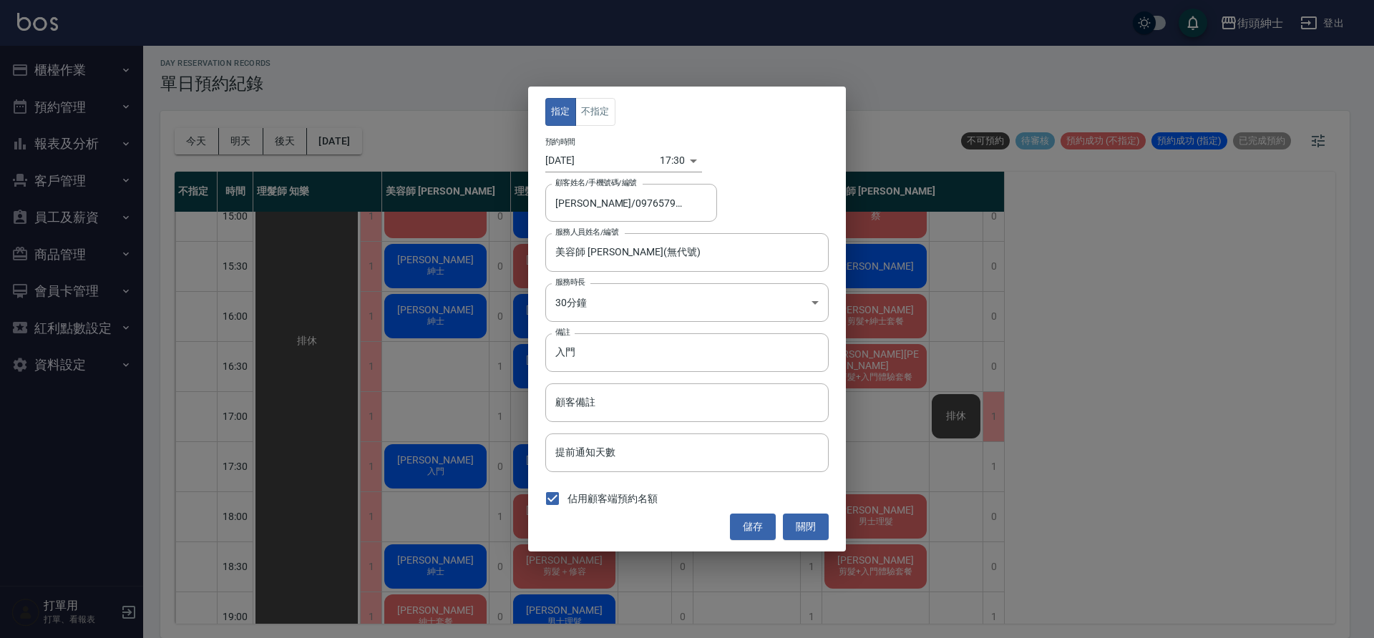
click at [664, 163] on body "街頭紳士 登出 櫃檯作業 打帳單 帳單列表 營業儀表板 現金收支登錄 材料自購登錄 每日結帳 排班表 現場電腦打卡 預約管理 預約管理 單日預約紀錄 單週預約…" at bounding box center [687, 317] width 1374 height 643
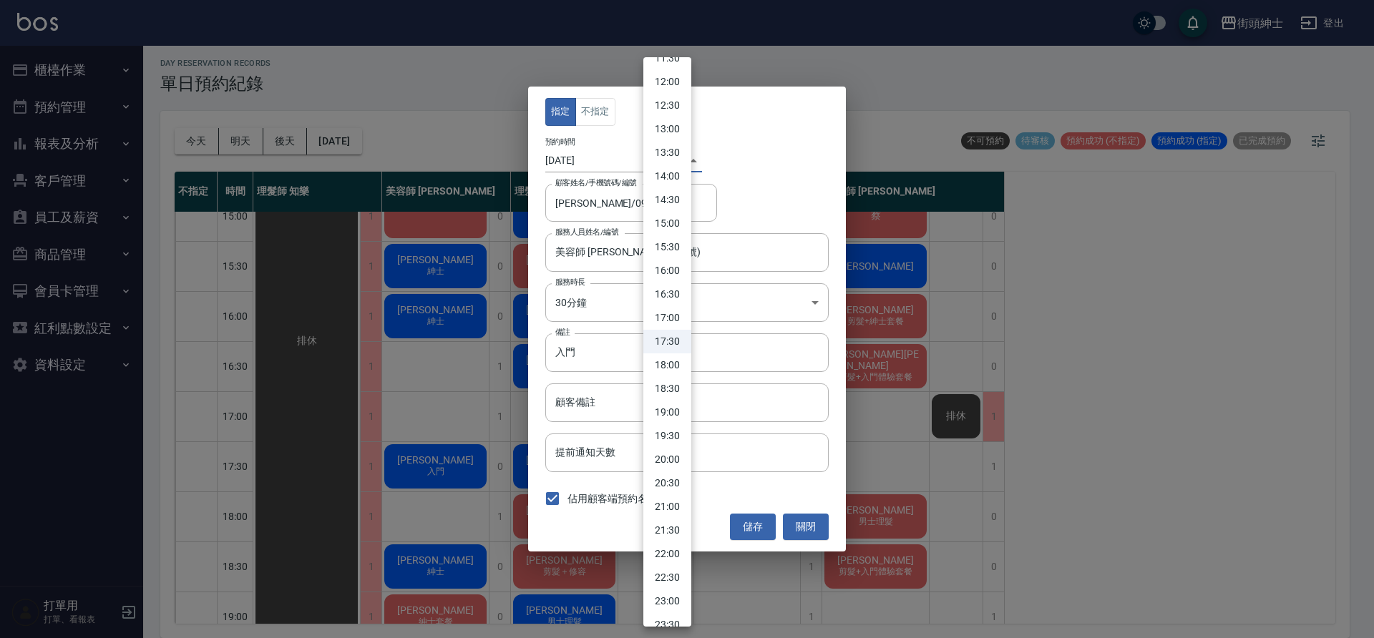
click at [673, 363] on li "18:00" at bounding box center [667, 366] width 48 height 24
type input "1759572000000"
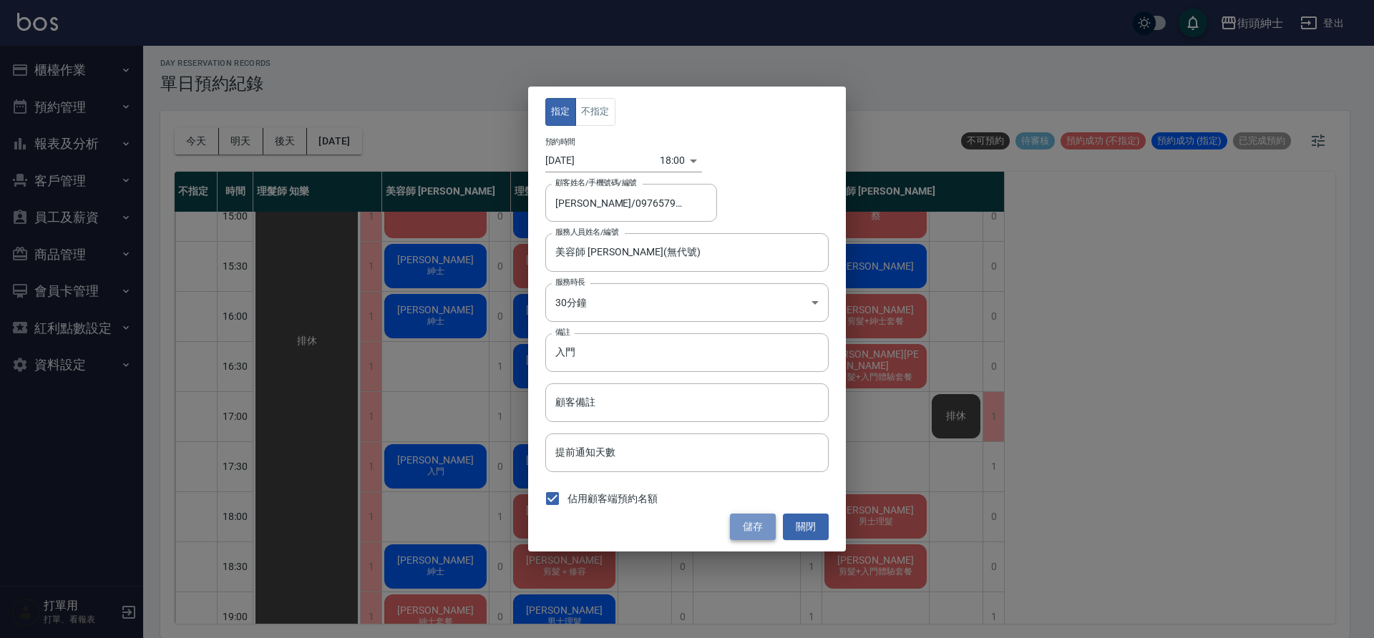
click at [737, 527] on button "儲存" at bounding box center [753, 527] width 46 height 26
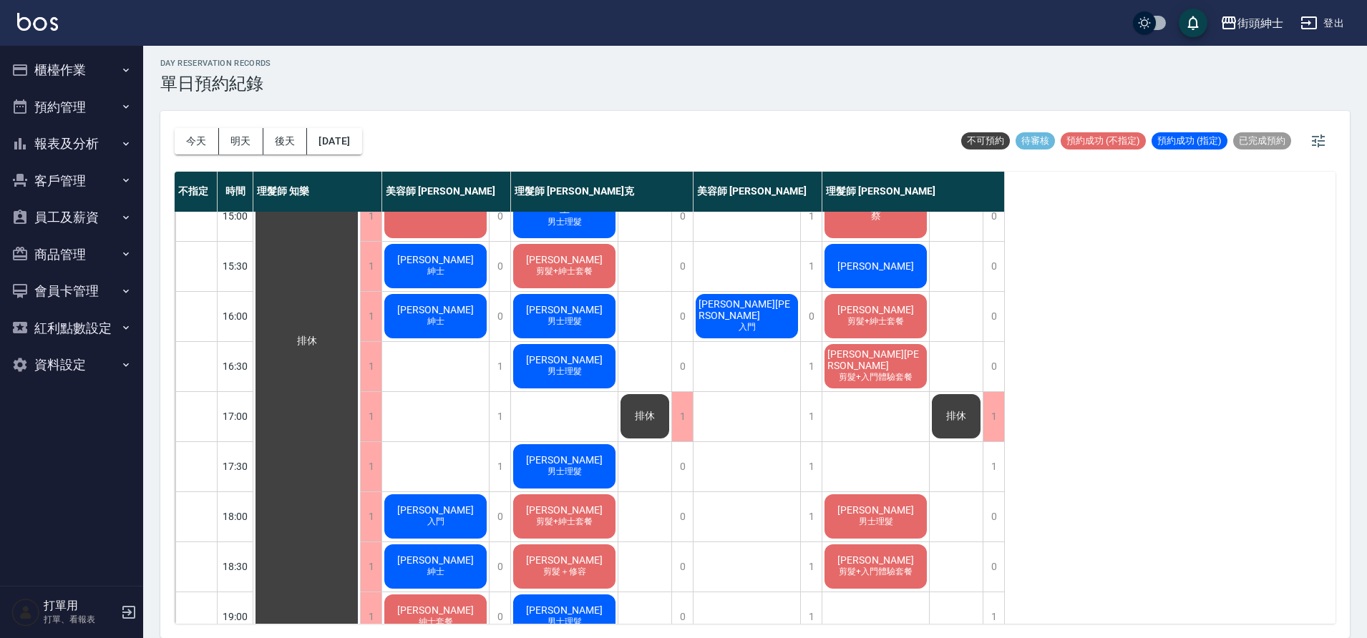
click at [847, 555] on div "卜心慧 剪髮+入門體驗套餐" at bounding box center [875, 567] width 107 height 49
click at [865, 575] on span "剪髮+入門體驗套餐" at bounding box center [875, 572] width 79 height 12
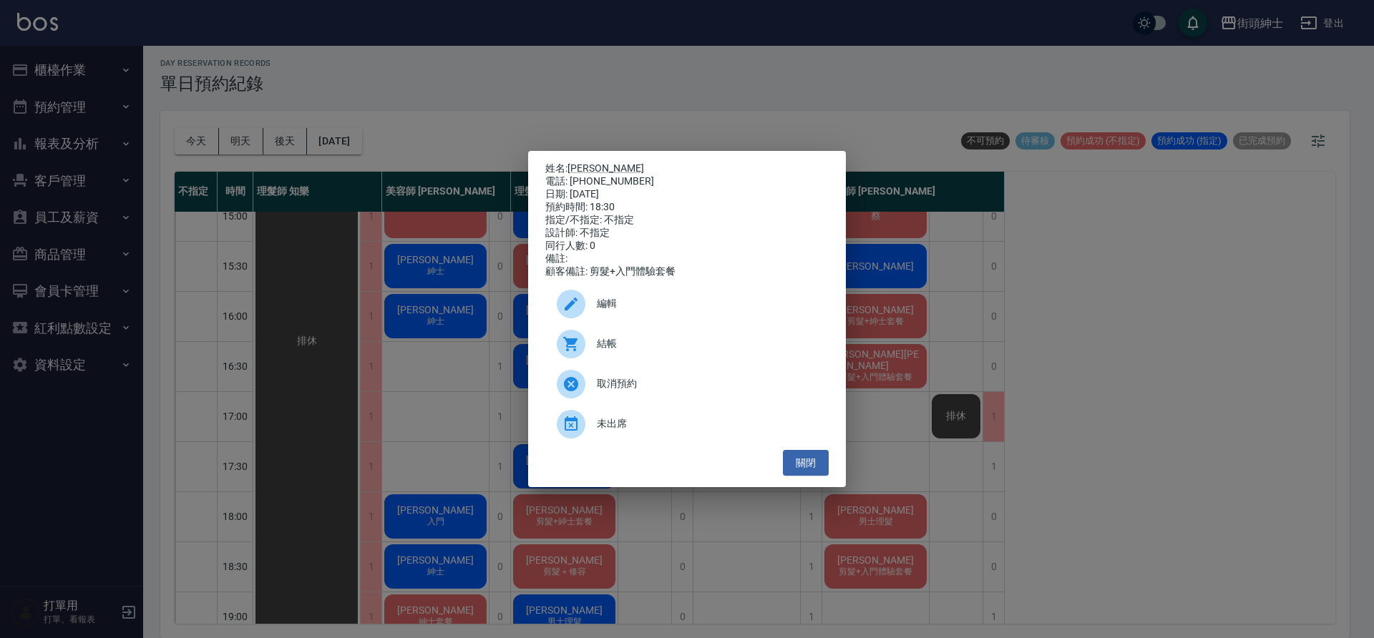
click at [656, 311] on span "編輯" at bounding box center [707, 303] width 220 height 15
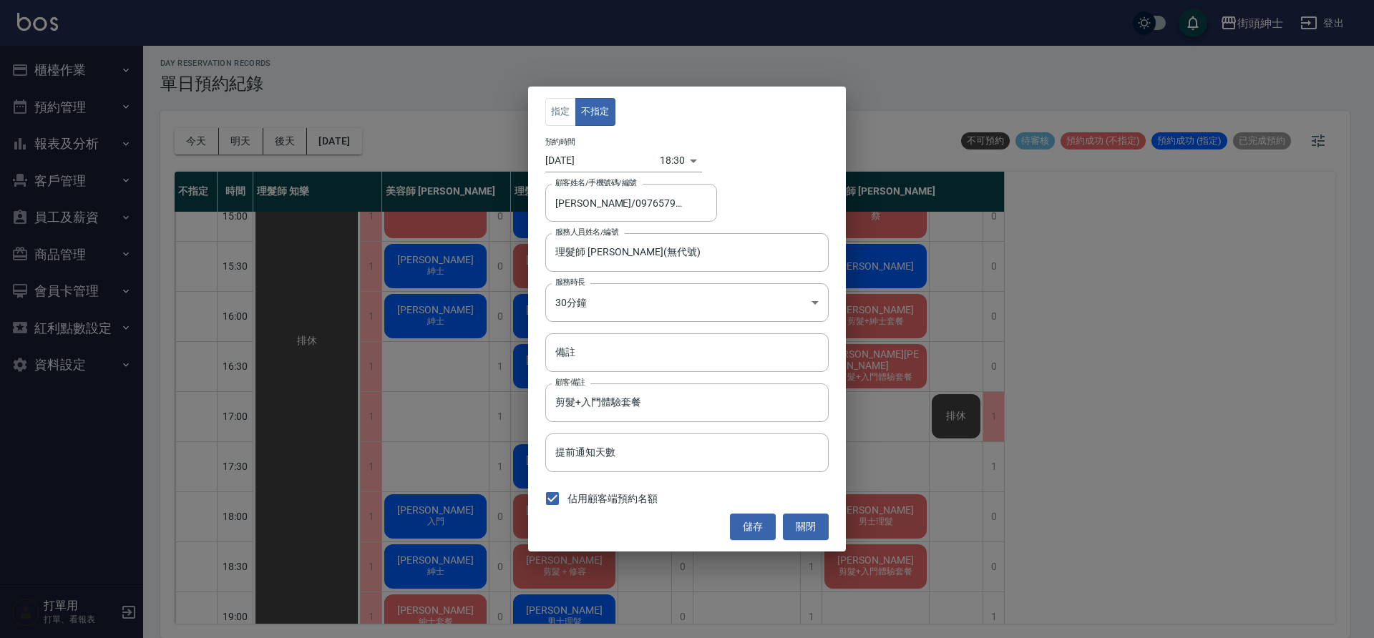
click at [653, 152] on body "街頭紳士 登出 櫃檯作業 打帳單 帳單列表 營業儀表板 現金收支登錄 材料自購登錄 每日結帳 排班表 現場電腦打卡 預約管理 預約管理 單日預約紀錄 單週預約…" at bounding box center [687, 317] width 1374 height 643
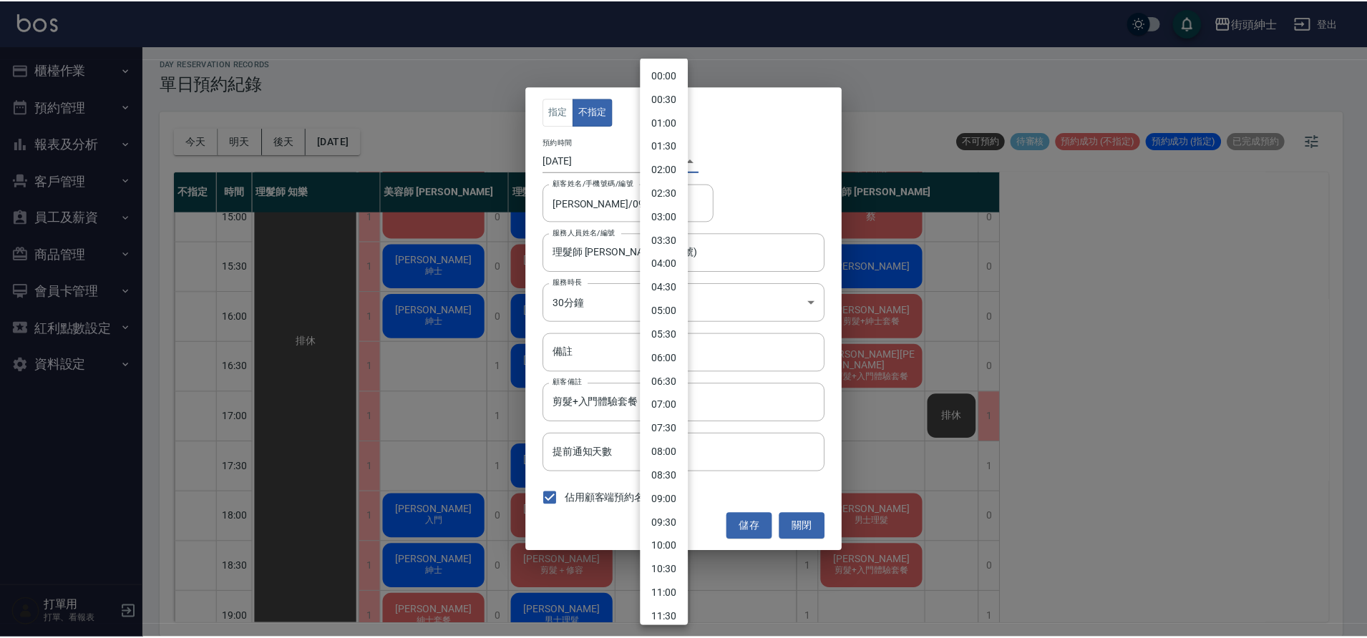
scroll to position [575, 0]
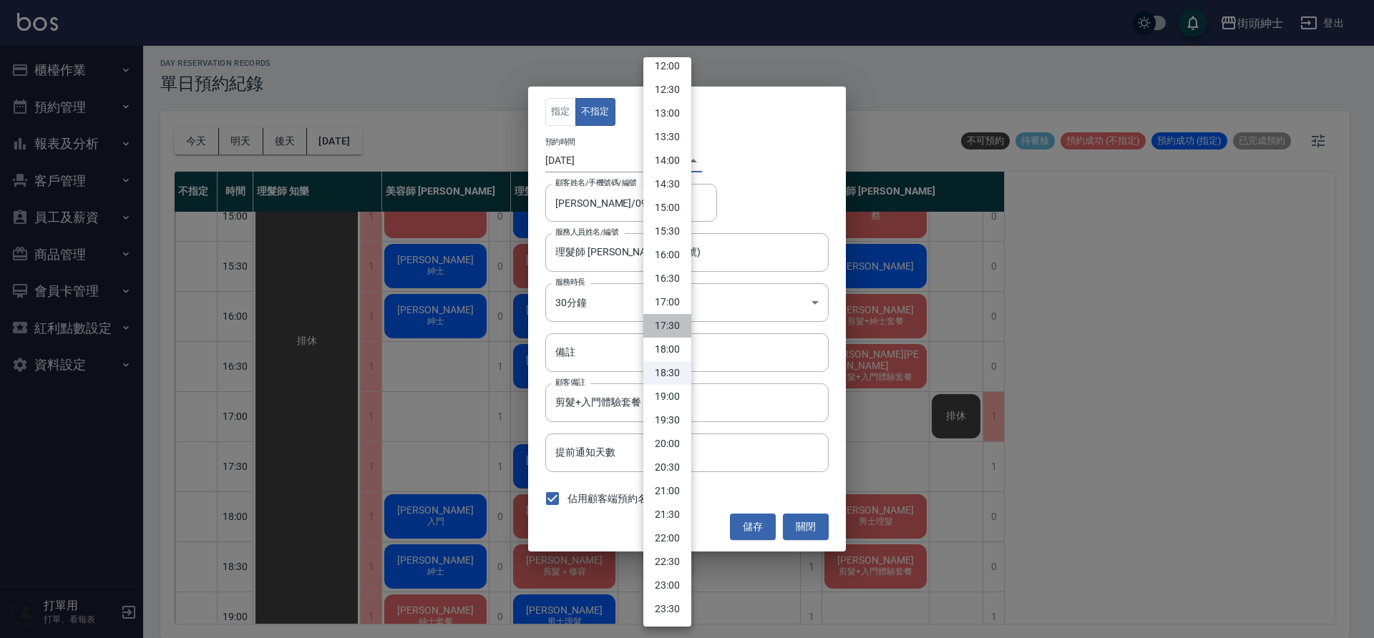
click at [678, 330] on li "17:30" at bounding box center [667, 326] width 48 height 24
type input "1759570200000"
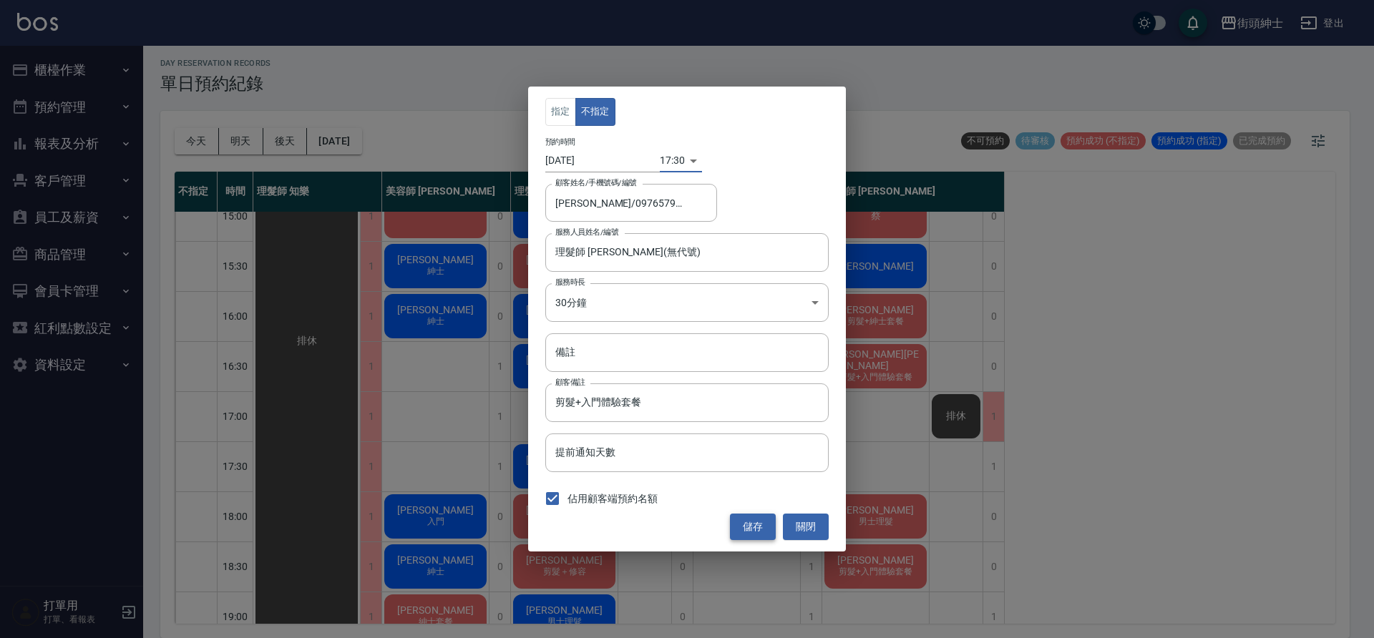
click at [752, 525] on button "儲存" at bounding box center [753, 527] width 46 height 26
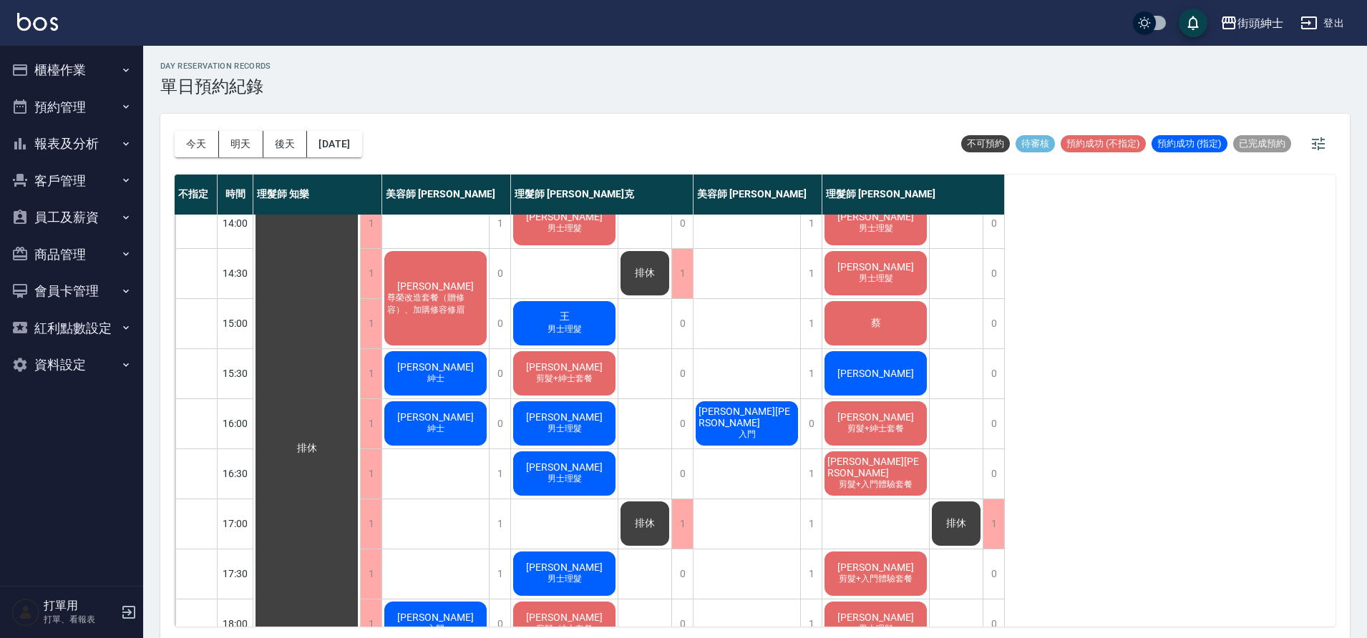
scroll to position [314, 0]
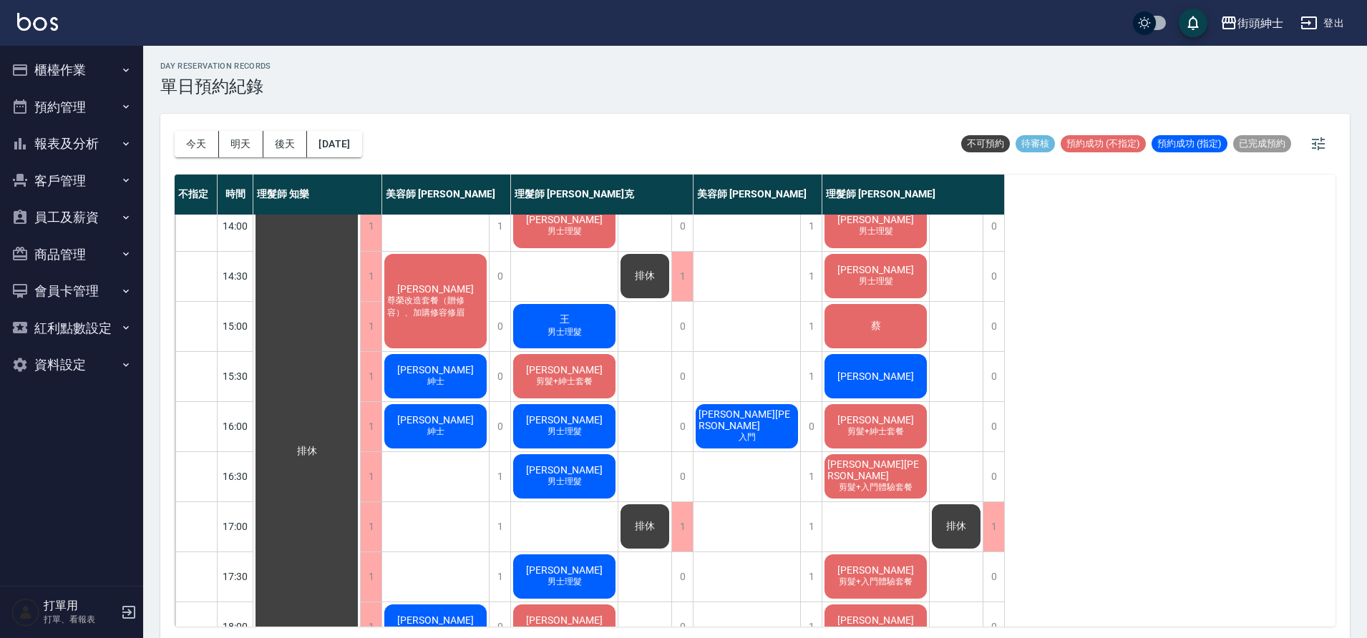
click at [844, 279] on div "許書維 男士理髮" at bounding box center [875, 276] width 107 height 49
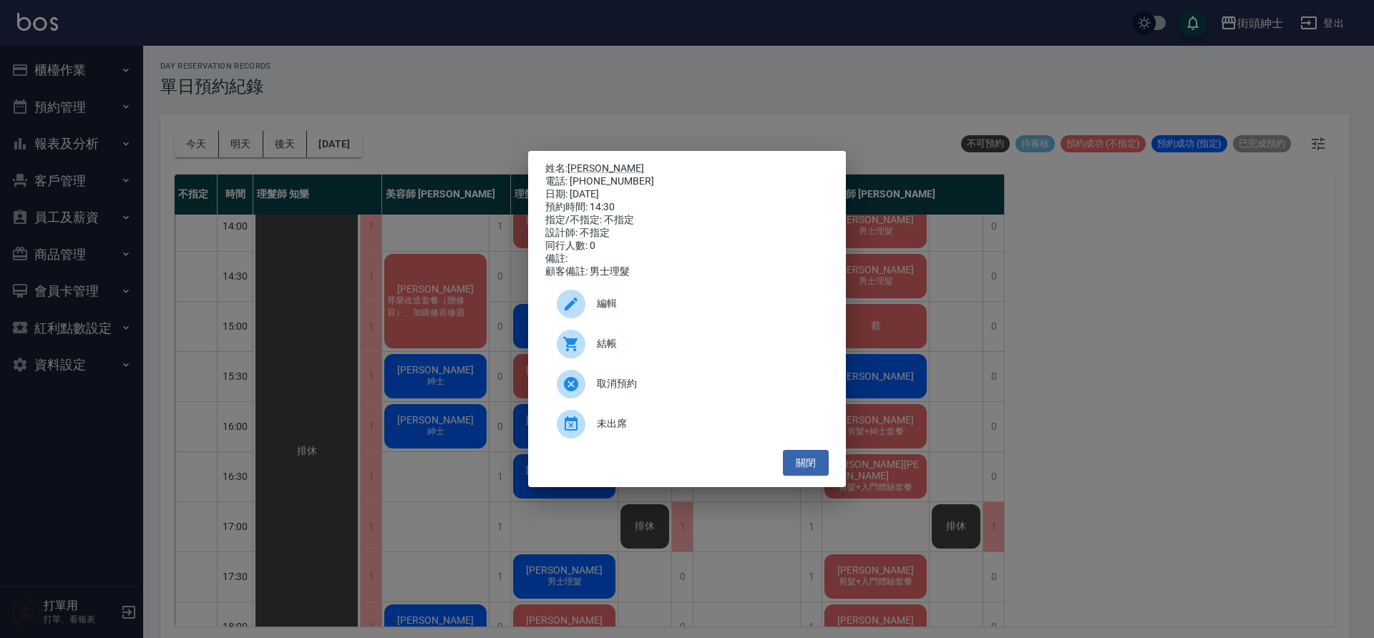
click at [668, 101] on div "姓名: 許書維 電話: 0926151292 日期: 2025/10/04 預約時間: 14:30 指定/不指定: 不指定 設計師: 不指定 同行人數: 0 …" at bounding box center [687, 319] width 1374 height 638
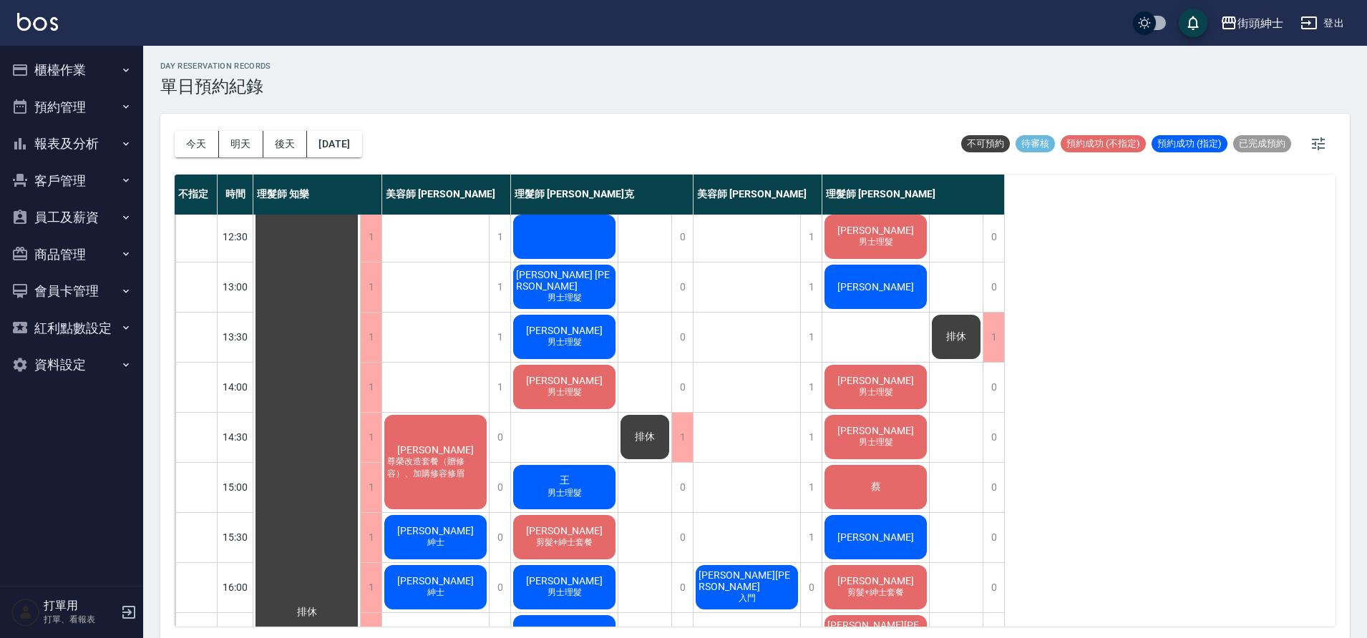
scroll to position [147, 0]
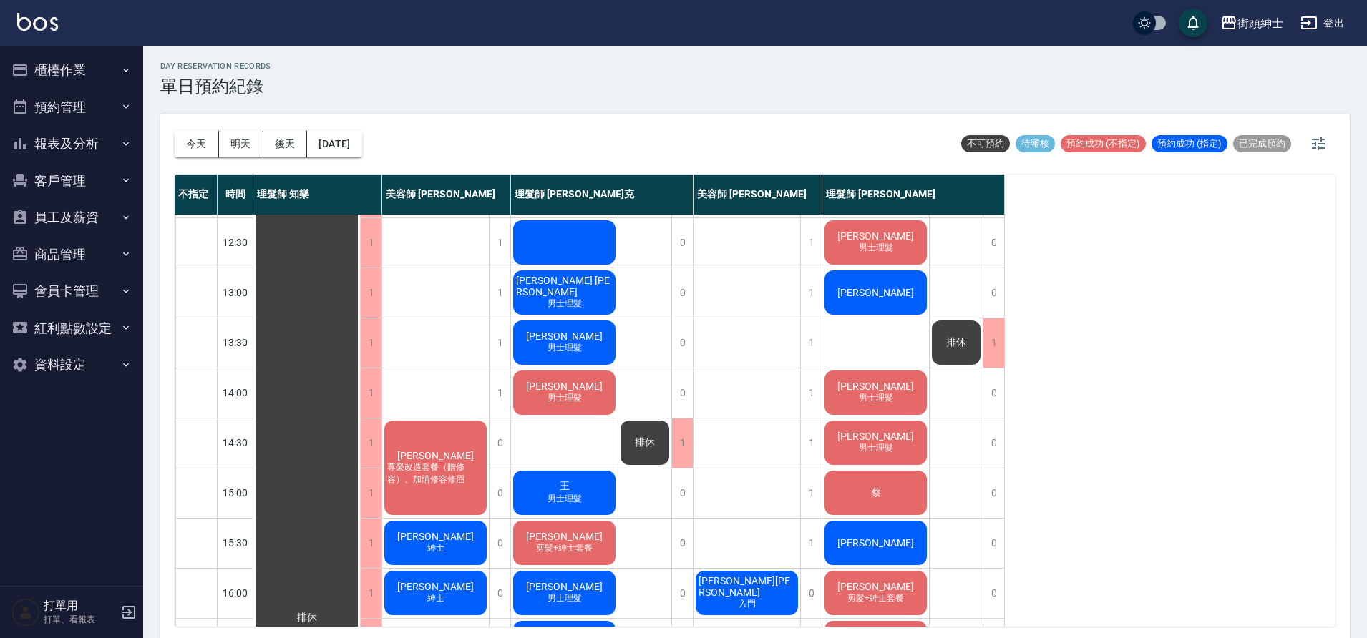
click at [577, 497] on span "男士理髮" at bounding box center [565, 499] width 40 height 12
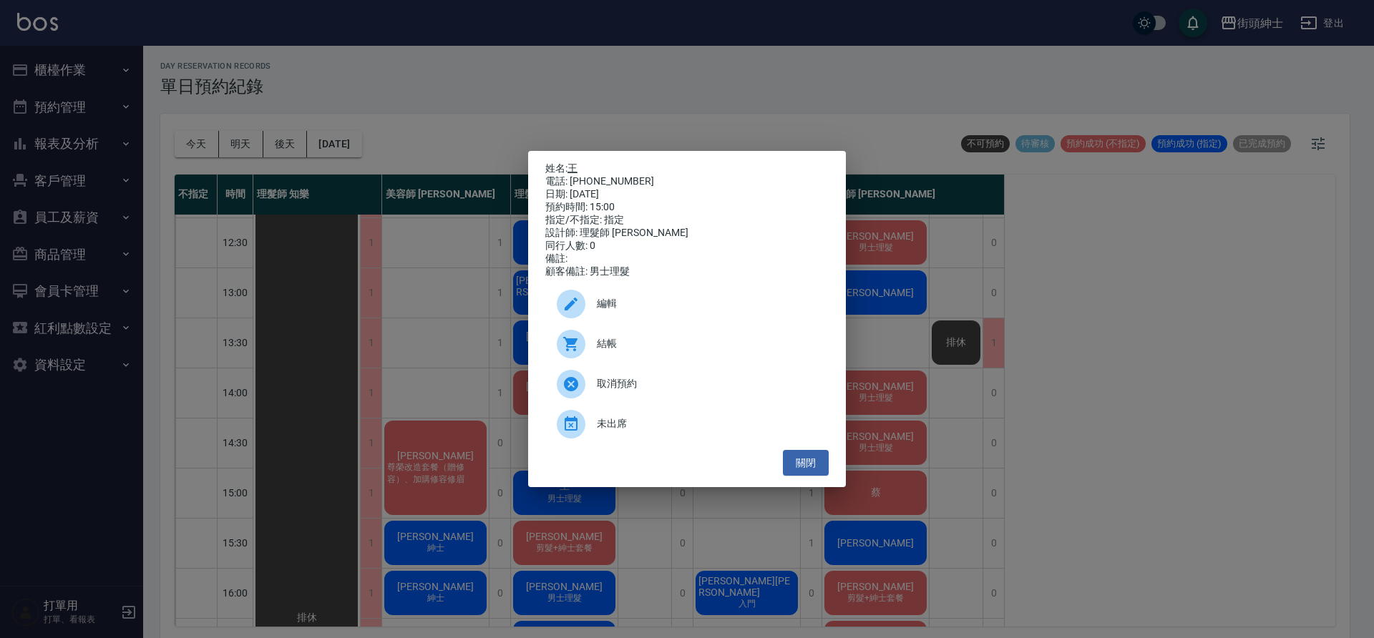
click at [576, 162] on link "王" at bounding box center [573, 167] width 10 height 11
drag, startPoint x: 423, startPoint y: 90, endPoint x: 424, endPoint y: 97, distance: 7.2
click at [418, 99] on div "姓名: 王 電話: 0934265926 日期: 2025/10/04 預約時間: 15:00 指定/不指定: 指定 設計師: 理髮師 Vic 維克 同行人數…" at bounding box center [687, 319] width 1374 height 638
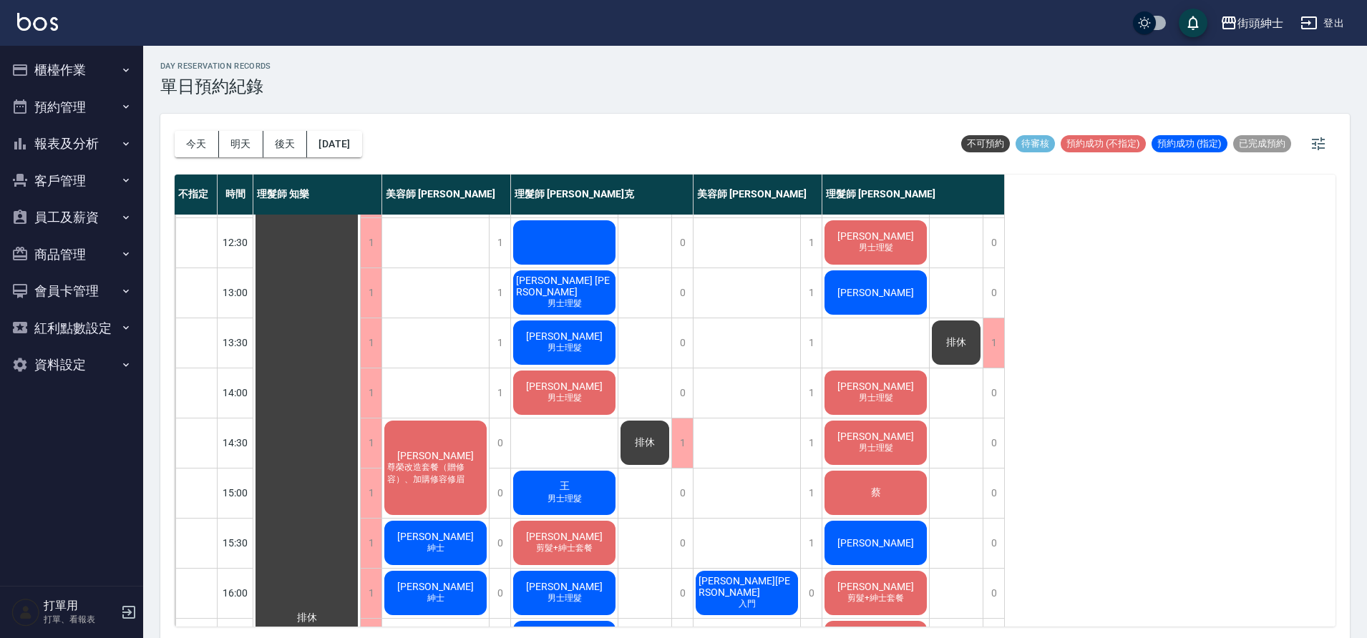
click at [568, 490] on span "王" at bounding box center [565, 486] width 16 height 13
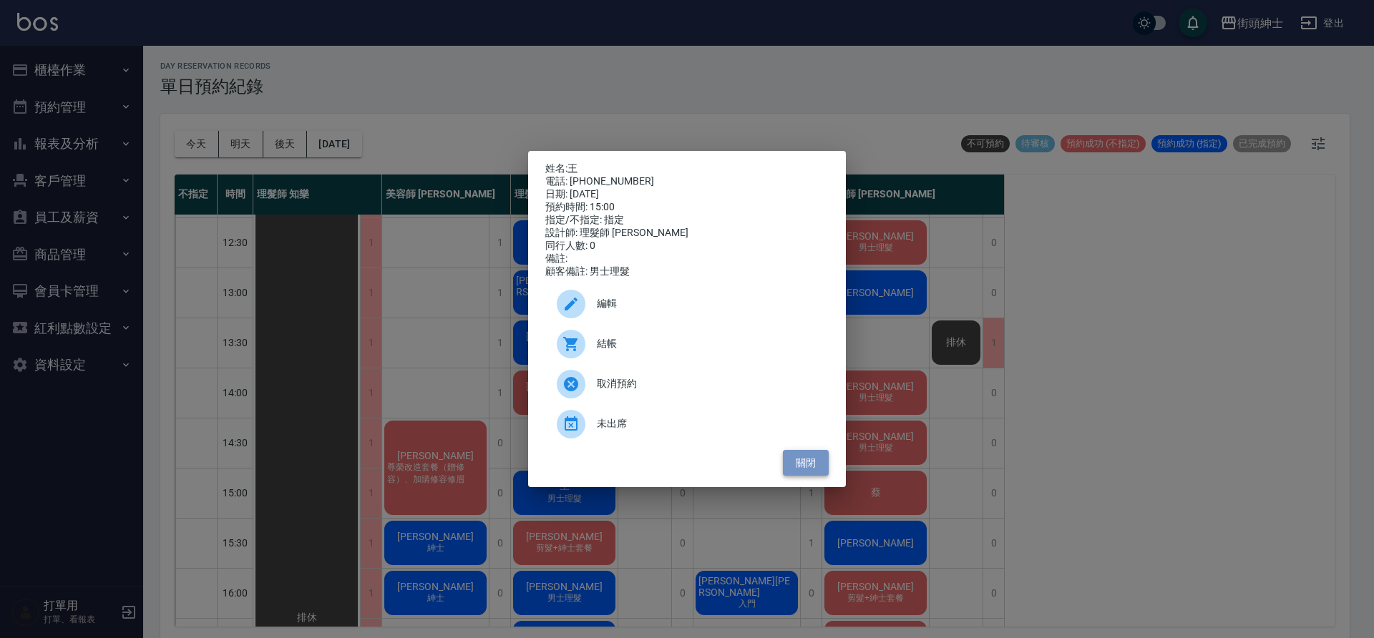
click at [795, 476] on button "關閉" at bounding box center [806, 463] width 46 height 26
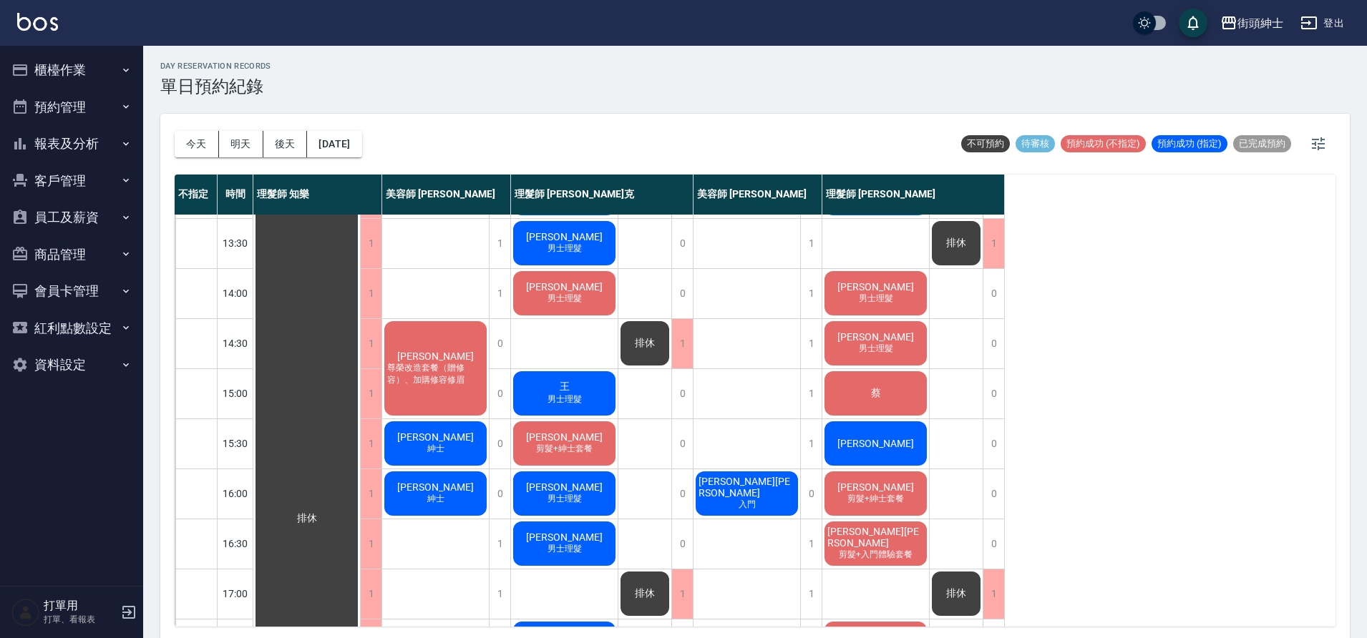
scroll to position [250, 0]
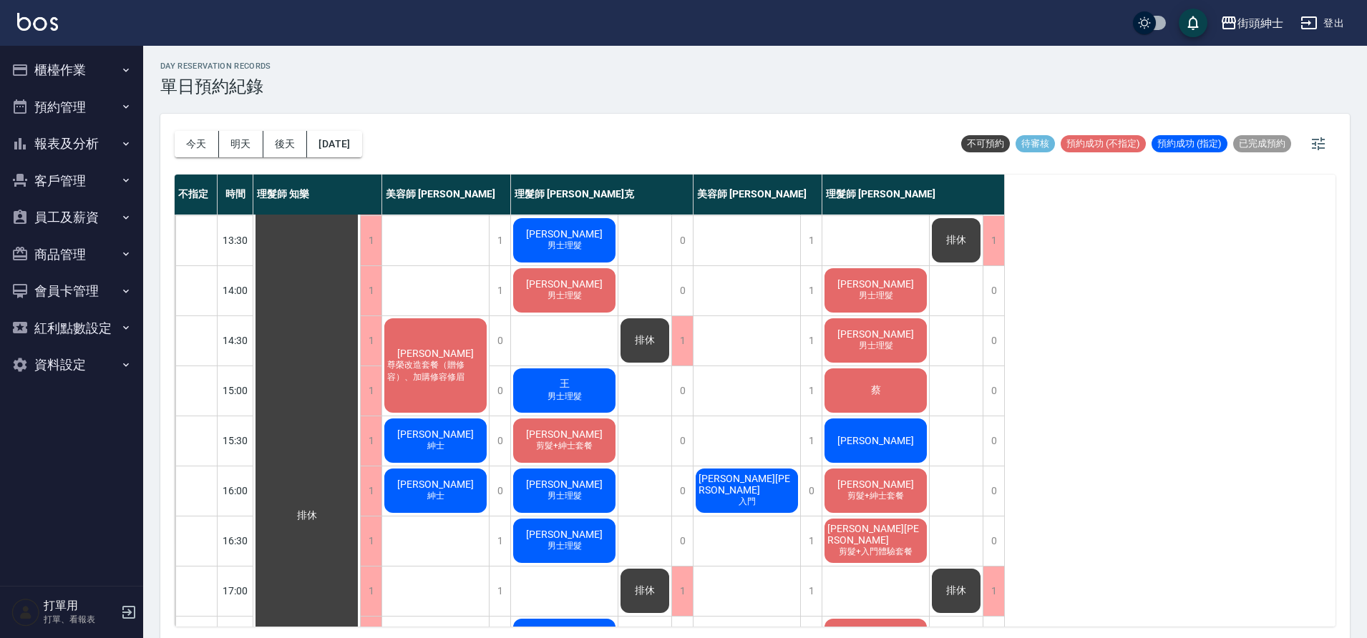
click at [561, 379] on span "王" at bounding box center [565, 384] width 16 height 13
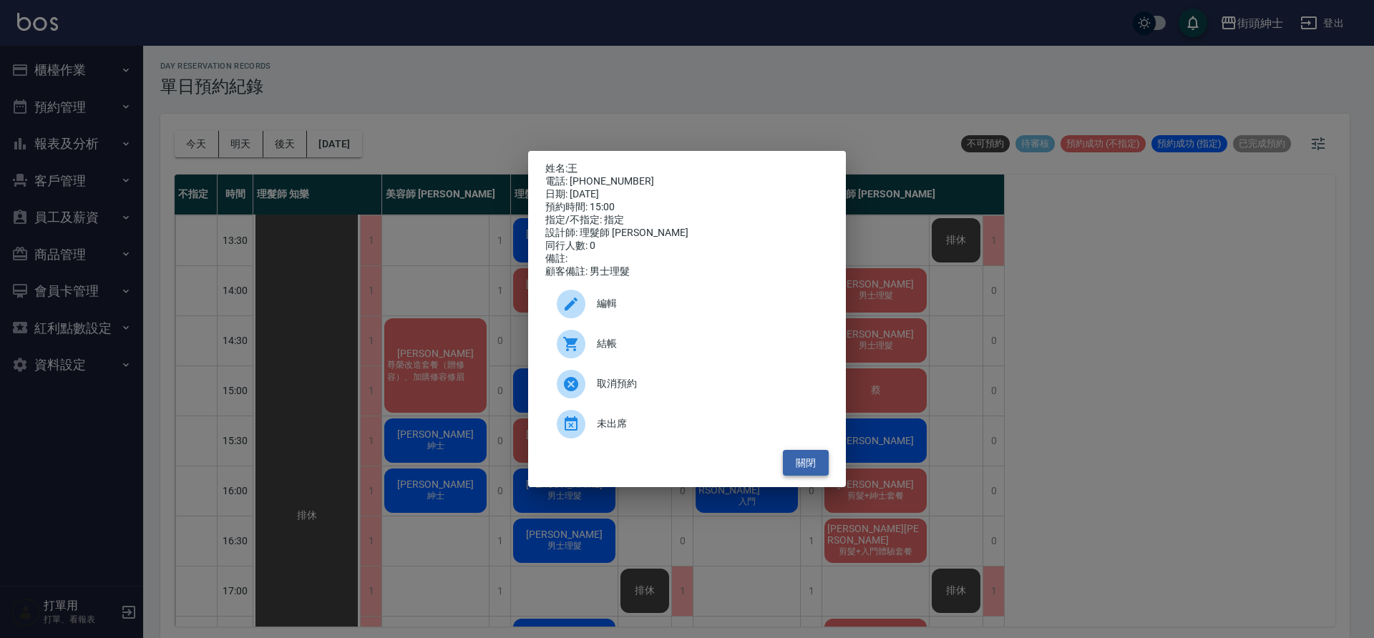
click at [822, 474] on button "關閉" at bounding box center [806, 463] width 46 height 26
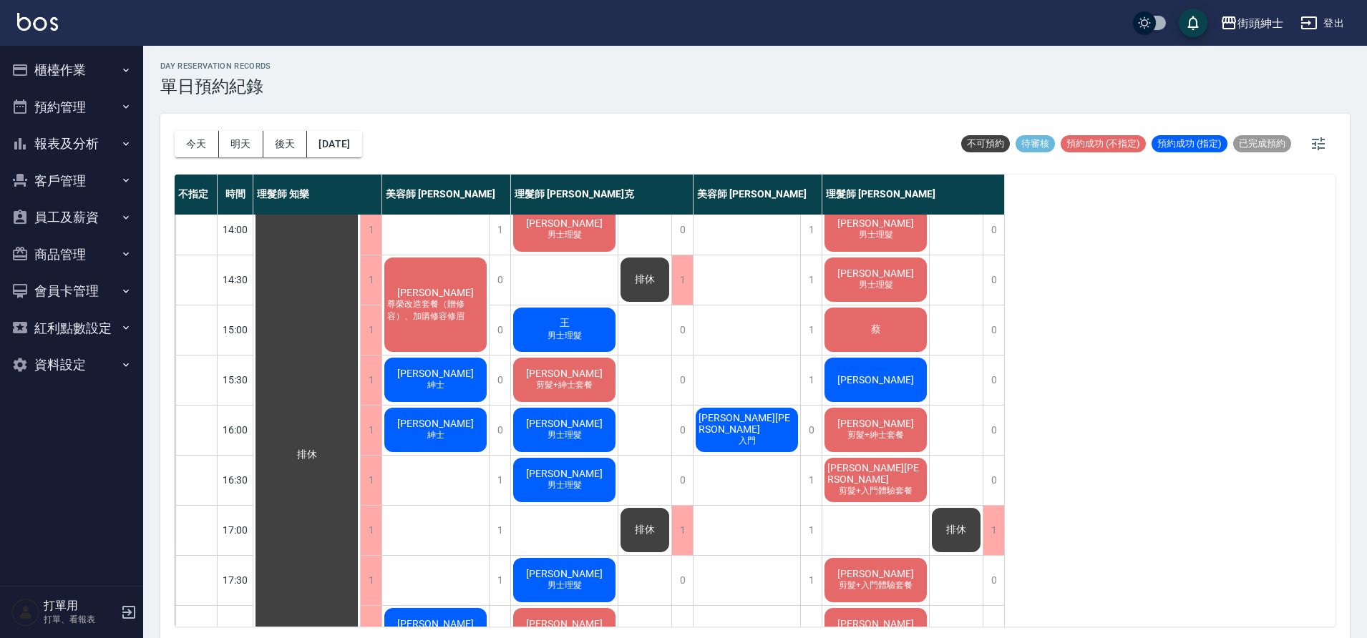
scroll to position [273, 0]
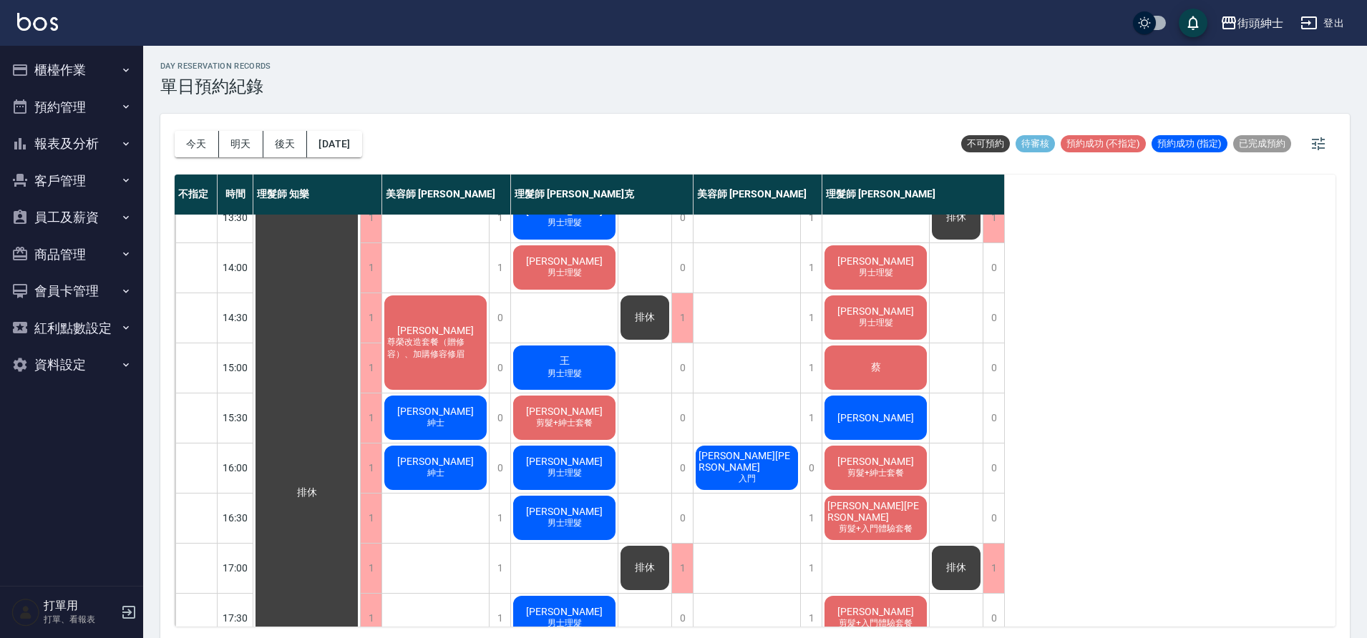
click at [593, 359] on div "王 男士理髮" at bounding box center [564, 368] width 107 height 49
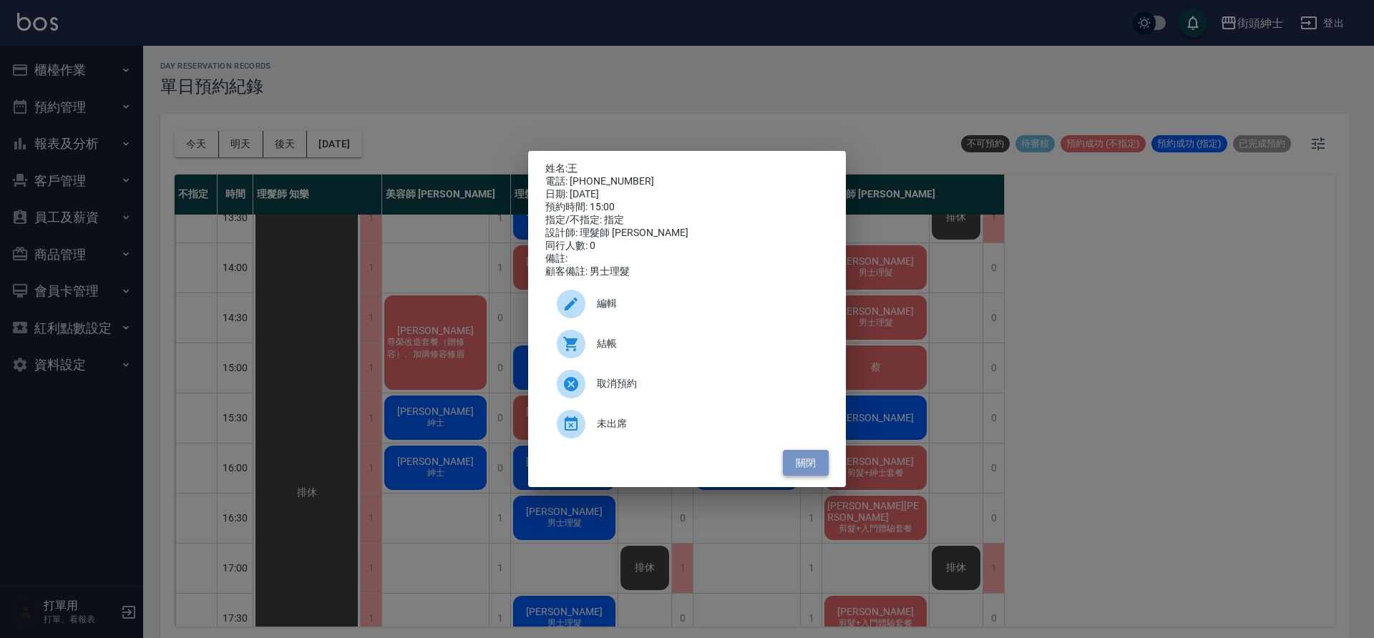
click at [791, 468] on button "關閉" at bounding box center [806, 463] width 46 height 26
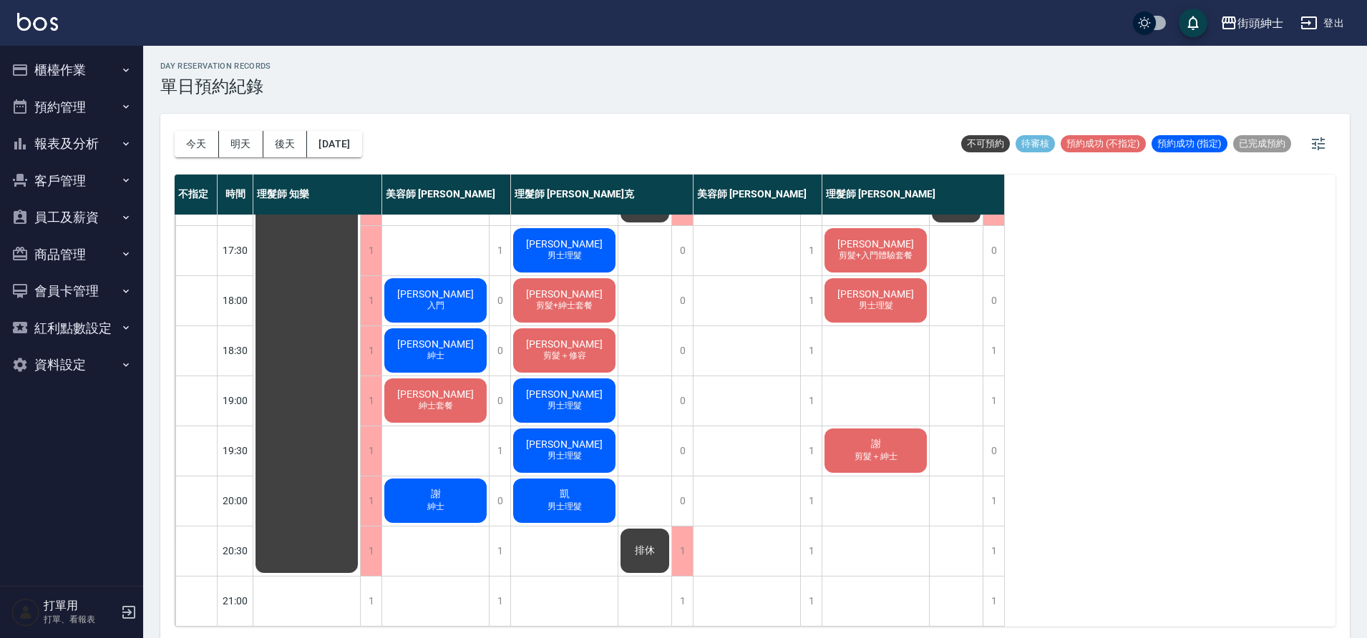
scroll to position [525, 0]
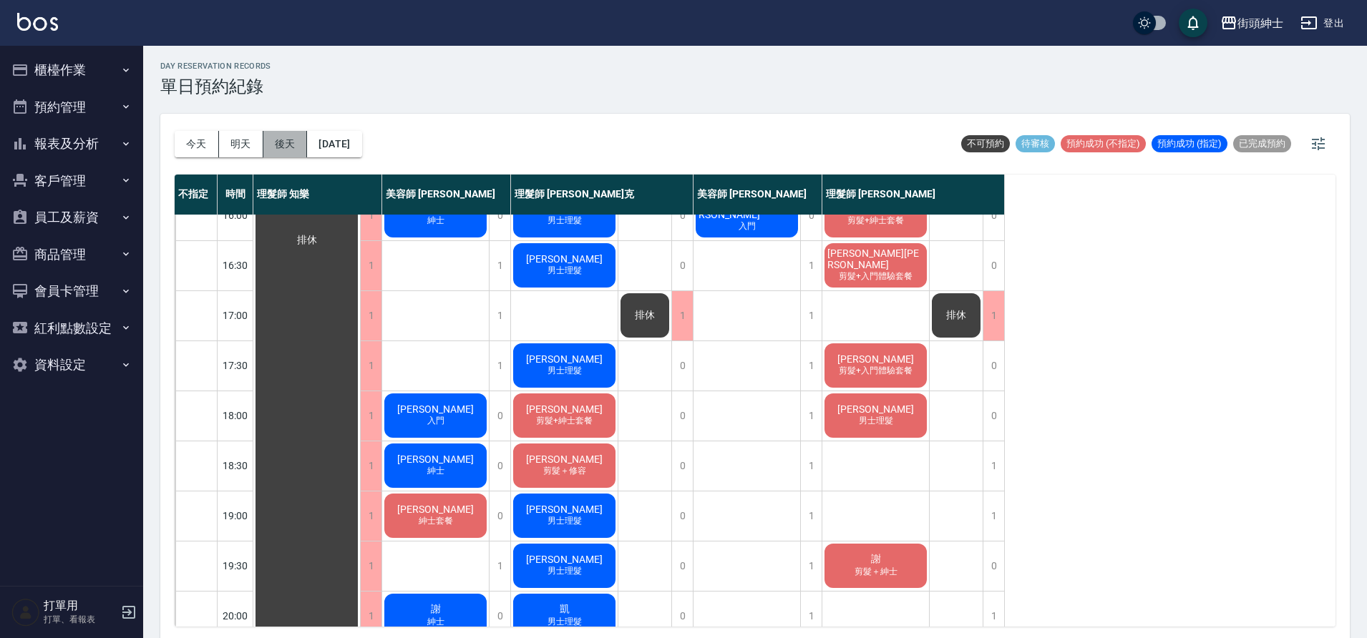
click at [297, 141] on button "後天" at bounding box center [285, 144] width 44 height 26
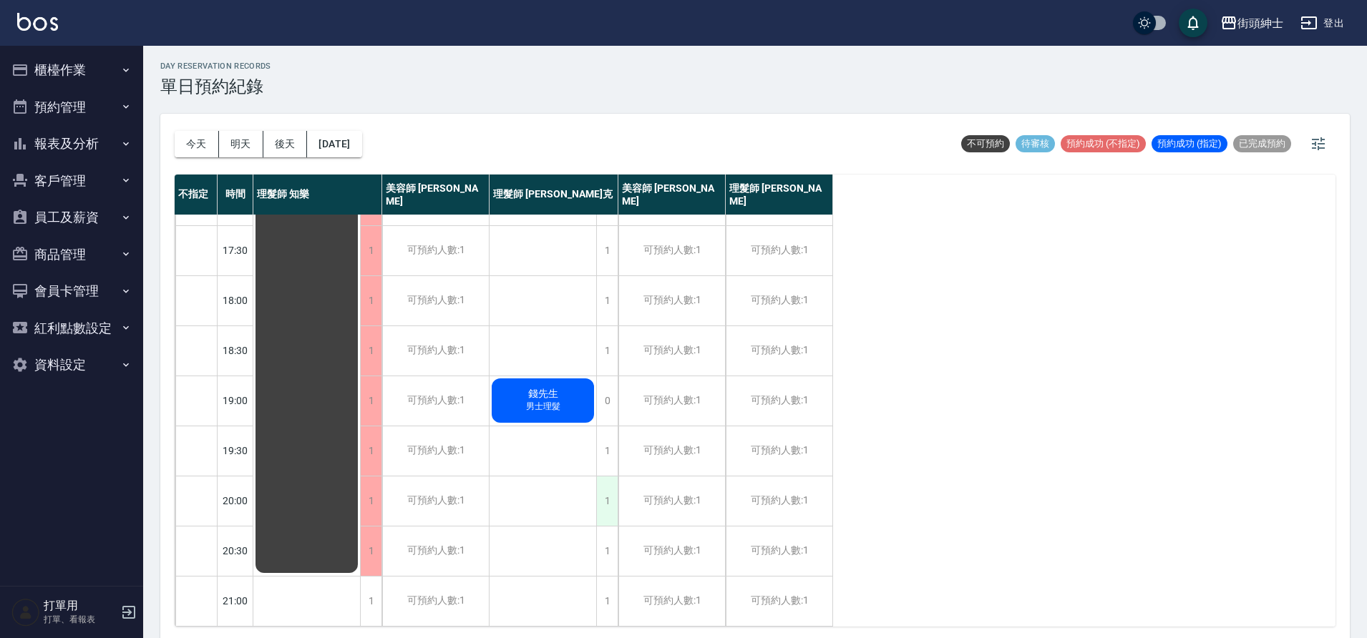
scroll to position [651, 0]
click at [199, 144] on button "今天" at bounding box center [197, 144] width 44 height 26
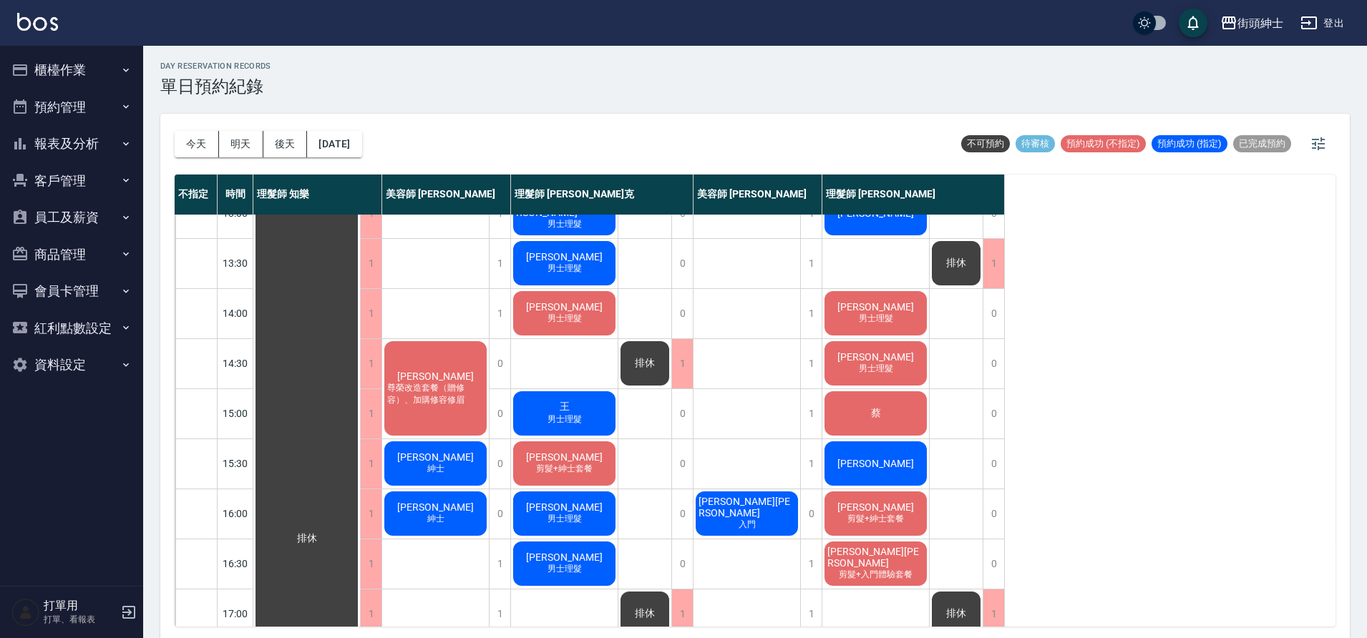
scroll to position [230, 0]
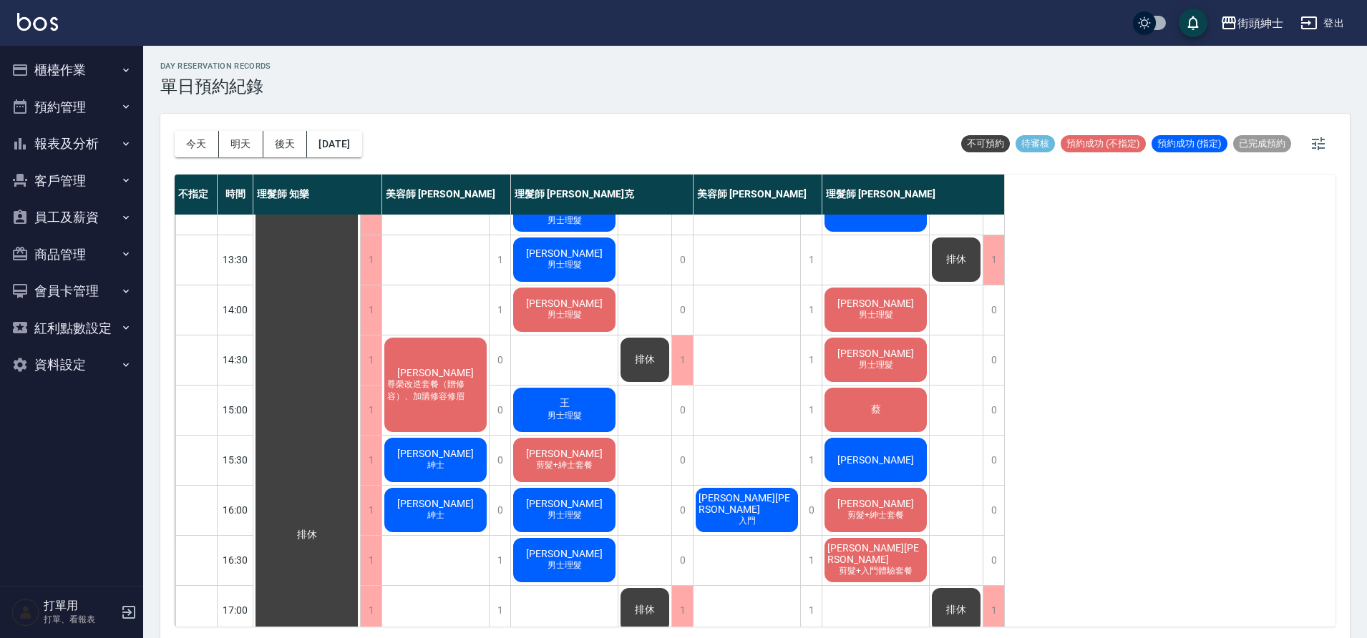
click at [583, 457] on div "張卓翰 剪髮+紳士套餐" at bounding box center [564, 460] width 107 height 49
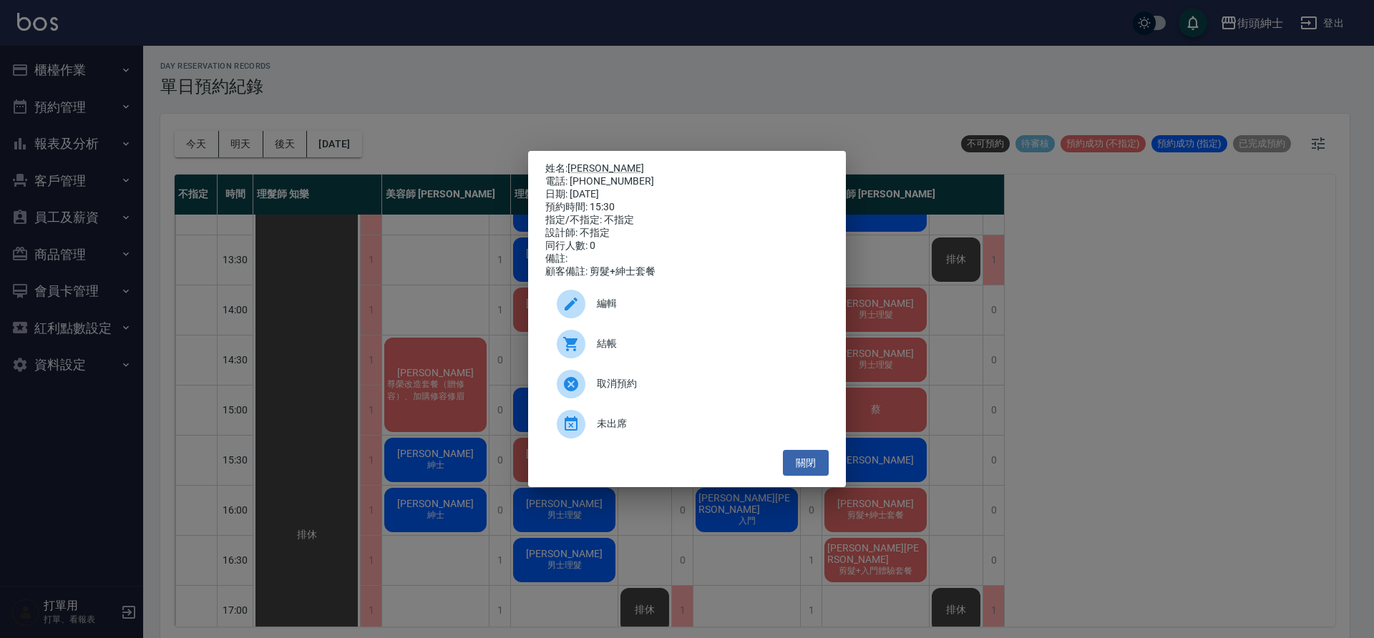
click at [605, 82] on div "姓名: 張卓翰 電話: 0933336885 日期: 2025/10/04 預約時間: 15:30 指定/不指定: 不指定 設計師: 不指定 同行人數: 0 …" at bounding box center [687, 319] width 1374 height 638
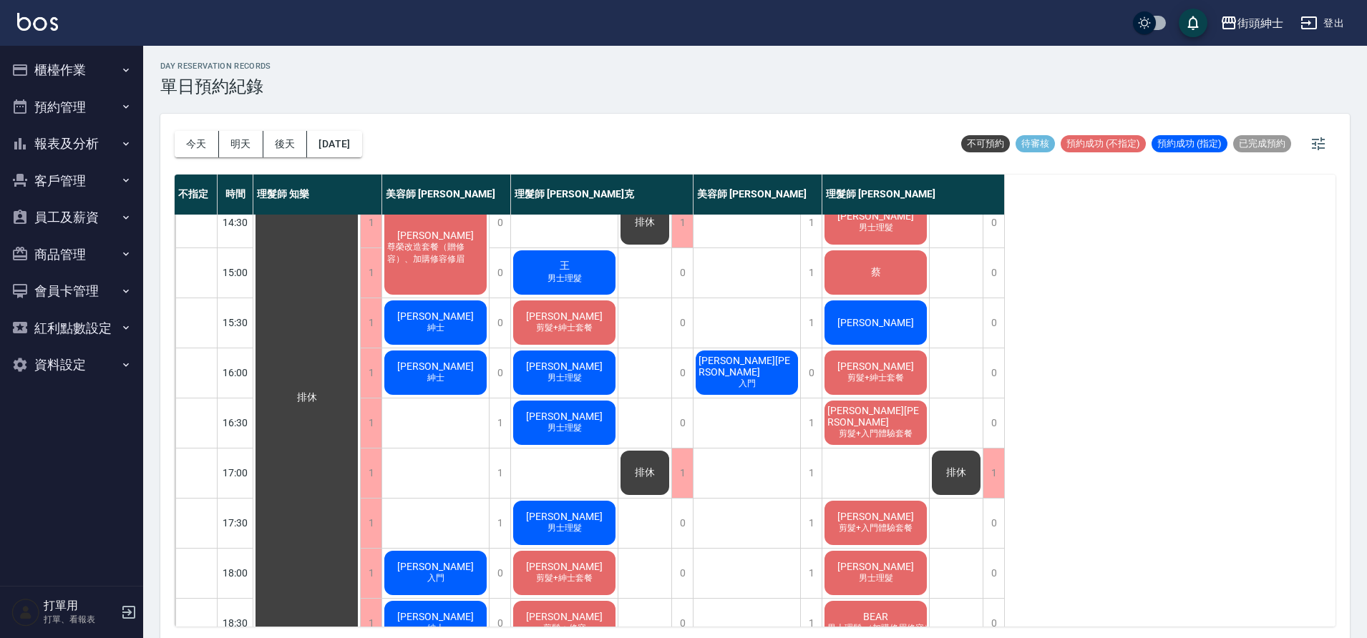
scroll to position [369, 0]
click at [452, 375] on div "張卓翰 紳士" at bounding box center [435, 372] width 107 height 49
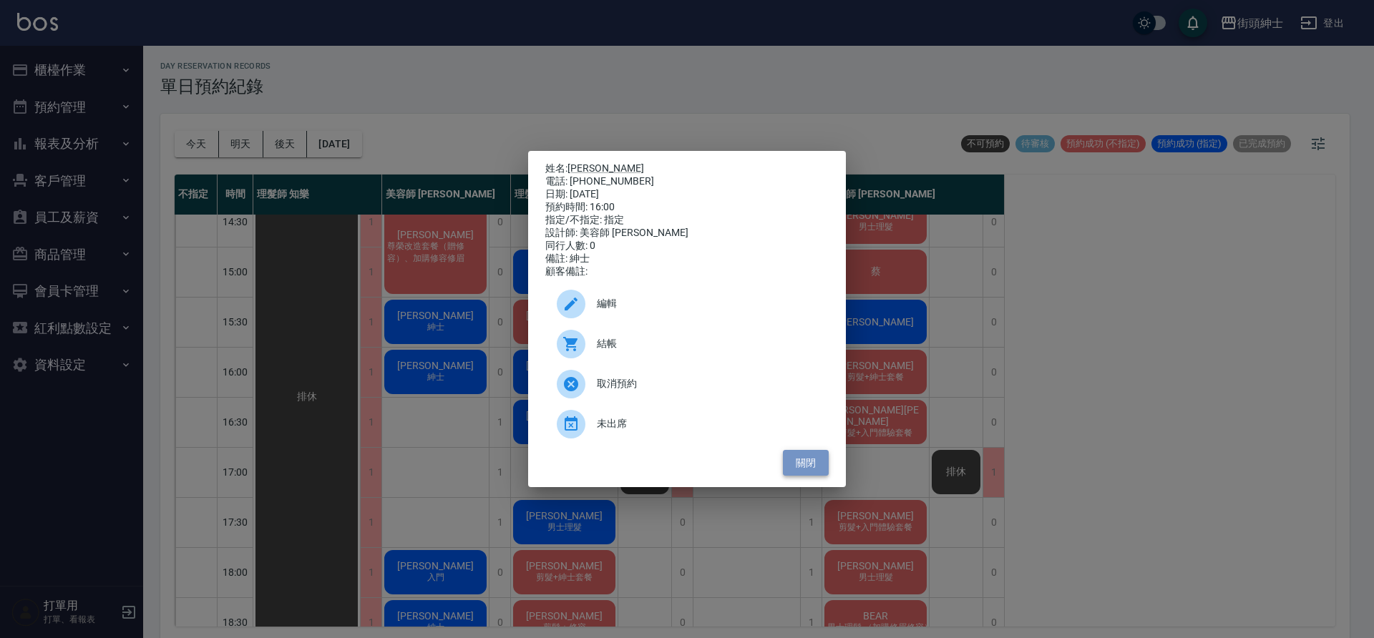
click at [799, 459] on button "關閉" at bounding box center [806, 463] width 46 height 26
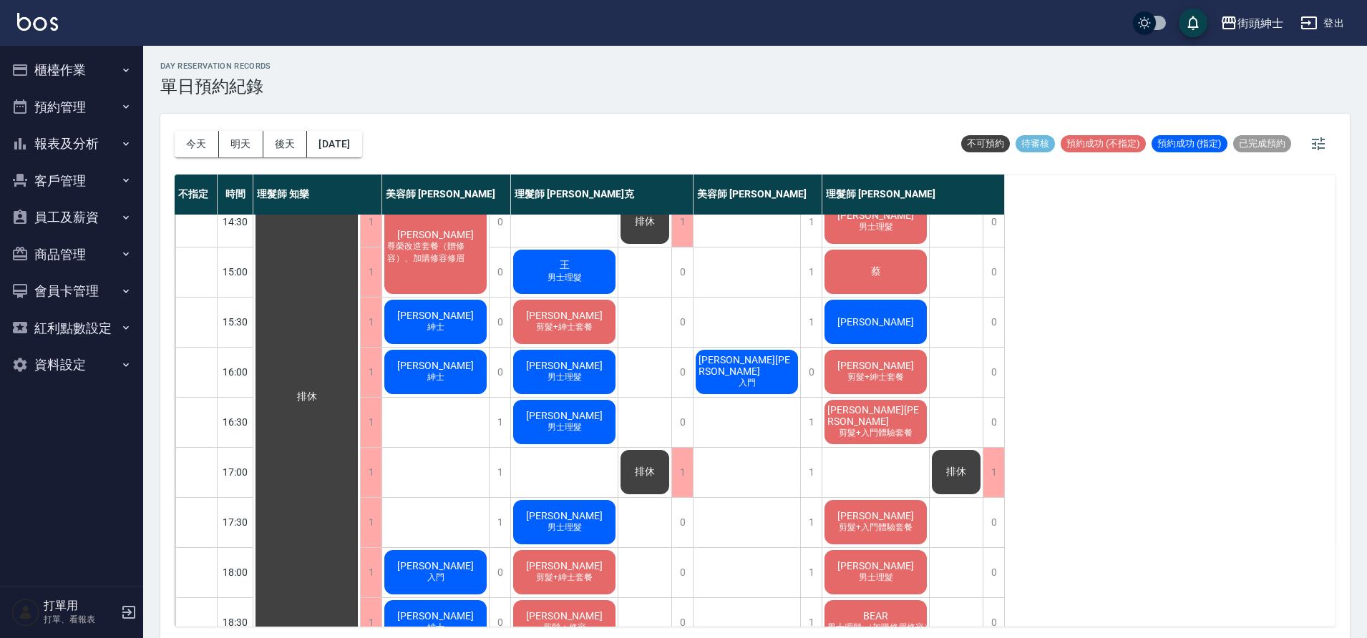
click at [419, 308] on div "Jim 紳士" at bounding box center [435, 322] width 107 height 49
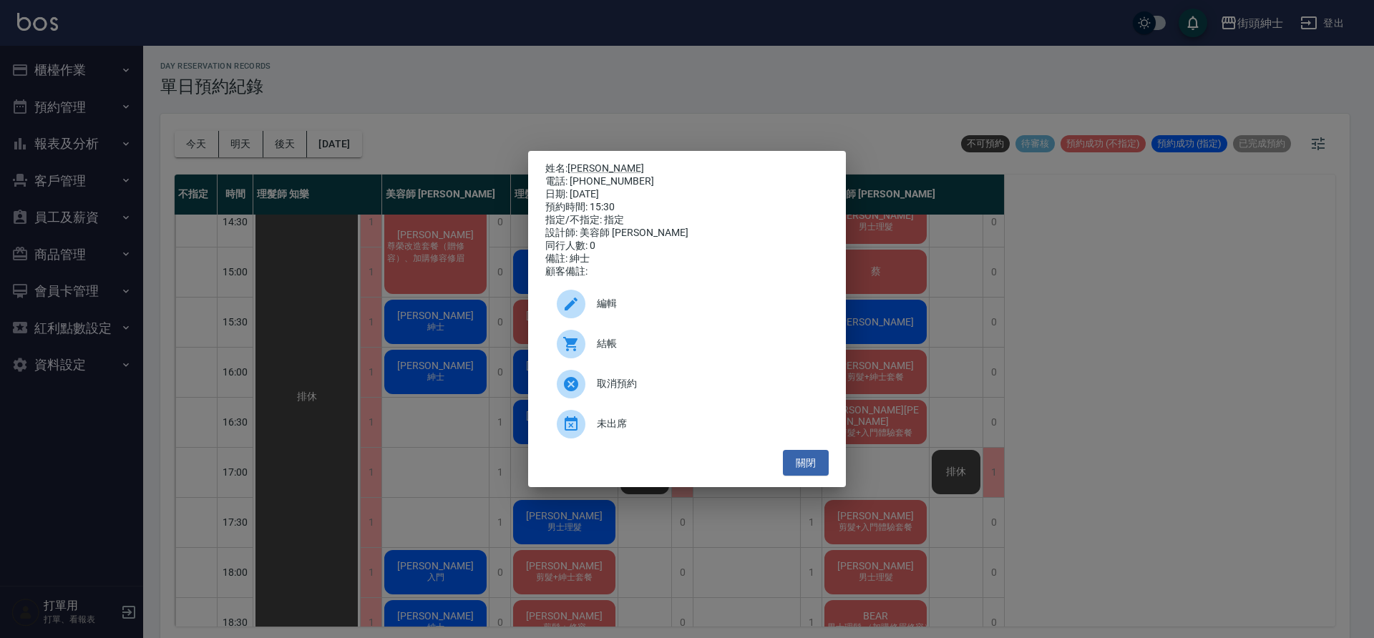
click at [630, 302] on div "編輯" at bounding box center [686, 304] width 283 height 40
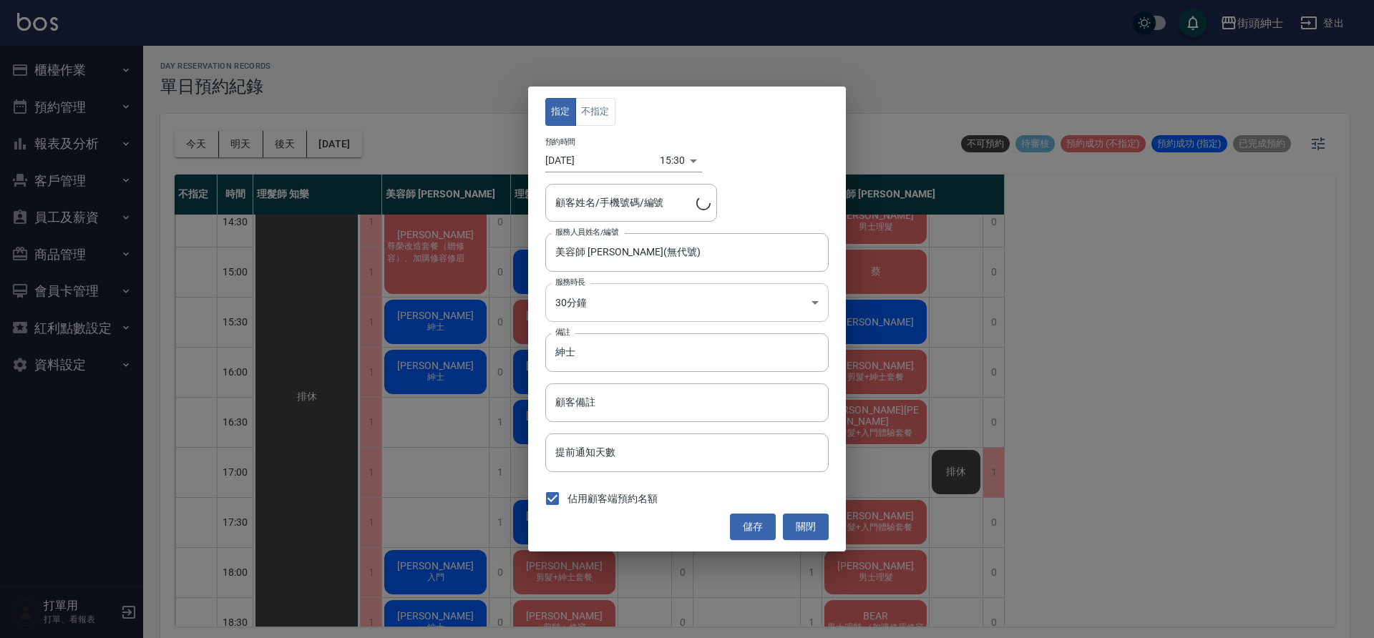
type input "Jim/0918003781"
click at [608, 351] on input "紳士" at bounding box center [686, 353] width 283 height 39
type input "紳士＋修容"
click at [751, 530] on button "儲存" at bounding box center [753, 527] width 46 height 26
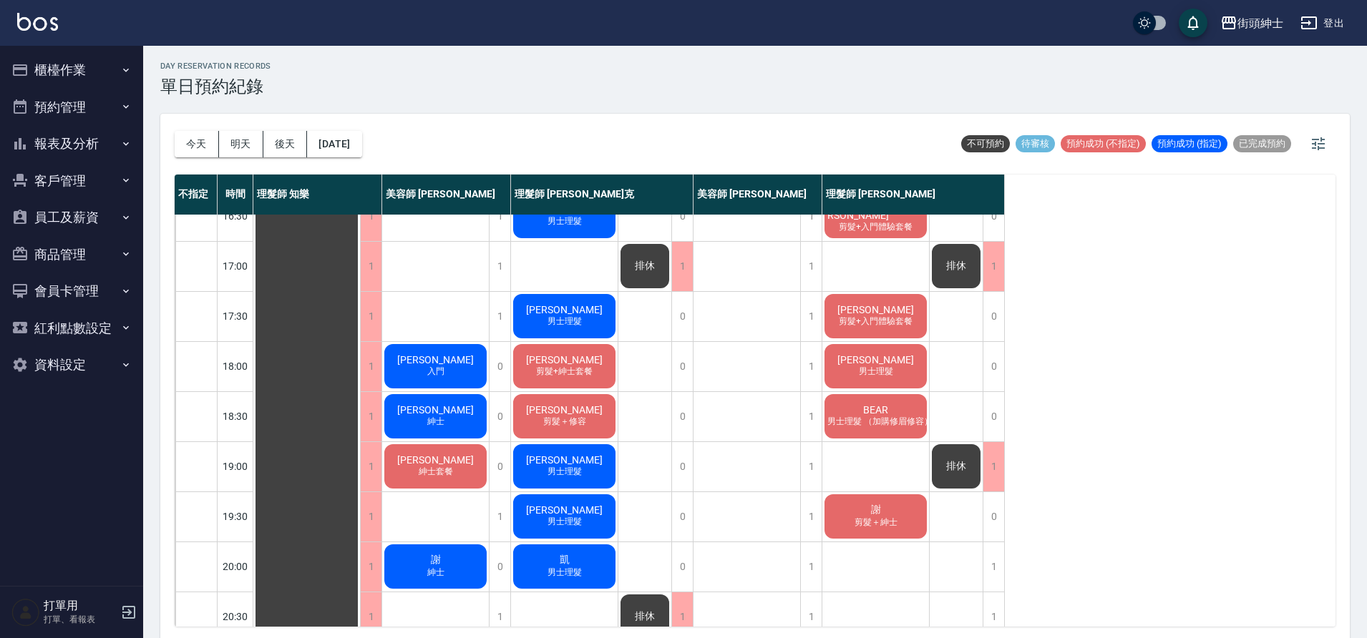
scroll to position [651, 0]
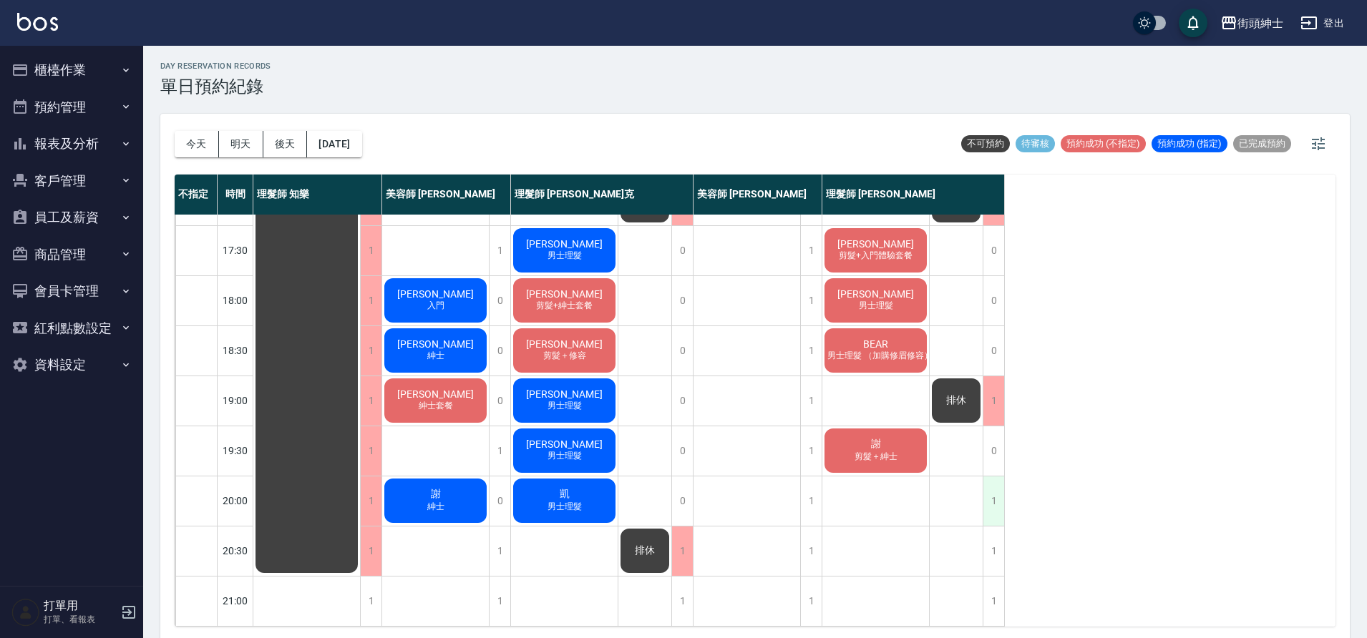
click at [994, 497] on div "1" at bounding box center [993, 501] width 21 height 49
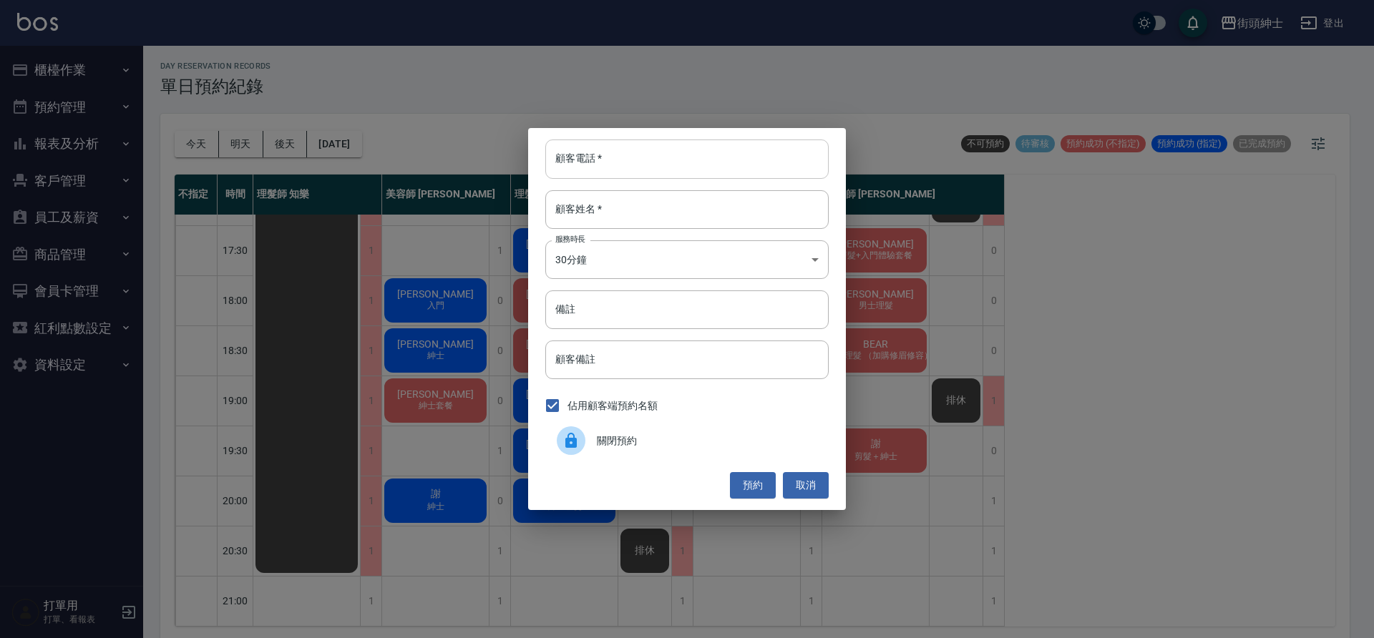
click at [668, 162] on input "顧客電話   *" at bounding box center [686, 159] width 283 height 39
type input "０"
type input "0225317777"
click at [588, 220] on input "顧客姓名   *" at bounding box center [686, 209] width 283 height 39
type input "ㄕ"
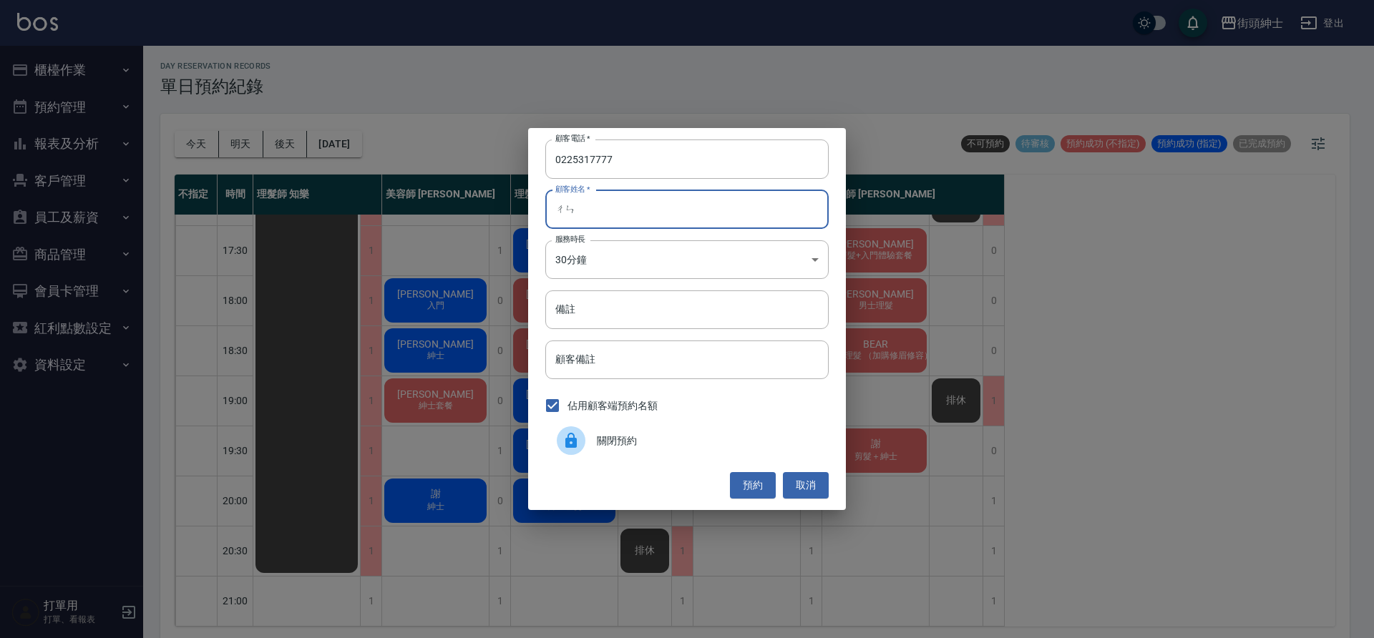
type input "陳"
type input "李"
click at [656, 311] on input "備註" at bounding box center [686, 310] width 283 height 39
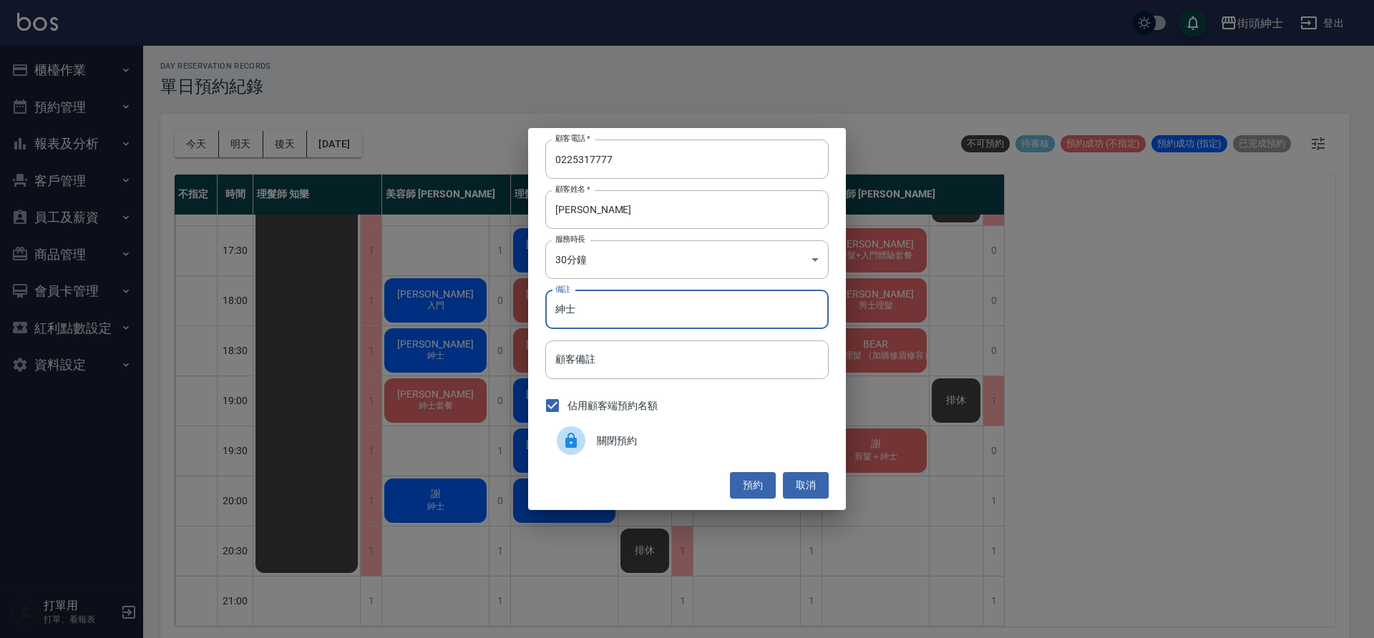
type input "紳士"
click at [758, 489] on button "預約" at bounding box center [753, 485] width 46 height 26
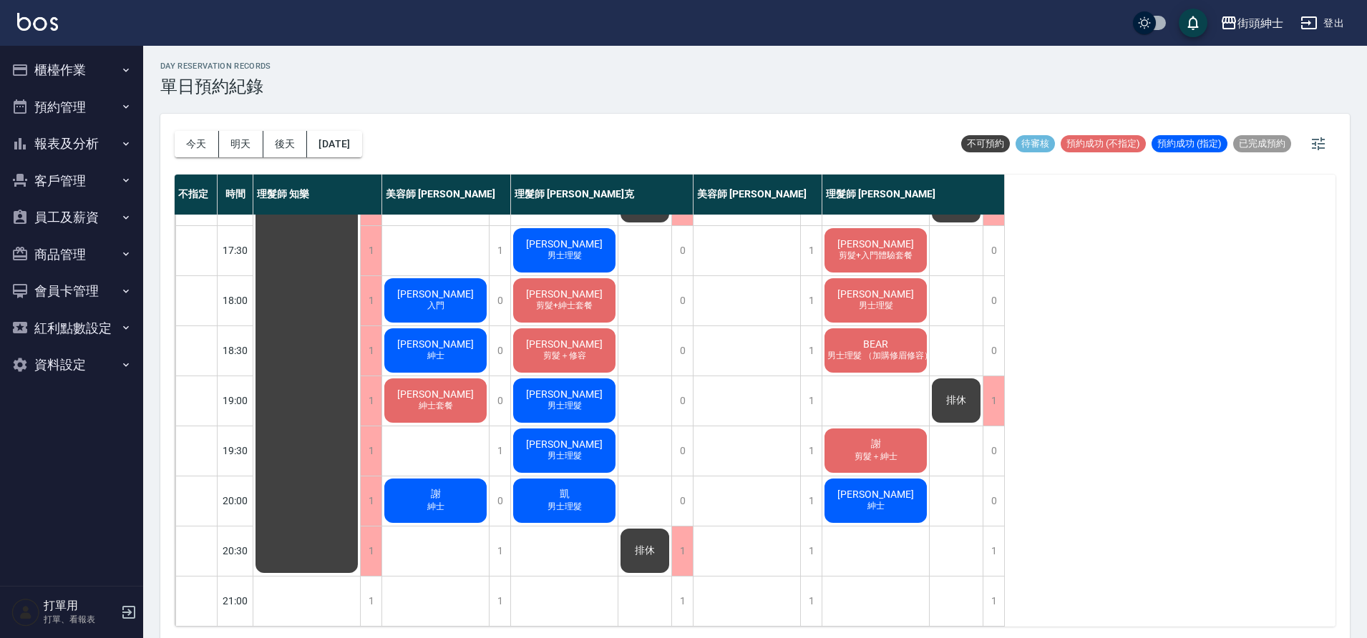
click at [890, 495] on div "李 紳士" at bounding box center [875, 501] width 107 height 49
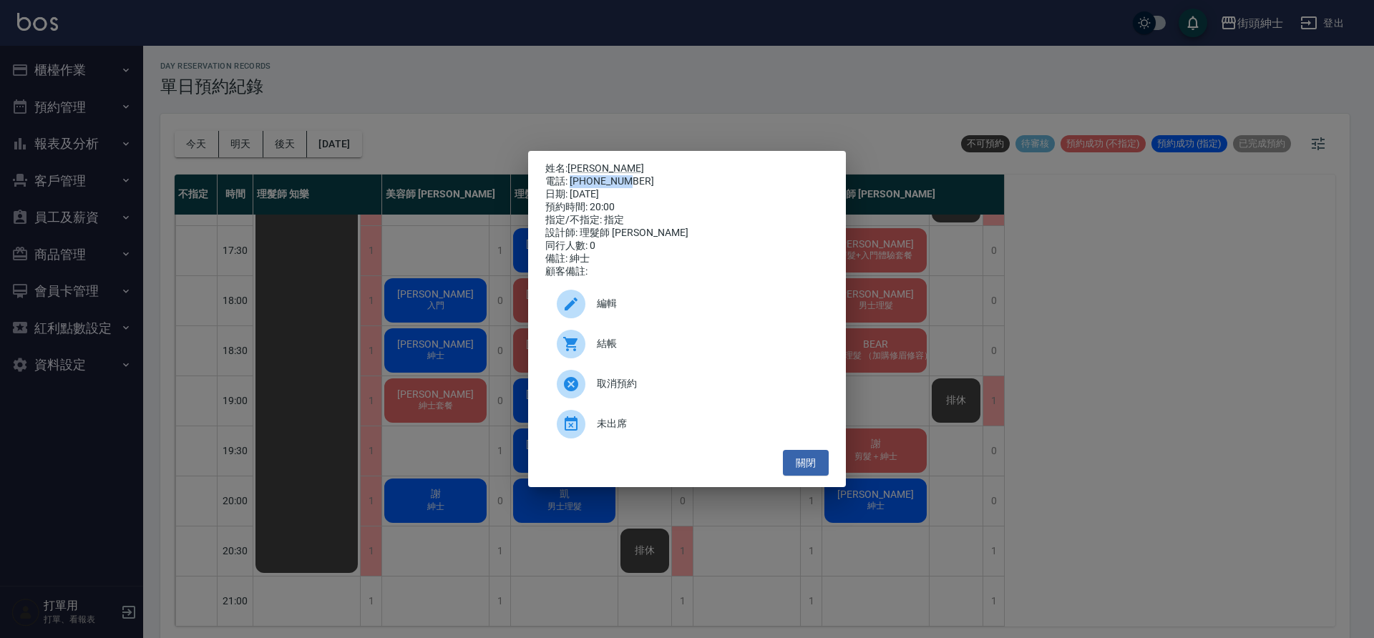
drag, startPoint x: 570, startPoint y: 175, endPoint x: 635, endPoint y: 179, distance: 64.5
click at [635, 179] on div "電話: 0225317777" at bounding box center [686, 181] width 283 height 13
copy div "0225317777"
click at [437, 313] on div "姓名: 李 電話: 0225317777 日期: 2025/10/04 預約時間: 20:00 指定/不指定: 指定 設計師: 理髮師 eric 同行人數: …" at bounding box center [687, 319] width 1374 height 638
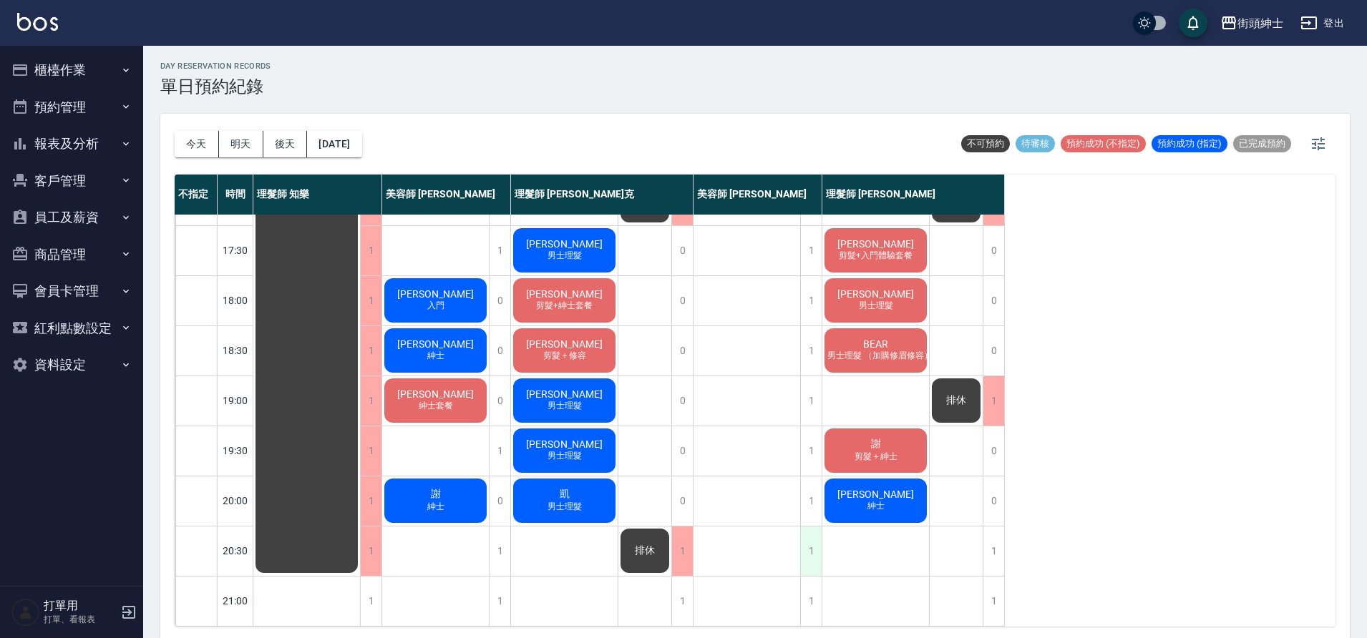
click at [811, 536] on div "1" at bounding box center [810, 551] width 21 height 49
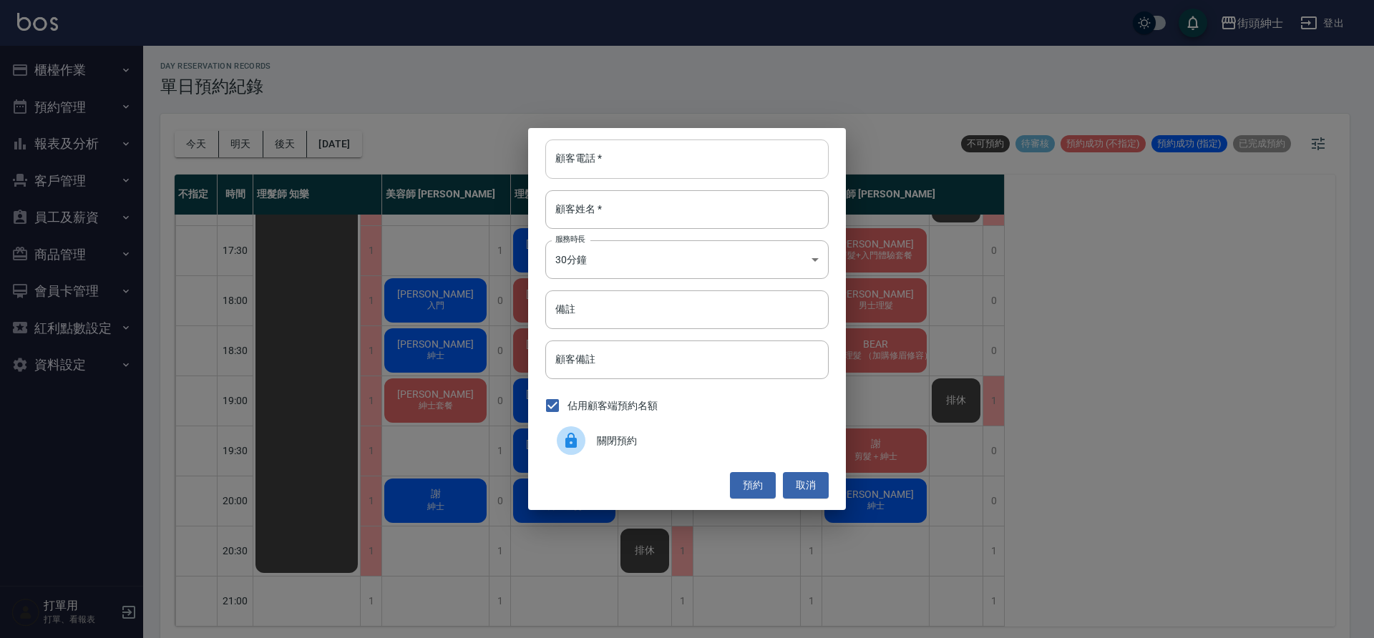
click at [660, 157] on input "顧客電話   *" at bounding box center [686, 159] width 283 height 39
paste input "0225317777"
type input "0225317777"
click at [684, 196] on input "顧客姓名   *" at bounding box center [686, 209] width 283 height 39
click at [670, 304] on input "備註" at bounding box center [686, 310] width 283 height 39
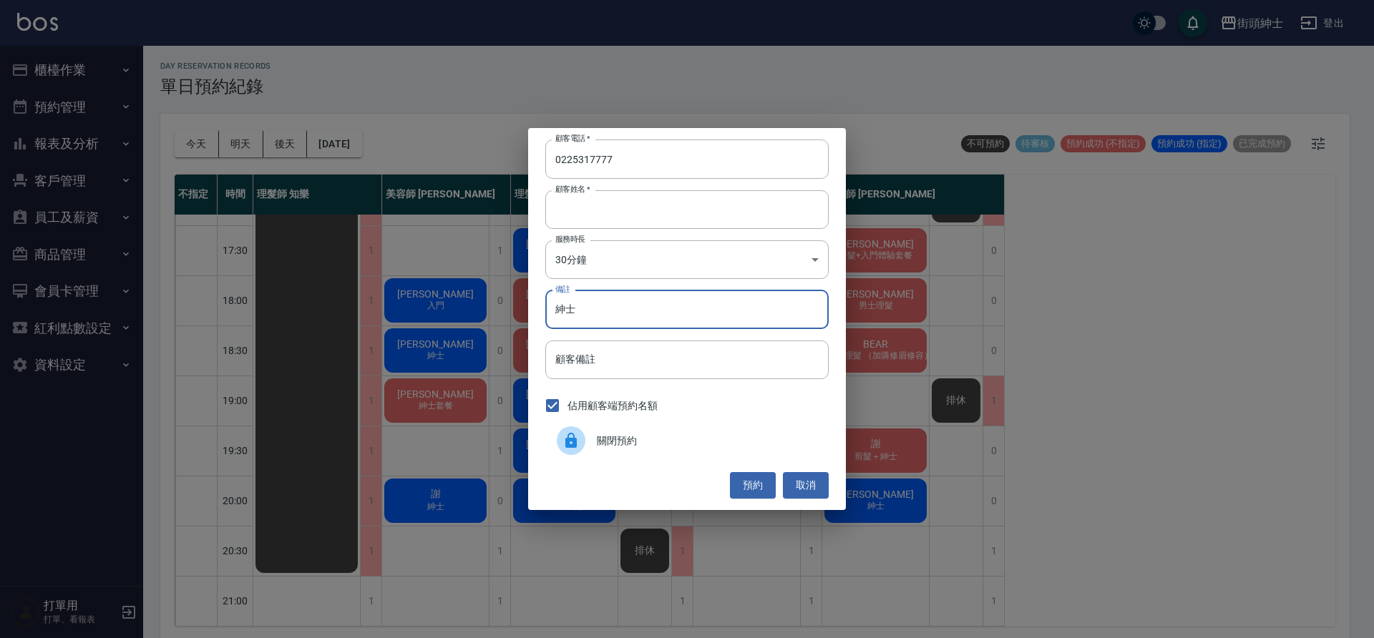
type input "紳士"
click at [754, 482] on button "預約" at bounding box center [753, 485] width 46 height 26
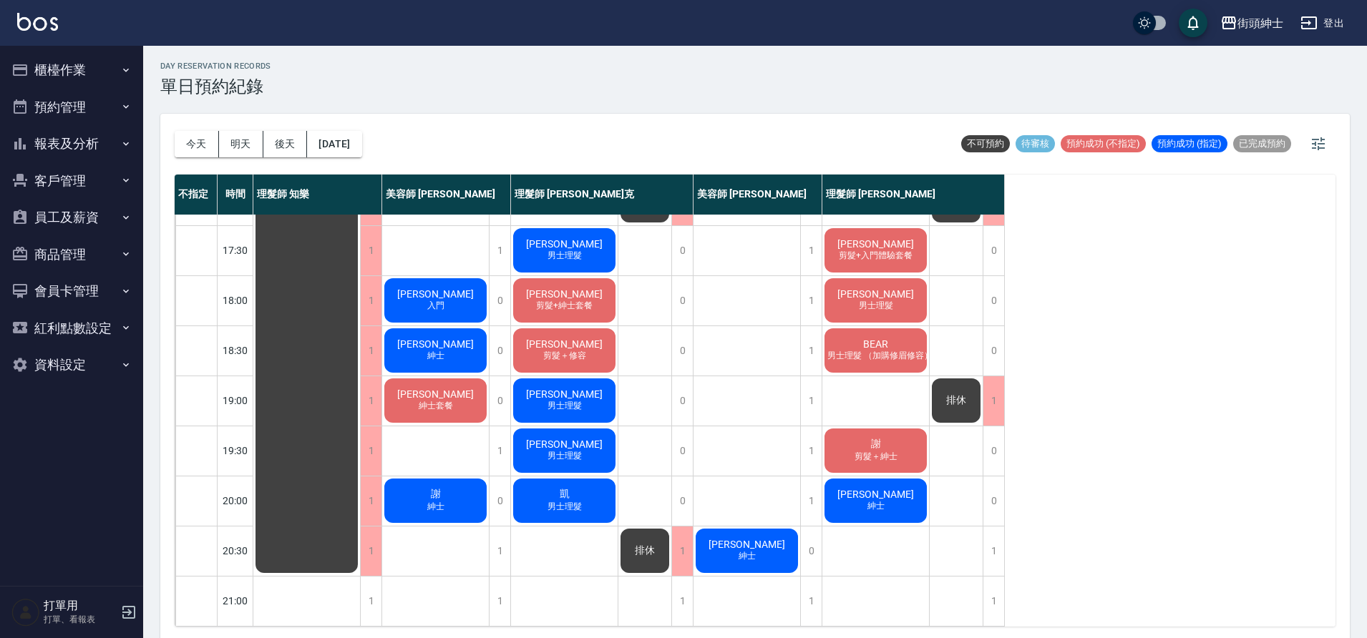
click at [751, 539] on span "李" at bounding box center [747, 544] width 82 height 11
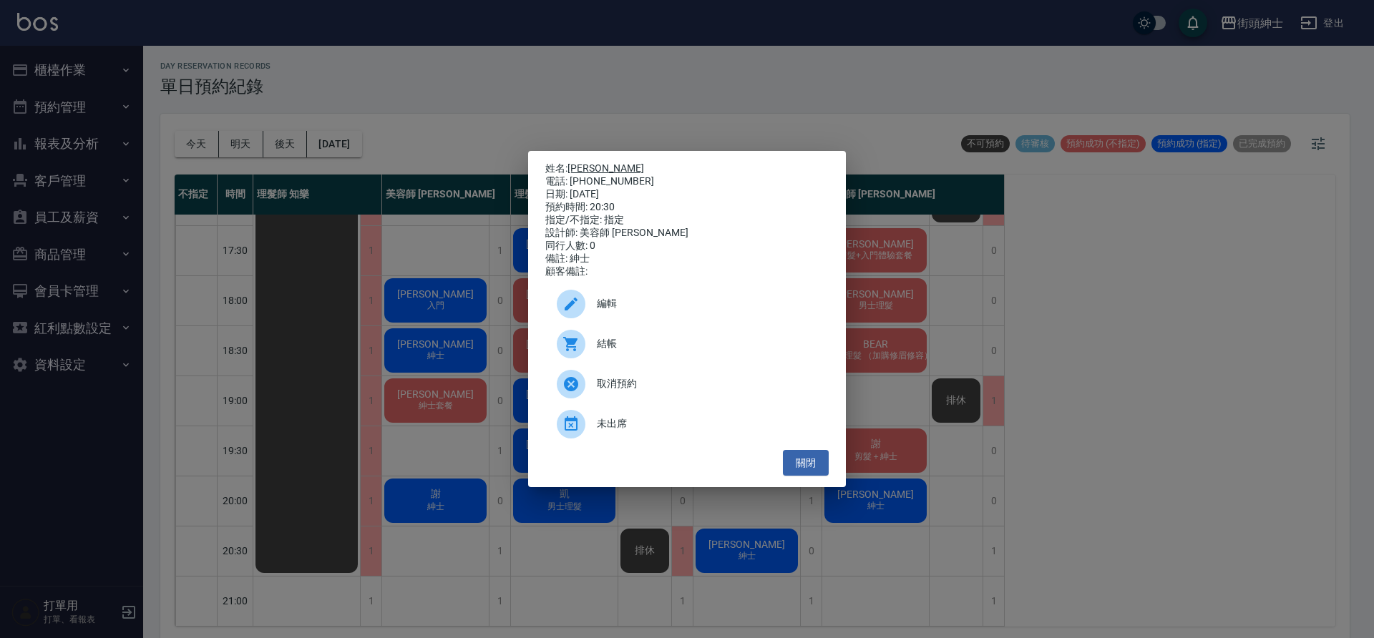
click at [575, 162] on link "李" at bounding box center [606, 167] width 77 height 11
click at [803, 450] on ul "編輯 結帳 取消預約 未出席" at bounding box center [686, 364] width 283 height 172
click at [825, 467] on button "關閉" at bounding box center [806, 463] width 46 height 26
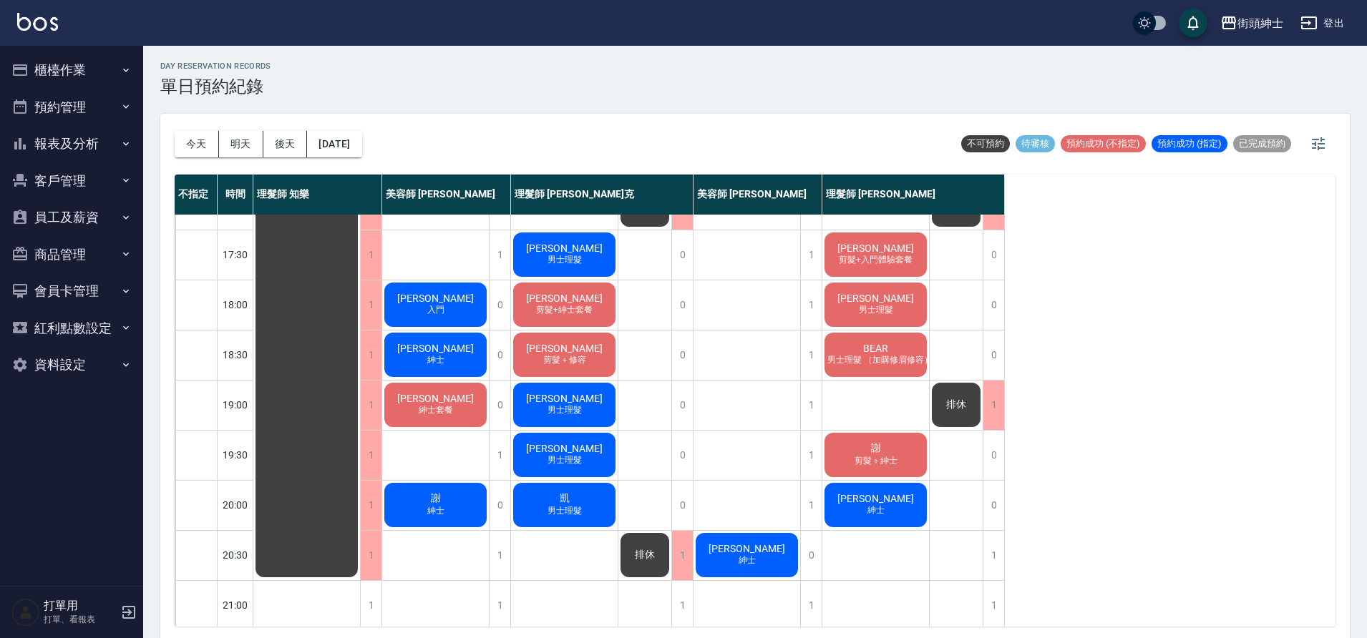
scroll to position [639, 0]
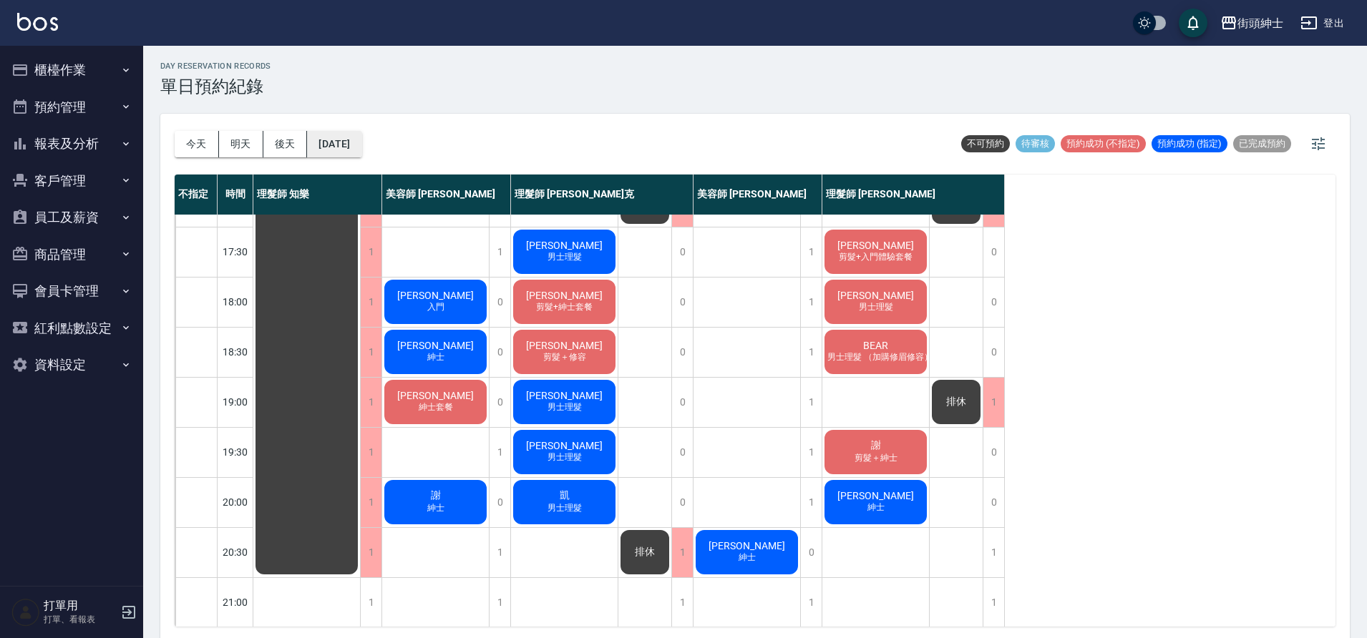
click at [361, 150] on button "2025/10/04" at bounding box center [334, 144] width 54 height 26
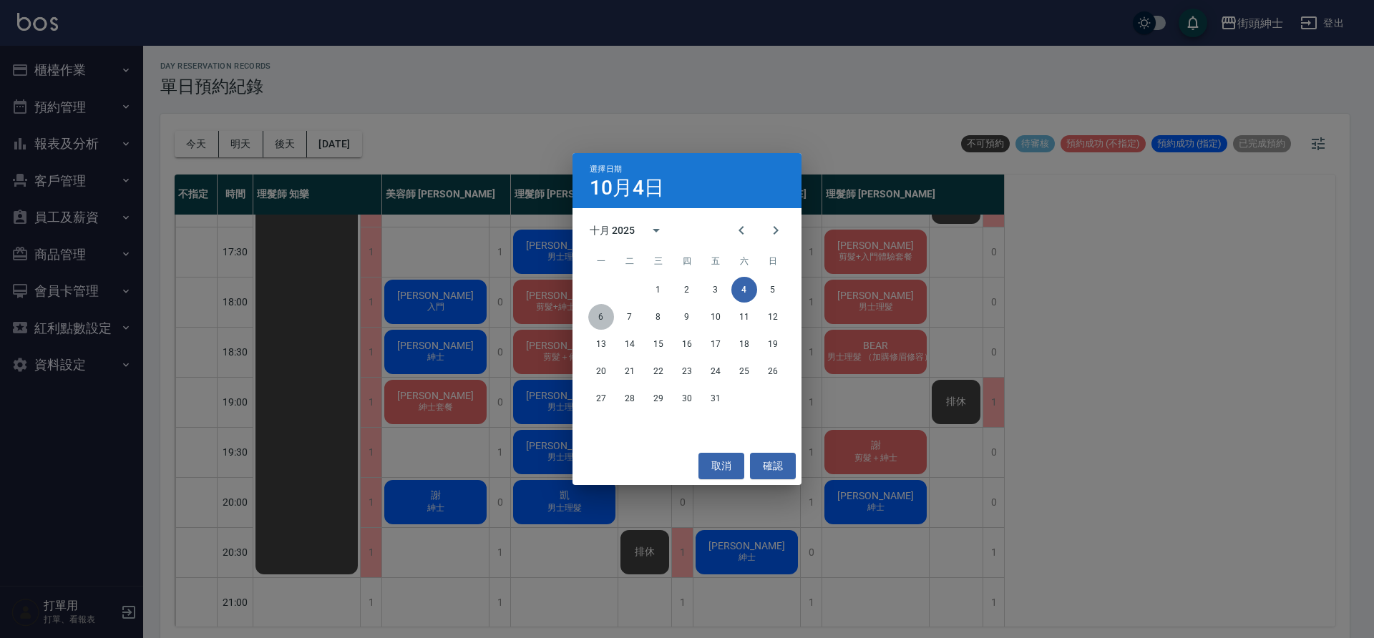
click at [591, 312] on button "6" at bounding box center [601, 317] width 26 height 26
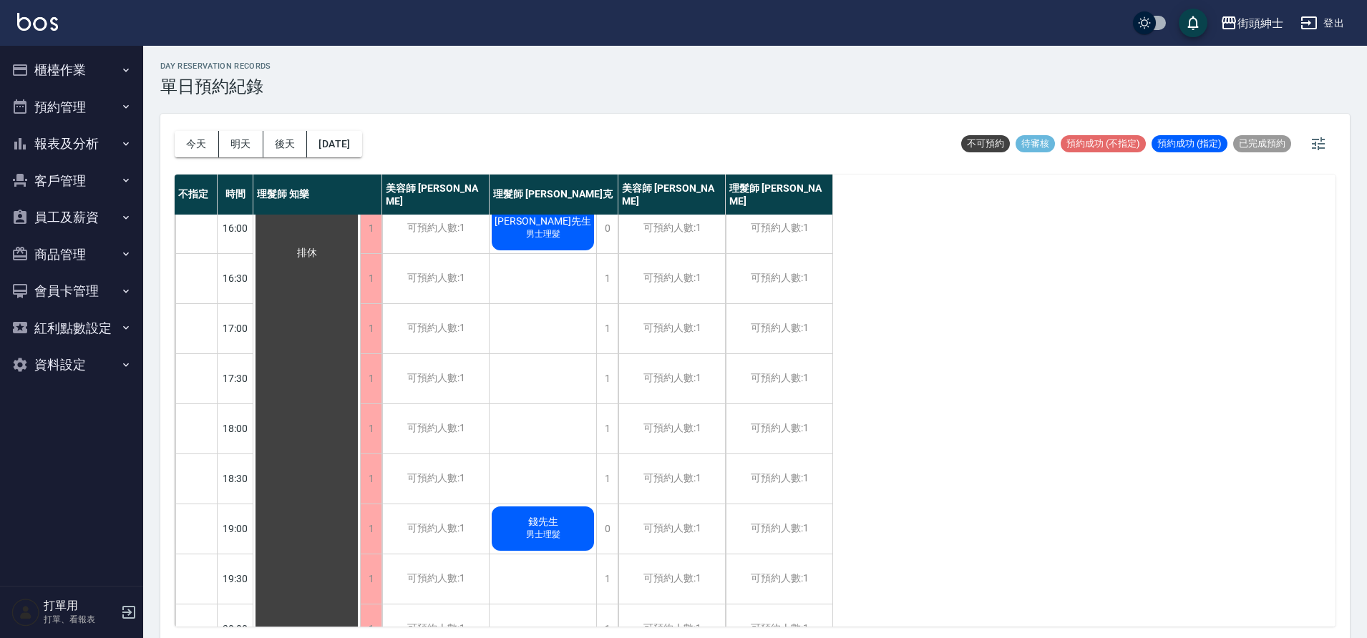
scroll to position [462, 0]
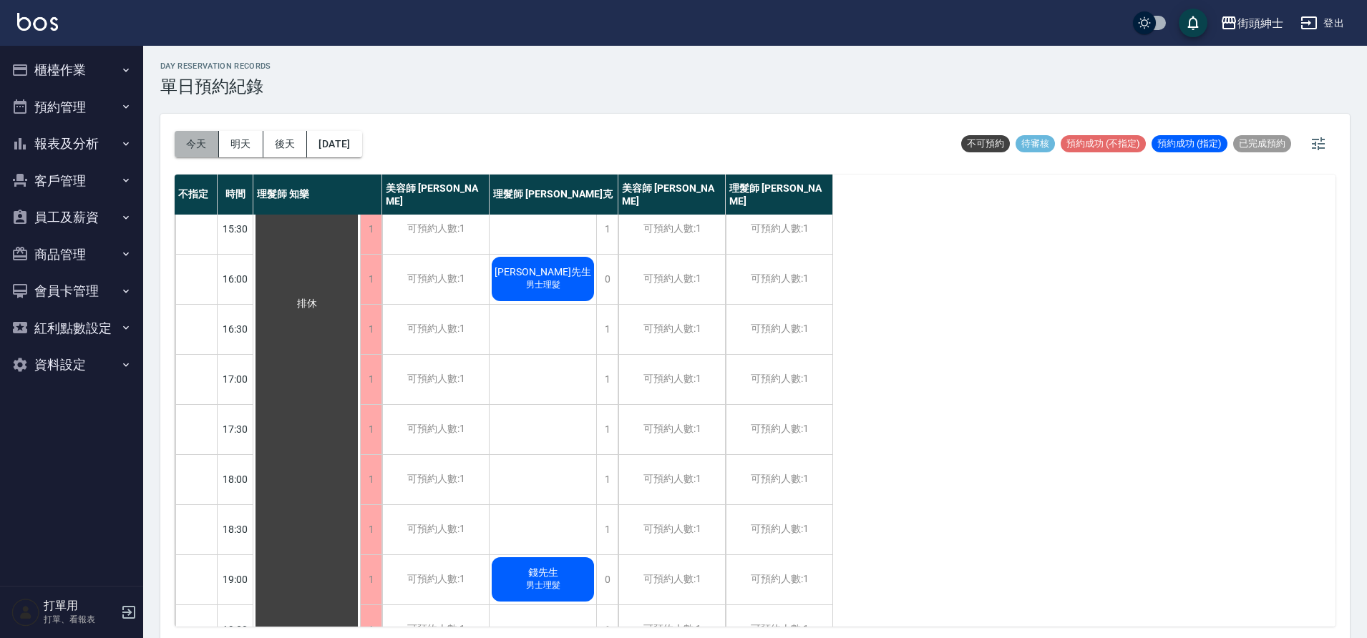
click at [200, 148] on button "今天" at bounding box center [197, 144] width 44 height 26
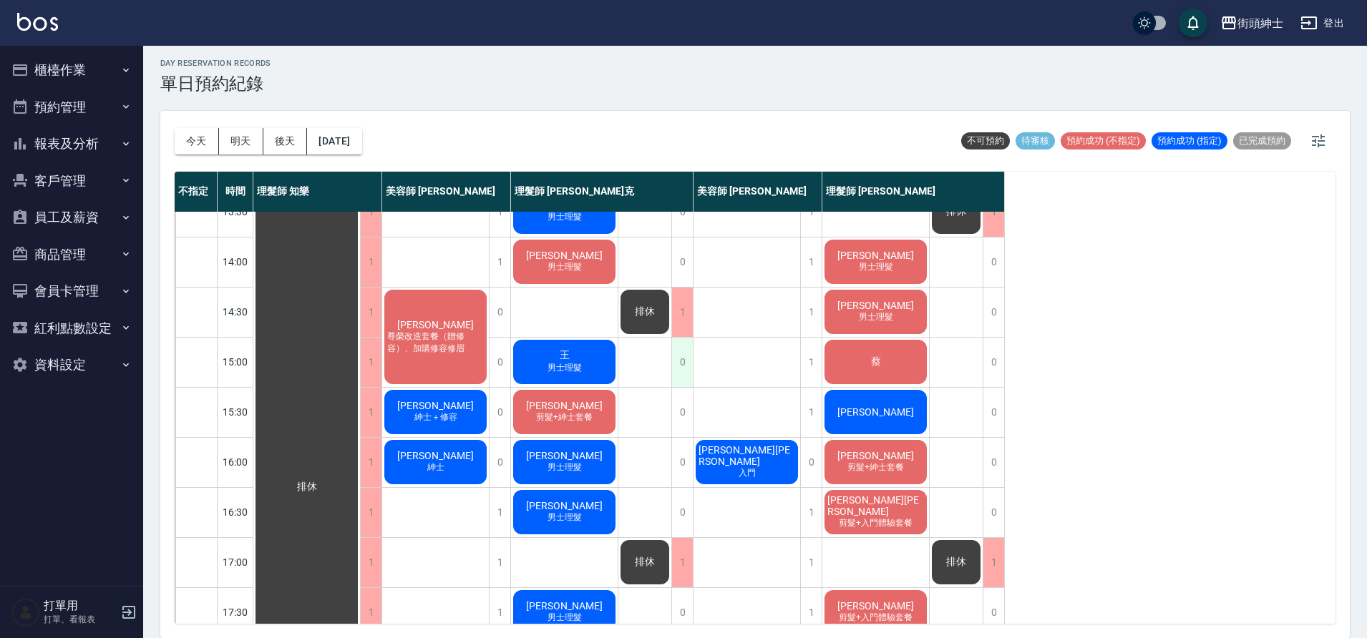
scroll to position [286, 0]
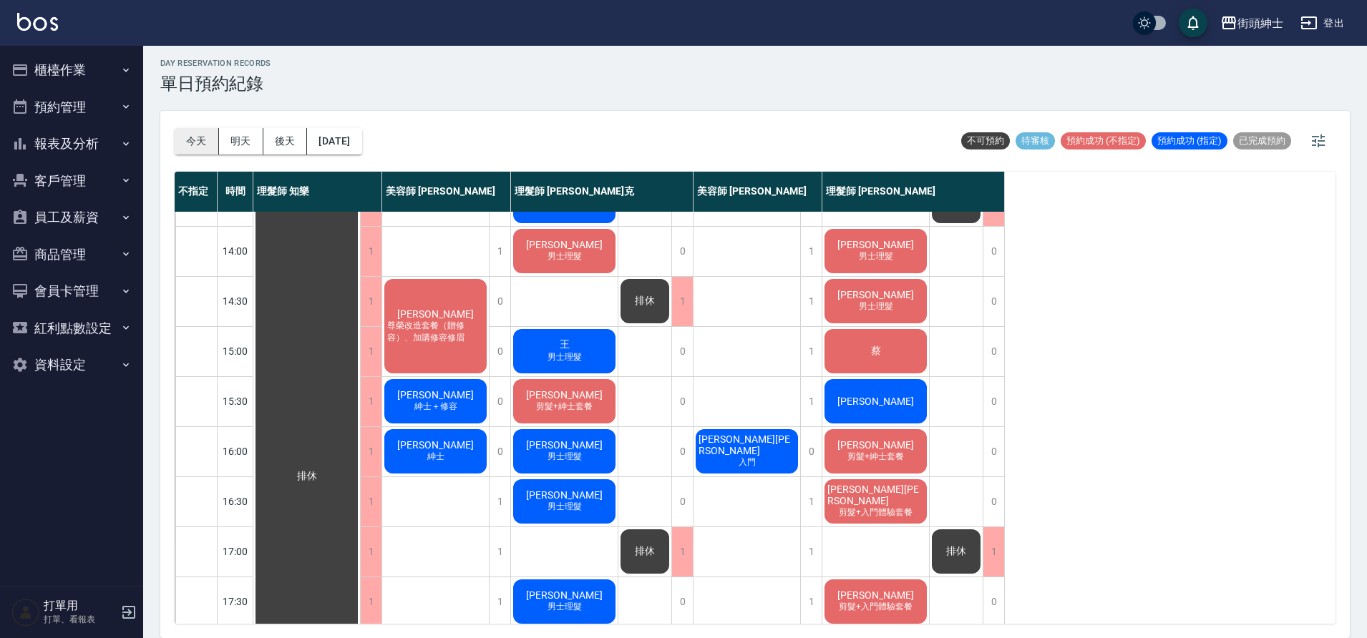
click at [197, 140] on button "今天" at bounding box center [197, 141] width 44 height 26
